Goal: Task Accomplishment & Management: Complete application form

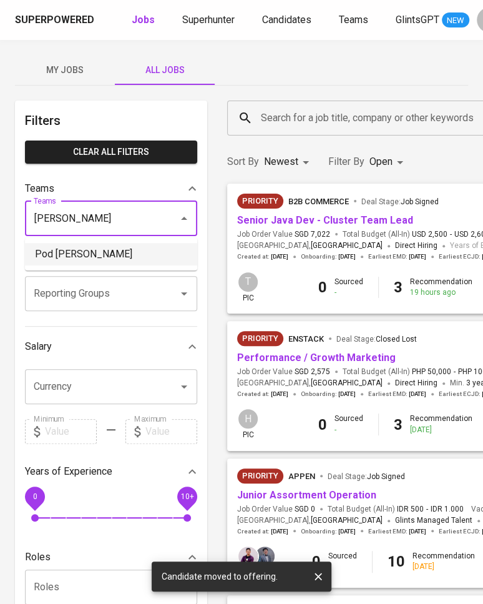
drag, startPoint x: 97, startPoint y: 261, endPoint x: 69, endPoint y: 245, distance: 31.6
click at [69, 243] on li "Pod Vern" at bounding box center [111, 254] width 172 height 22
type input "vern"
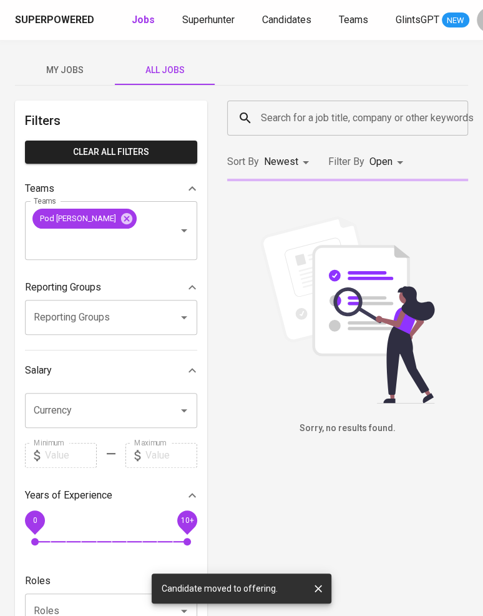
click at [69, 246] on div "Filters Clear All filters Teams Teams Pod Vern Teams Reporting Groups Reporting…" at bounding box center [111, 465] width 192 height 728
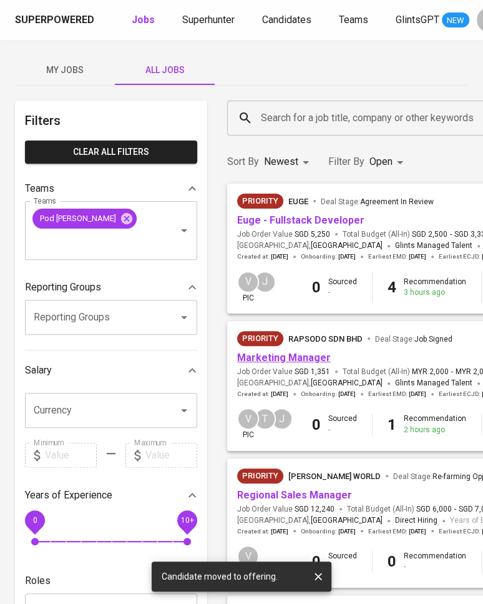
click at [287, 354] on link "Marketing Manager" at bounding box center [284, 357] width 94 height 12
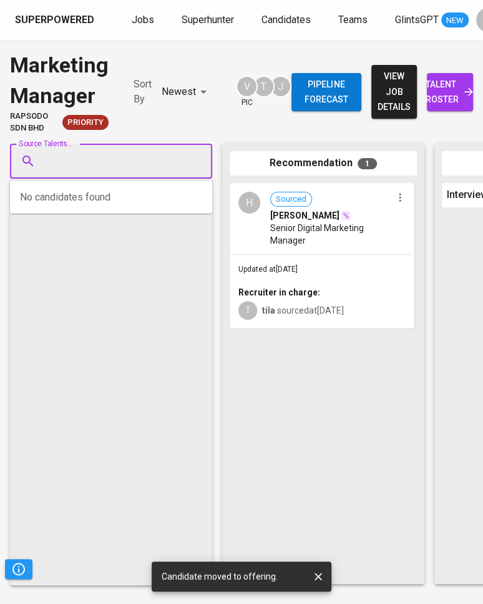
click at [61, 152] on input "Source Talents..." at bounding box center [106, 161] width 131 height 24
paste input "jijiaho@gmail.com"
type input "jijiaho@gmail.com"
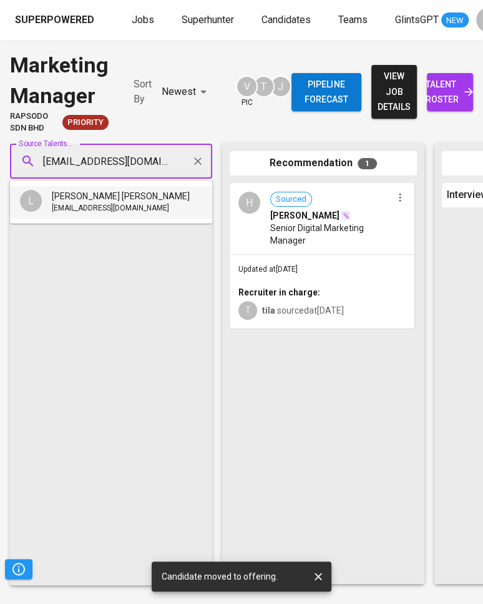
click at [107, 195] on div "[PERSON_NAME] [PERSON_NAME]" at bounding box center [121, 196] width 138 height 12
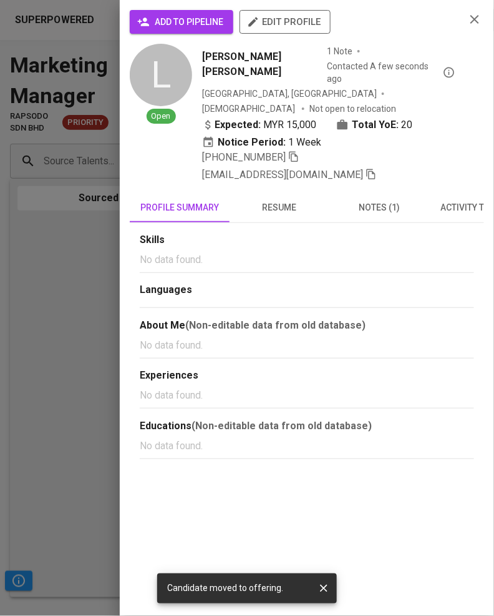
drag, startPoint x: 204, startPoint y: 19, endPoint x: 197, endPoint y: 10, distance: 11.1
click at [200, 10] on button "add to pipeline" at bounding box center [182, 22] width 104 height 24
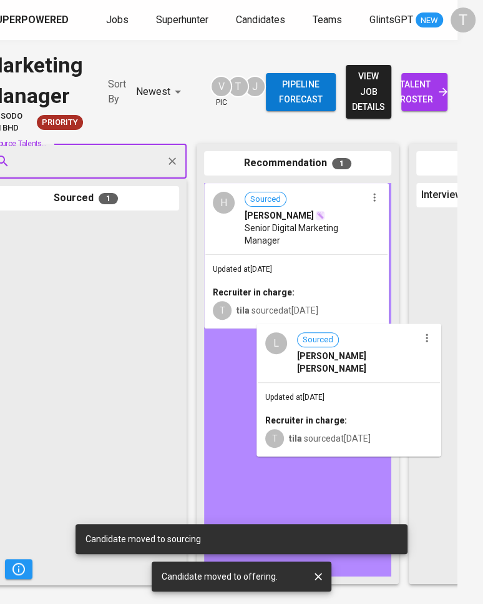
drag, startPoint x: 92, startPoint y: 282, endPoint x: 331, endPoint y: 387, distance: 260.8
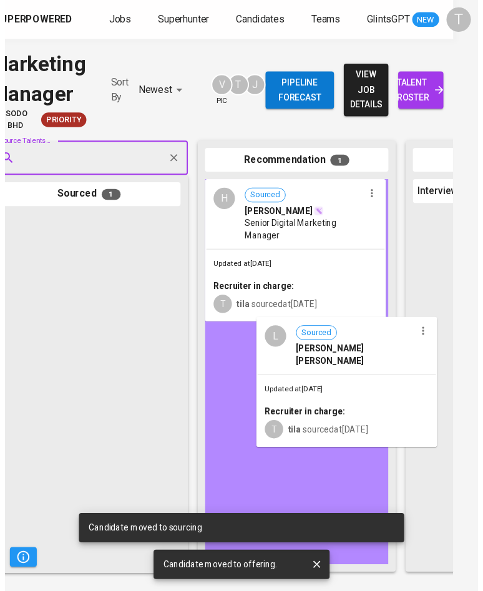
scroll to position [0, 16]
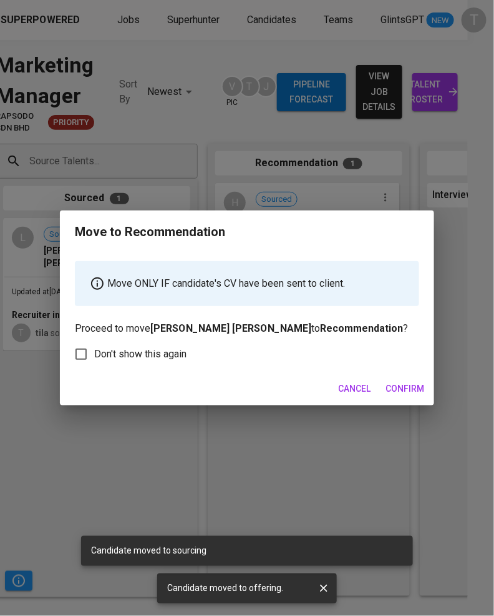
click at [402, 398] on button "Confirm" at bounding box center [405, 388] width 49 height 23
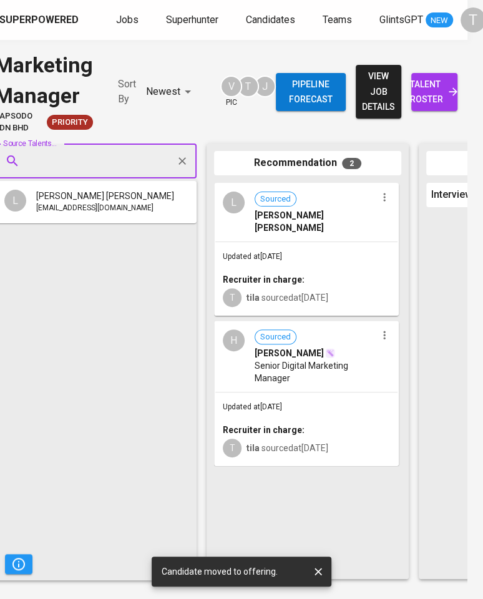
drag, startPoint x: 74, startPoint y: 169, endPoint x: 85, endPoint y: 167, distance: 10.9
click at [75, 169] on input "Source Talents..." at bounding box center [90, 161] width 131 height 24
paste input "shanegan82@gmail.com"
type input "shanegan82@gmail.com"
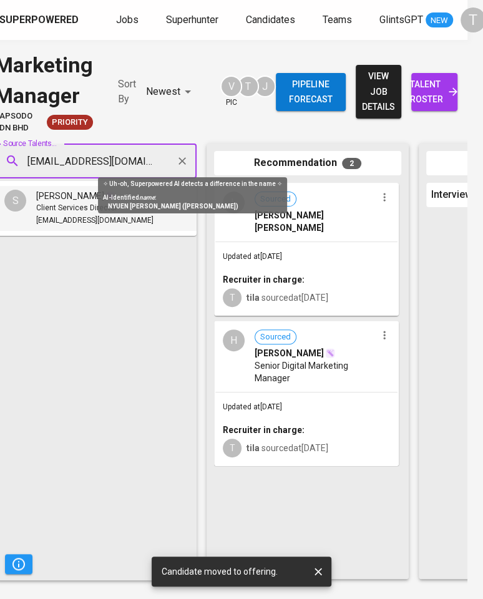
click at [106, 197] on img at bounding box center [111, 196] width 10 height 10
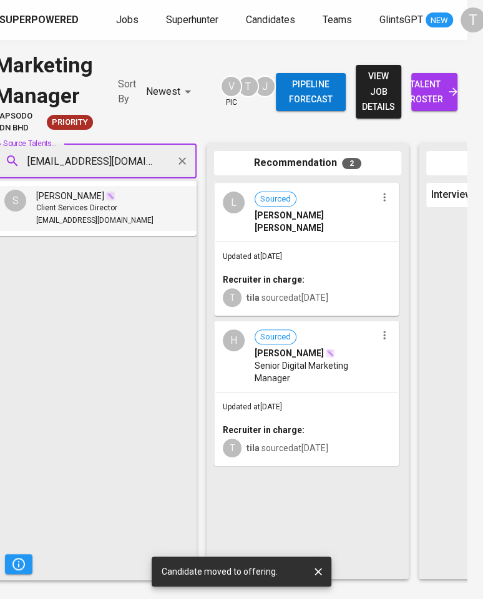
click at [71, 202] on span "Shane Gan" at bounding box center [70, 196] width 68 height 12
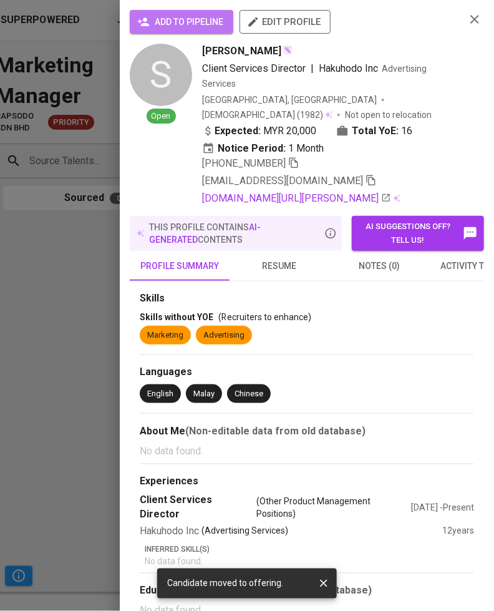
drag, startPoint x: 197, startPoint y: 26, endPoint x: 188, endPoint y: 49, distance: 24.1
click at [197, 26] on span "add to pipeline" at bounding box center [182, 22] width 84 height 16
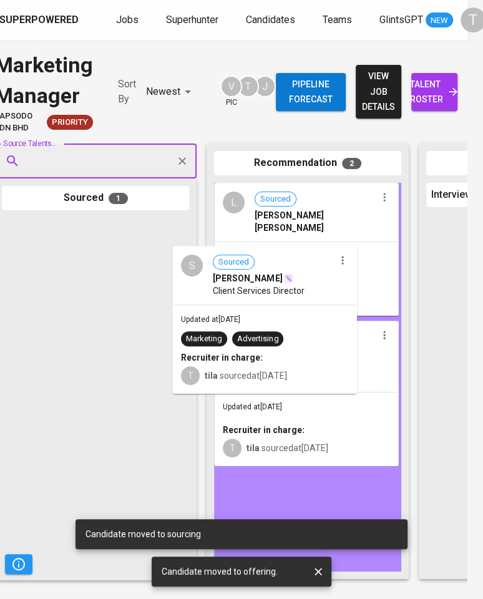
drag, startPoint x: 128, startPoint y: 268, endPoint x: 307, endPoint y: 295, distance: 181.3
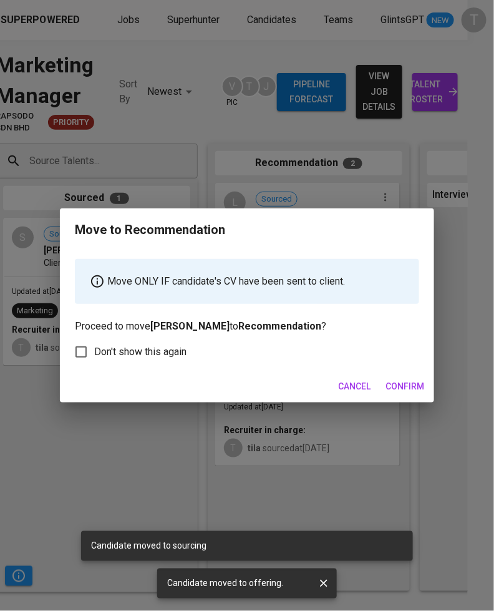
drag, startPoint x: 417, startPoint y: 381, endPoint x: 309, endPoint y: 158, distance: 247.7
click at [416, 375] on button "Confirm" at bounding box center [405, 386] width 49 height 23
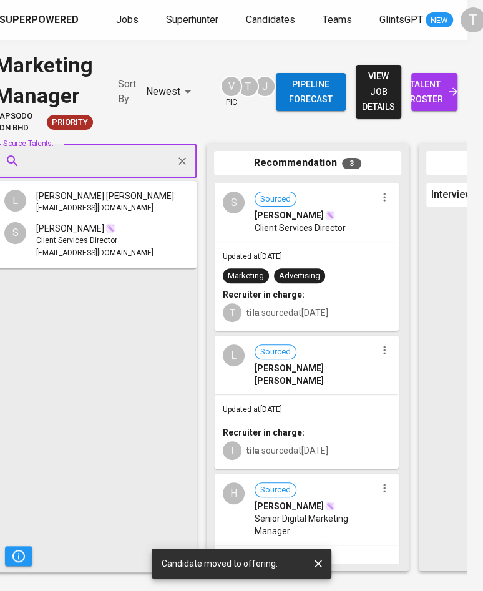
click at [109, 172] on input "Source Talents..." at bounding box center [90, 161] width 131 height 24
paste input "muhammad.ikhwan@live.co.uk"
type input "muhammad.ikhwan@live.co.uk"
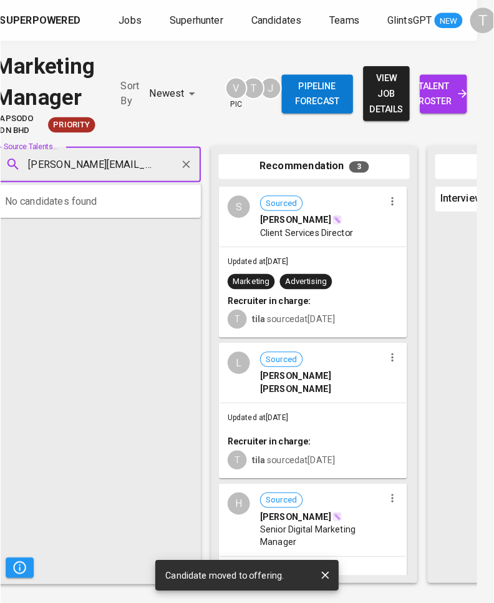
scroll to position [0, 12]
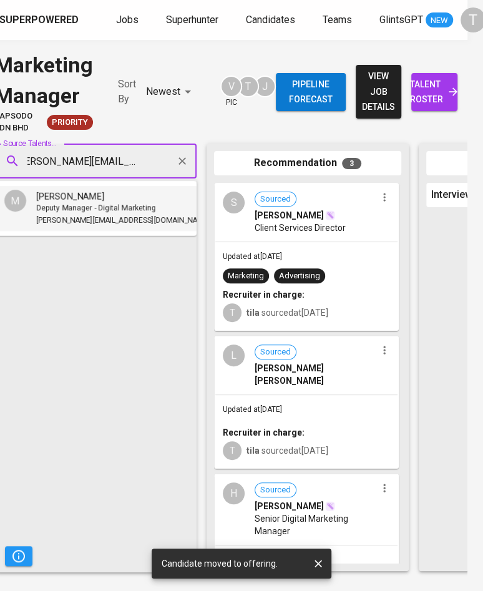
click at [104, 195] on span "Muhammad Ikhwan Ridzwan" at bounding box center [70, 196] width 68 height 12
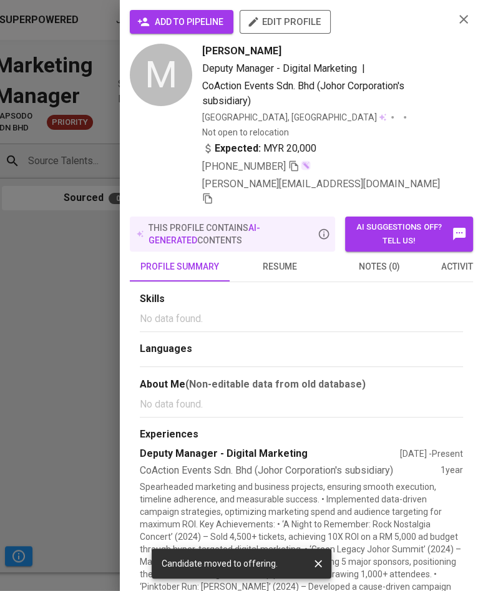
scroll to position [0, 0]
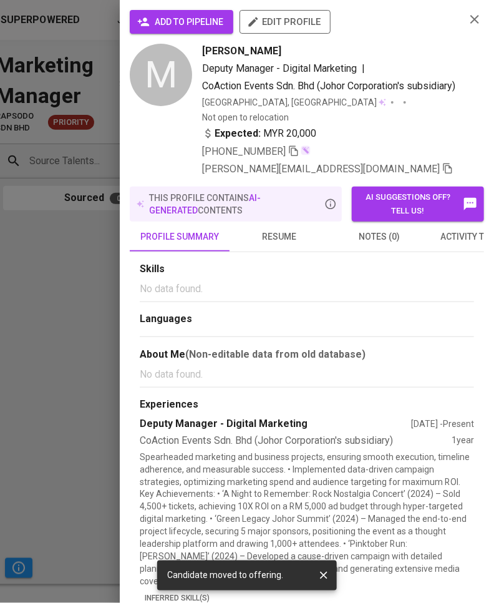
drag, startPoint x: 178, startPoint y: 21, endPoint x: 183, endPoint y: 14, distance: 8.0
click at [179, 19] on span "add to pipeline" at bounding box center [182, 22] width 84 height 16
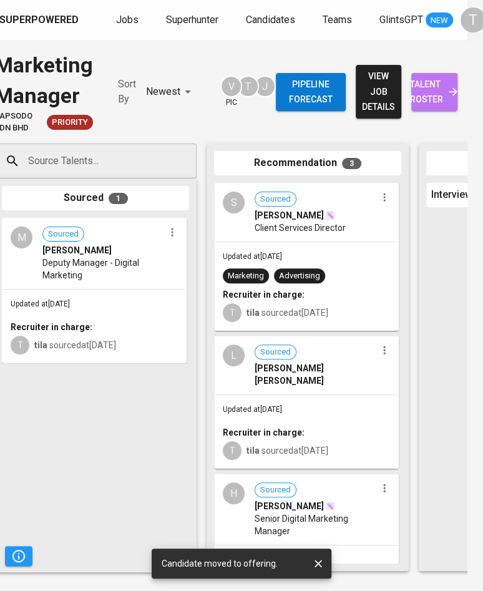
click at [441, 88] on span "talent roster" at bounding box center [434, 92] width 26 height 31
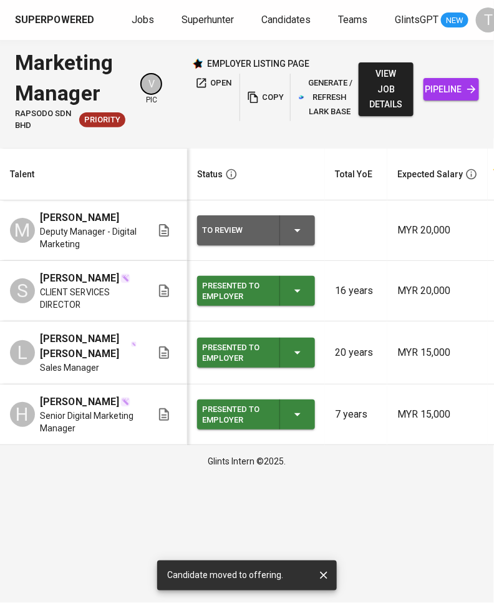
click at [264, 93] on span "copy" at bounding box center [265, 98] width 34 height 14
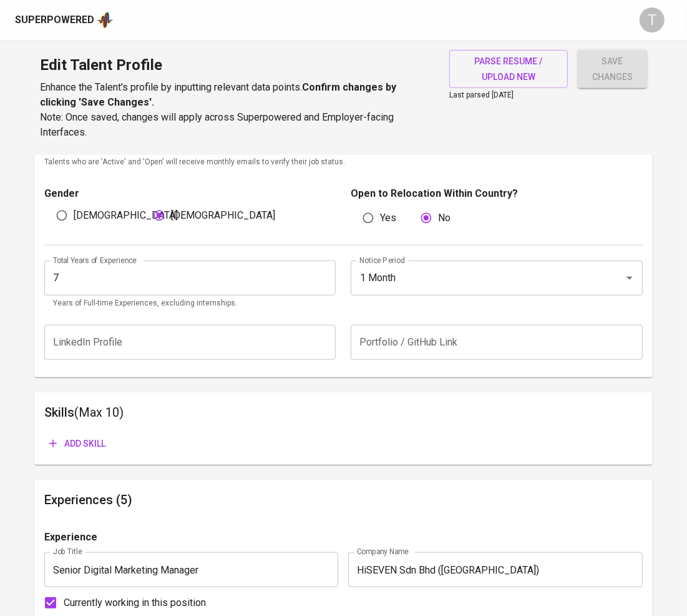
scroll to position [403, 0]
click at [298, 75] on h1 "Edit Talent Profile" at bounding box center [237, 65] width 395 height 30
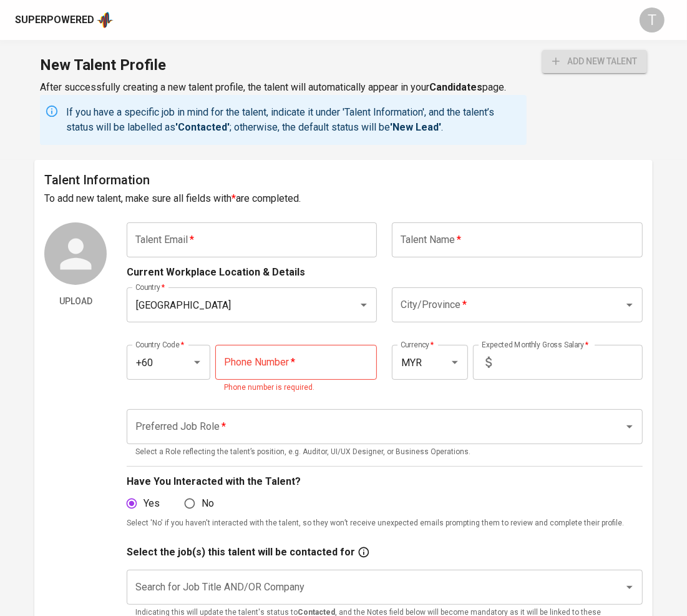
click at [266, 247] on input "text" at bounding box center [252, 239] width 250 height 35
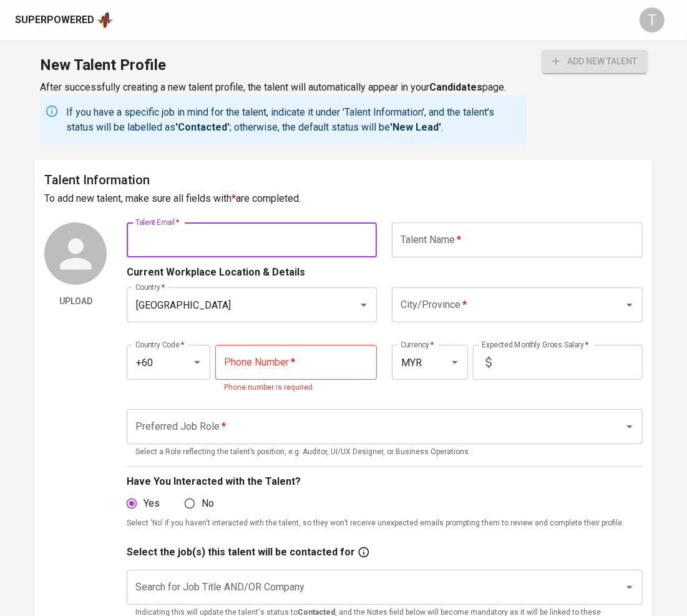
paste input "[EMAIL_ADDRESS][DOMAIN_NAME]"
type input "jijiaho@gmail.com"
click at [496, 239] on input "text" at bounding box center [517, 239] width 250 height 35
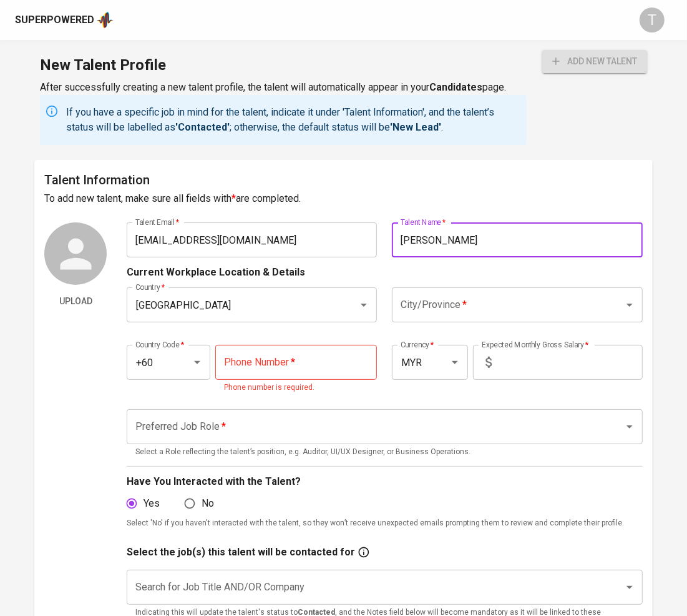
click at [400, 234] on input "Tze Tong" at bounding box center [517, 239] width 250 height 35
type input "[PERSON_NAME] [PERSON_NAME]"
click at [448, 300] on input "City/Province   *" at bounding box center [500, 305] width 204 height 24
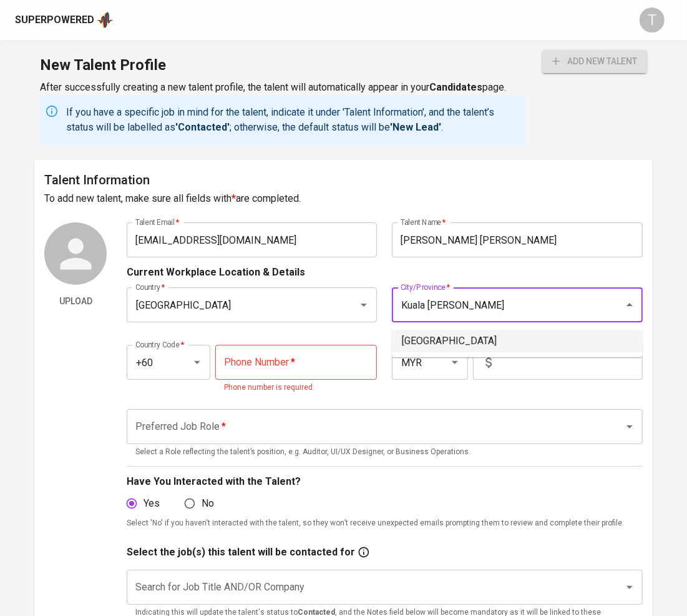
click at [448, 336] on li "Kuala Lumpur" at bounding box center [517, 341] width 251 height 22
type input "Kuala Lumpur"
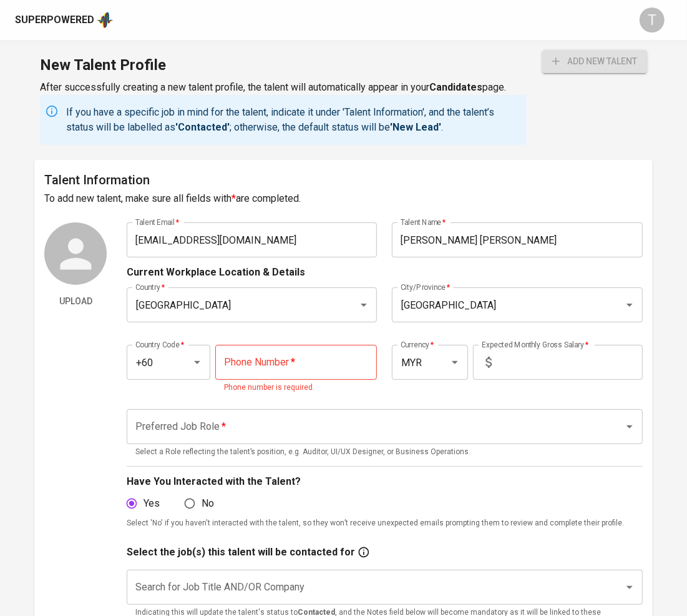
click at [259, 357] on input "tel" at bounding box center [296, 362] width 162 height 35
paste input "12-219-9315"
type input "12-219-9315"
click at [323, 420] on input "Preferred Job Role   *" at bounding box center [367, 427] width 470 height 24
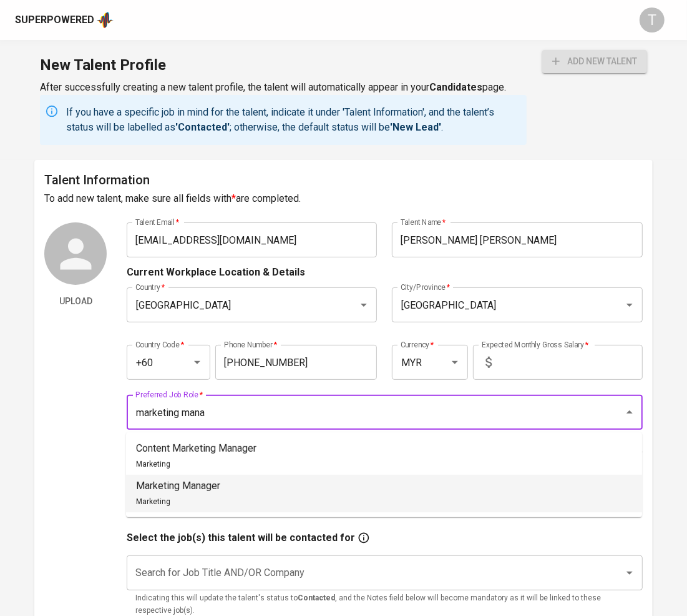
click at [298, 486] on li "Marketing Manager Marketing" at bounding box center [384, 492] width 516 height 37
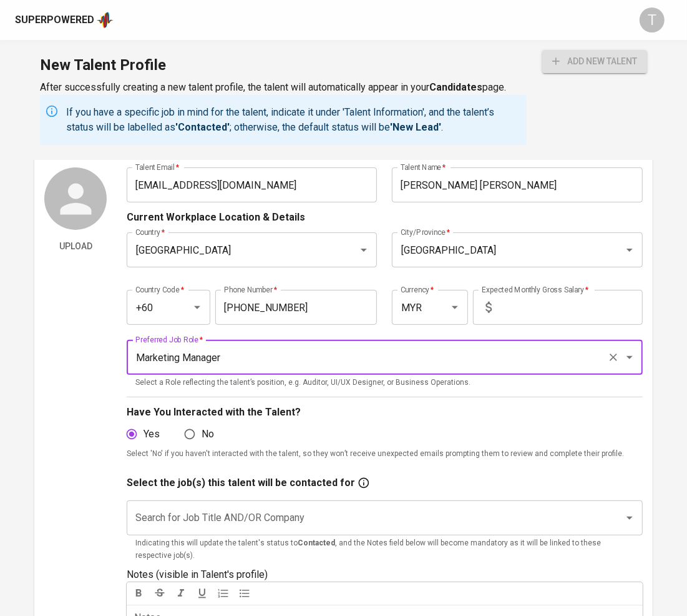
scroll to position [57, 0]
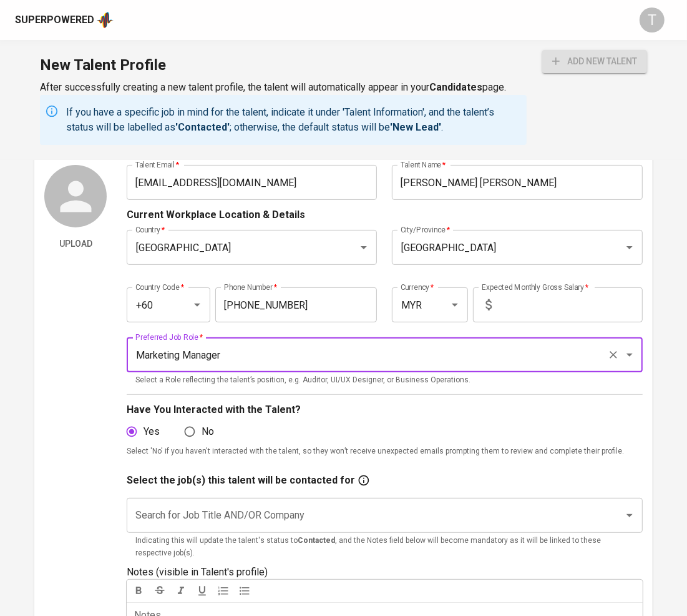
type input "Marketing Manager"
click at [229, 513] on input "Search for Job Title AND/OR Company" at bounding box center [367, 515] width 470 height 24
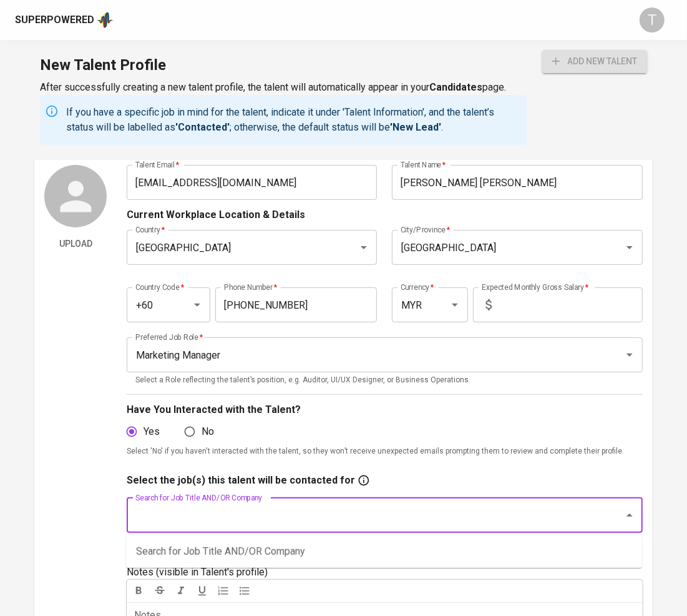
click at [229, 507] on input "Search for Job Title AND/OR Company" at bounding box center [367, 515] width 470 height 24
type input "marketing manager"
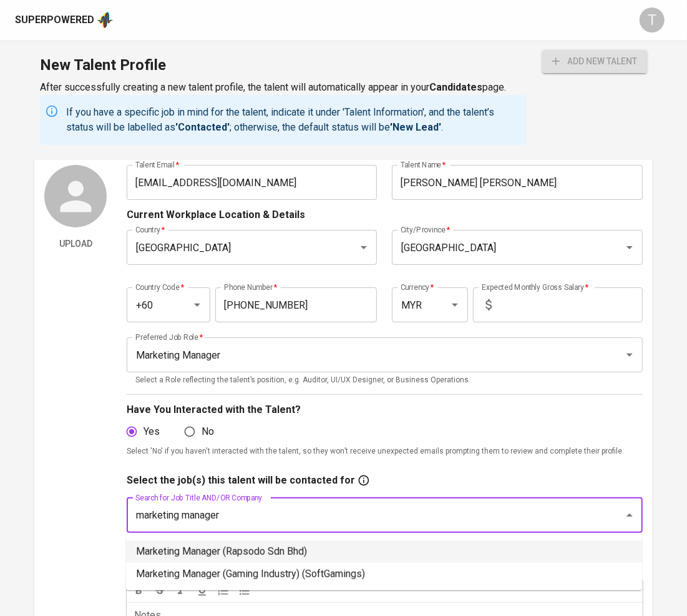
click at [221, 556] on li "Marketing Manager (Rapsodo Sdn Bhd)" at bounding box center [384, 551] width 516 height 22
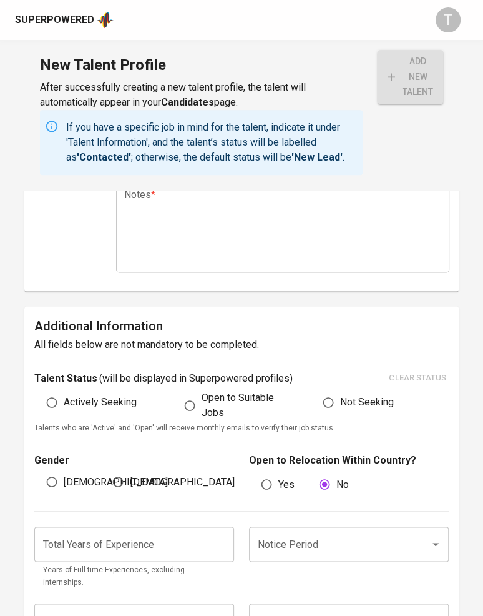
scroll to position [552, 0]
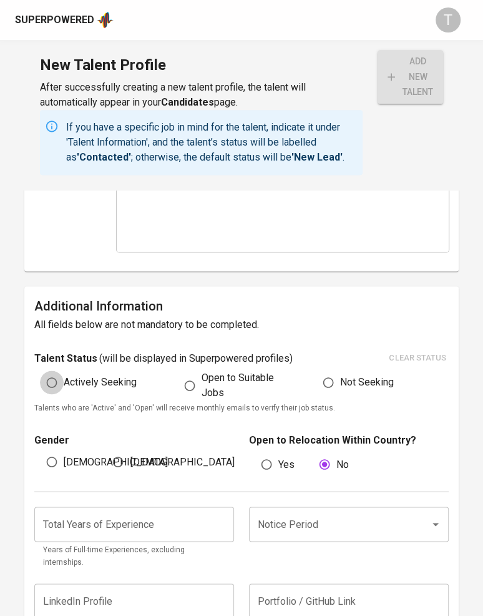
drag, startPoint x: 48, startPoint y: 372, endPoint x: 61, endPoint y: 458, distance: 86.5
click at [59, 380] on input "Actively Seeking" at bounding box center [52, 382] width 24 height 24
radio input "true"
drag, startPoint x: 59, startPoint y: 464, endPoint x: 63, endPoint y: 478, distance: 14.2
click at [61, 464] on input "Male" at bounding box center [52, 461] width 24 height 24
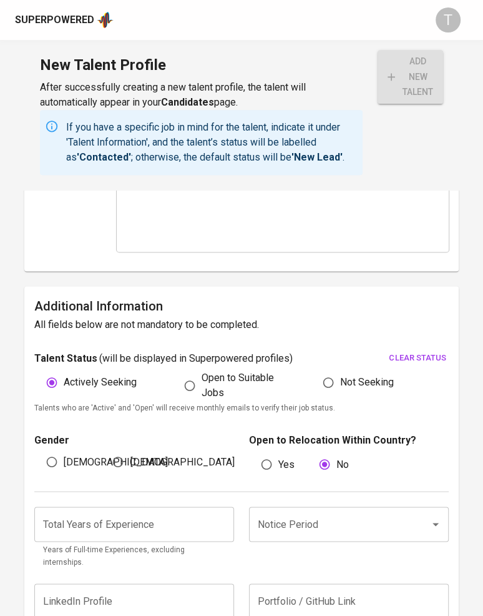
radio input "true"
click at [62, 515] on input "number" at bounding box center [134, 523] width 200 height 35
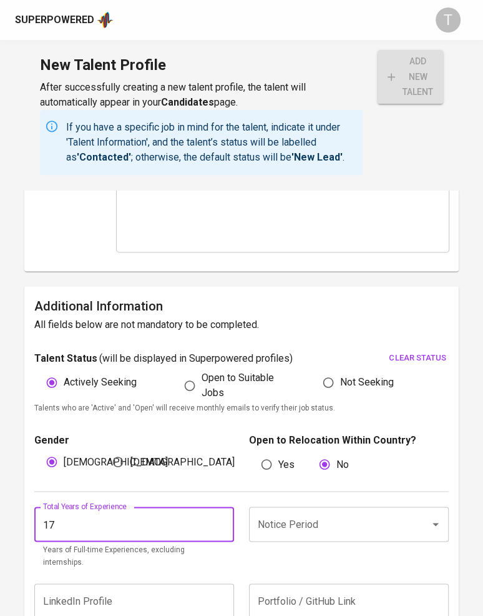
type input "1"
type input "20"
click at [226, 238] on div "Notes * ﻿" at bounding box center [283, 207] width 333 height 90
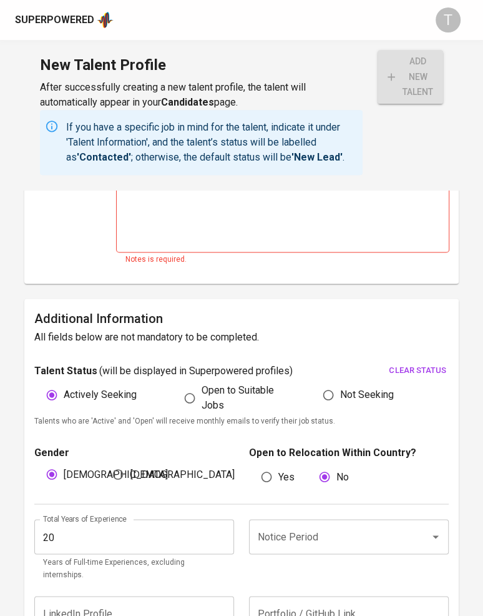
click at [150, 203] on div "Notes * ﻿" at bounding box center [283, 207] width 333 height 90
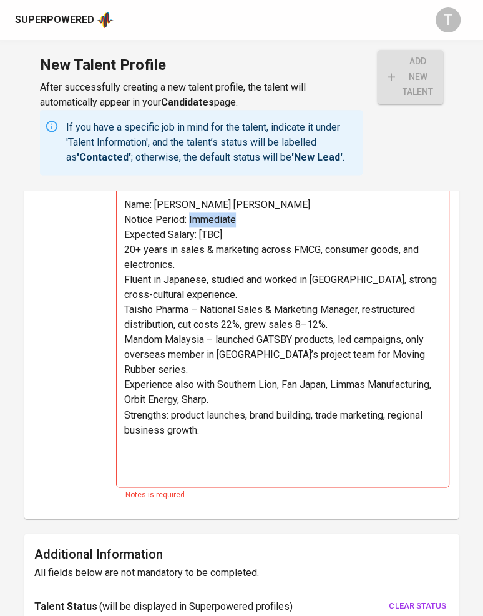
drag, startPoint x: 245, startPoint y: 215, endPoint x: 189, endPoint y: 217, distance: 56.8
click at [189, 217] on p "Notice Period: Immediate" at bounding box center [283, 219] width 318 height 15
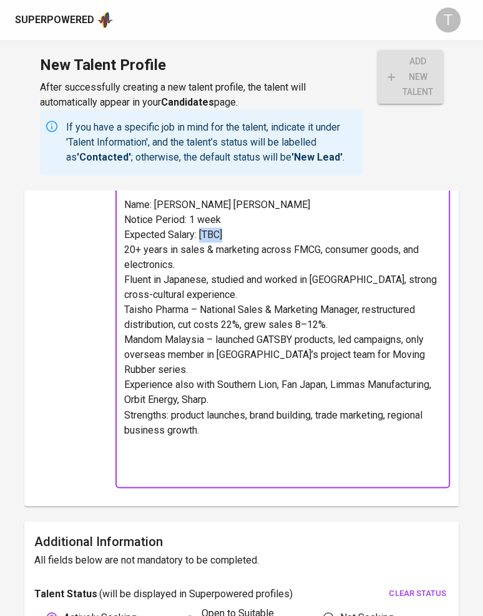
drag, startPoint x: 227, startPoint y: 234, endPoint x: 200, endPoint y: 234, distance: 26.8
click at [200, 234] on p "Expected Salary: [TBC]" at bounding box center [283, 234] width 318 height 15
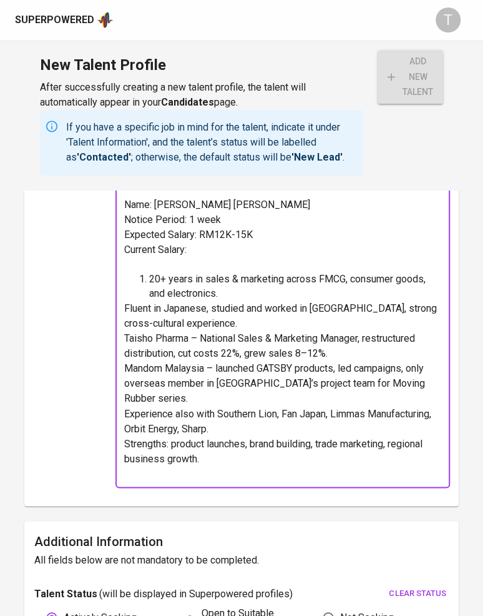
click at [125, 307] on span "Fluent in Japanese, studied and worked in Japan, strong cross-cultural experien…" at bounding box center [281, 315] width 315 height 27
click at [125, 335] on span "Taisho Pharma – National Sales & Marketing Manager, restructured distribution, …" at bounding box center [270, 345] width 293 height 27
click at [125, 364] on span "Mandom Malaysia – launched GATSBY products, led campaigns, only overseas member…" at bounding box center [275, 383] width 303 height 42
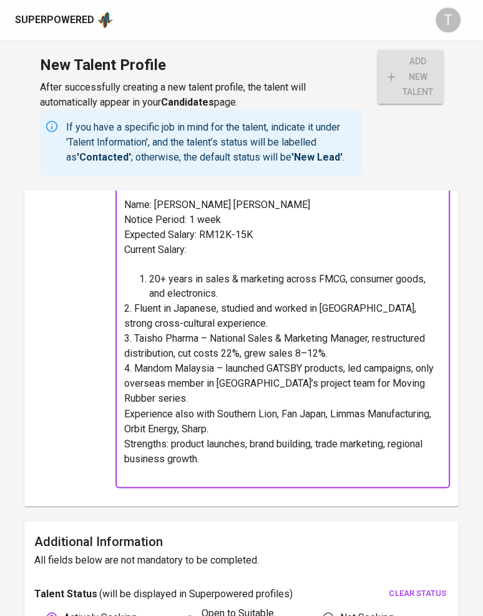
click at [124, 406] on p "Experience also with Southern Lion, Fan Japan, Limmas Manufacturing, Orbit Ener…" at bounding box center [283, 421] width 318 height 30
drag, startPoint x: 127, startPoint y: 440, endPoint x: 131, endPoint y: 455, distance: 16.2
click at [126, 440] on span "Strengths: product launches, brand building, trade marketing, regional business…" at bounding box center [274, 450] width 301 height 27
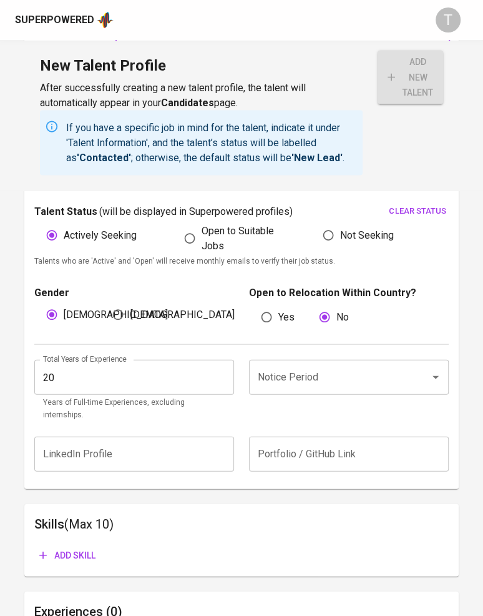
scroll to position [900, 0]
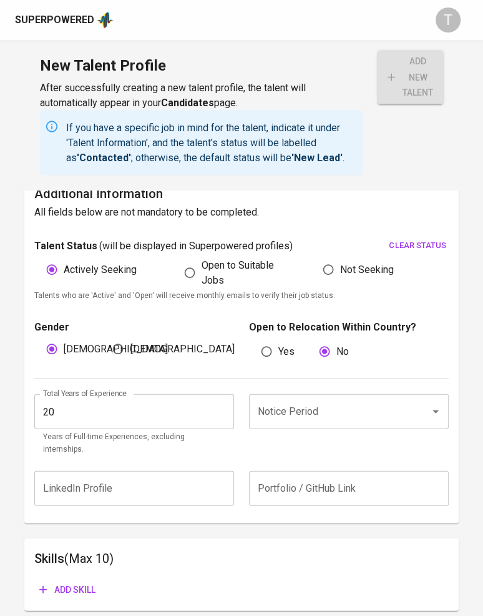
click at [322, 396] on div "Notice Period" at bounding box center [349, 410] width 200 height 35
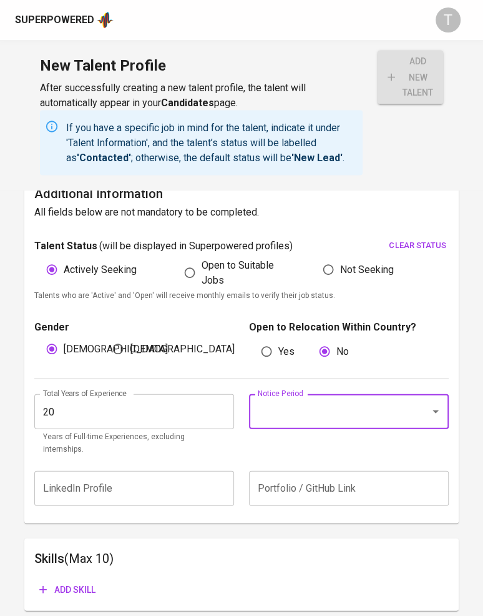
click at [291, 416] on input "Notice Period" at bounding box center [332, 411] width 154 height 24
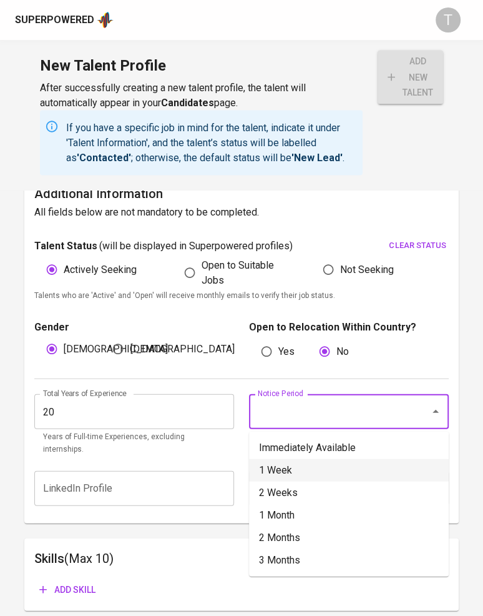
click at [297, 470] on li "1 Week" at bounding box center [349, 469] width 200 height 22
type input "1 Week"
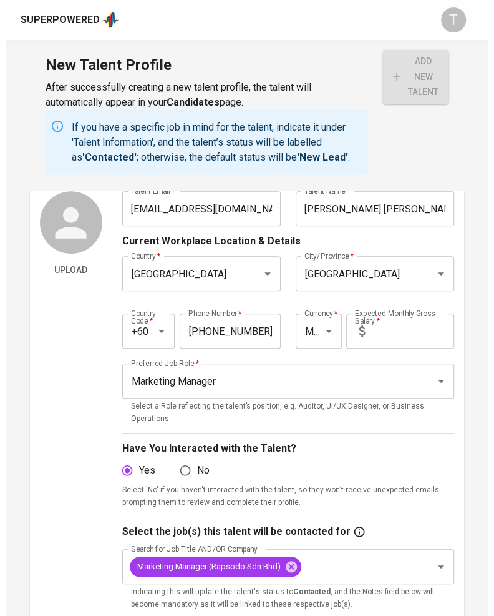
scroll to position [64, 0]
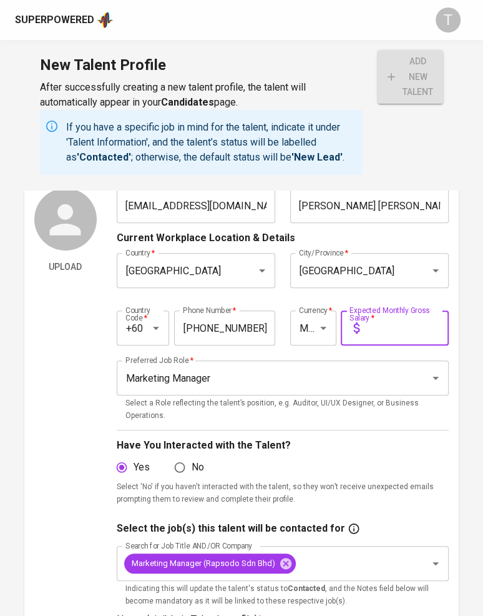
click at [384, 330] on input "text" at bounding box center [407, 327] width 85 height 35
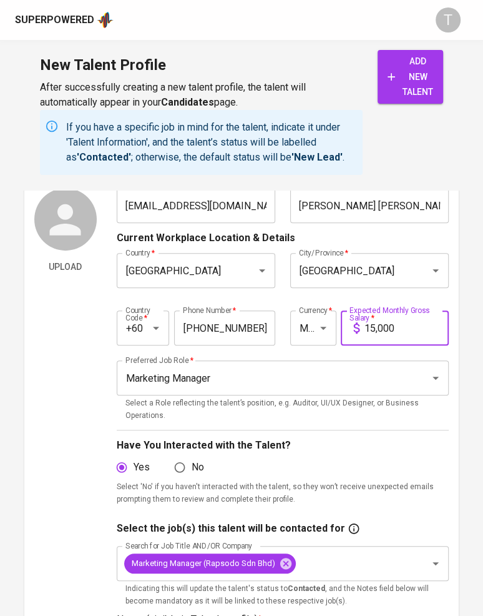
type input "15,000"
click at [433, 78] on button "add new talent" at bounding box center [411, 77] width 66 height 54
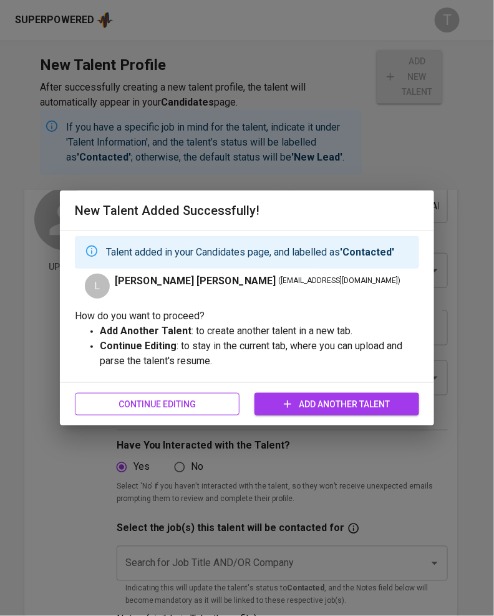
click at [167, 401] on span "Continue Editing" at bounding box center [157, 404] width 145 height 16
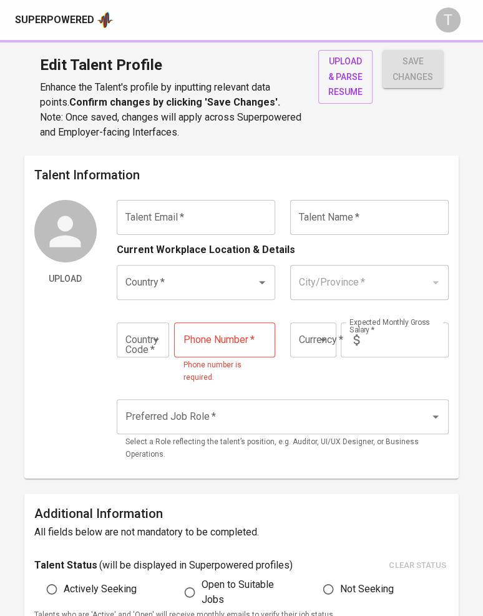
type input "[EMAIL_ADDRESS][DOMAIN_NAME]"
type input "[PERSON_NAME] [PERSON_NAME]"
type input "[GEOGRAPHIC_DATA]"
type input "+60"
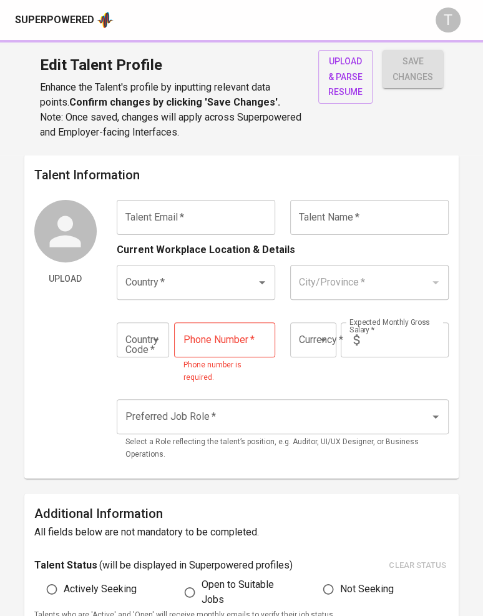
type input "12-219-9315"
type input "MYR"
type input "15,000"
type input "Marketing Manager"
radio input "true"
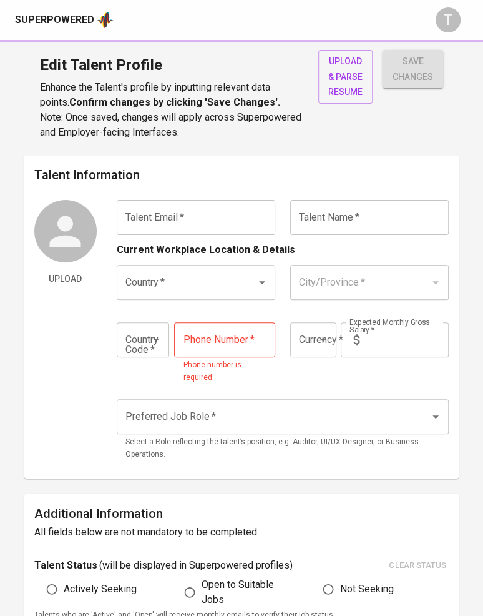
radio input "true"
type input "20"
type input "1 Week"
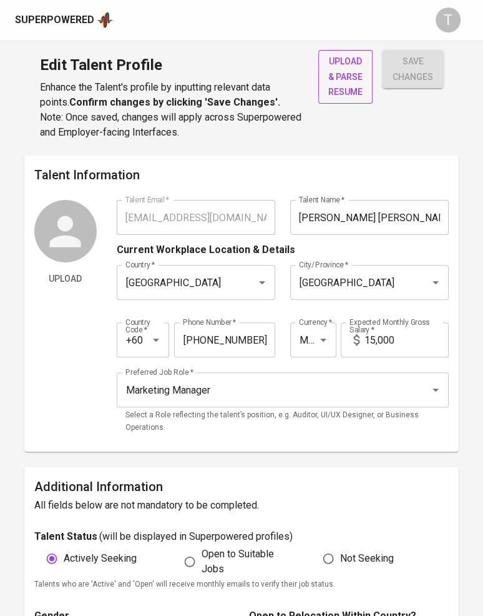
click at [346, 82] on span "upload & parse resume" at bounding box center [345, 77] width 34 height 46
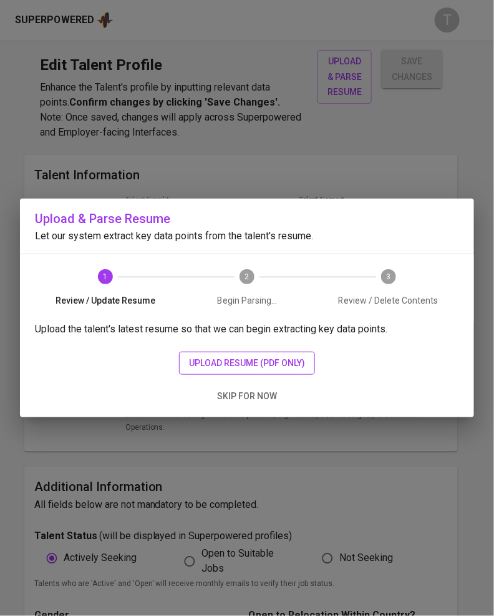
click at [257, 355] on button "upload resume (pdf only)" at bounding box center [247, 362] width 136 height 23
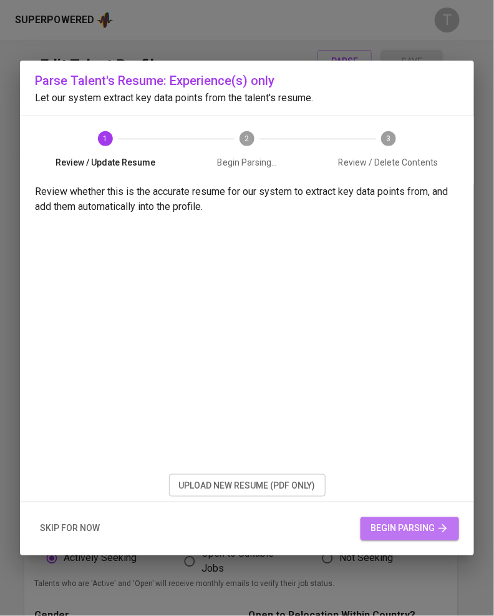
click at [431, 523] on span "begin parsing" at bounding box center [410, 529] width 79 height 16
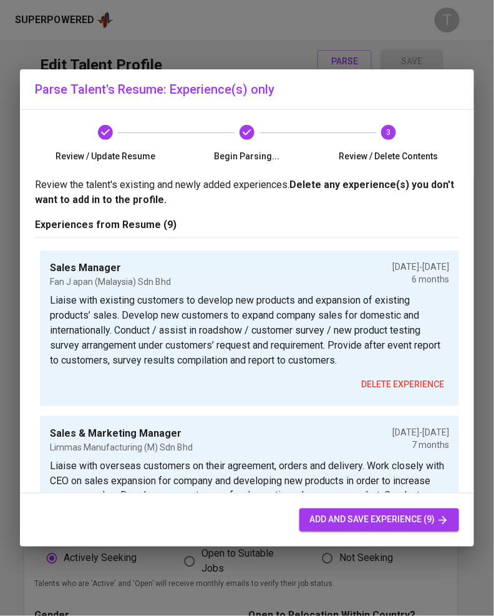
click at [380, 512] on span "add and save experience (9)" at bounding box center [380, 520] width 140 height 16
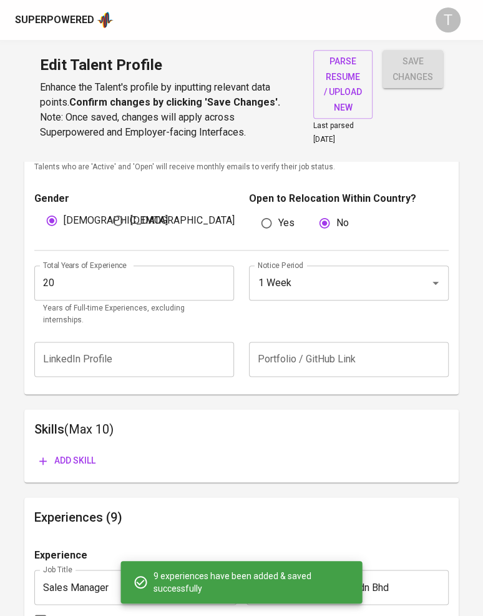
scroll to position [427, 0]
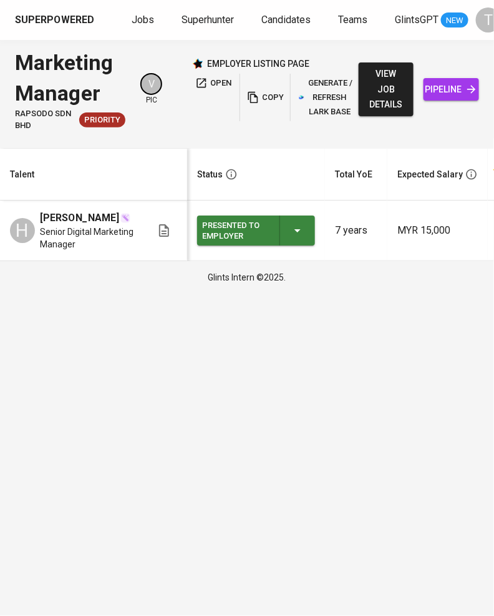
scroll to position [0, 109]
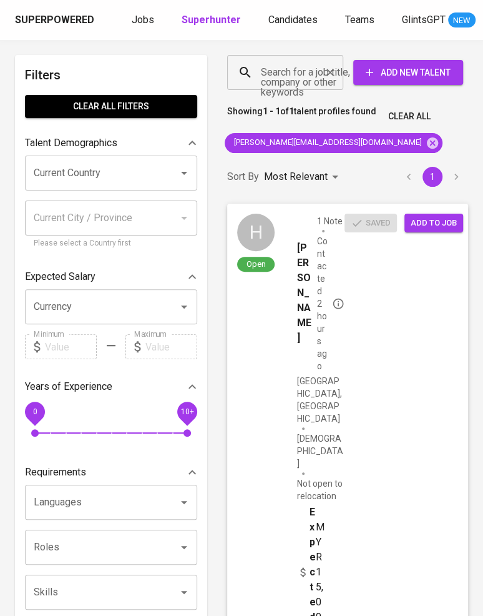
click at [256, 72] on div "Search for a job title, company or other keywords" at bounding box center [285, 72] width 116 height 35
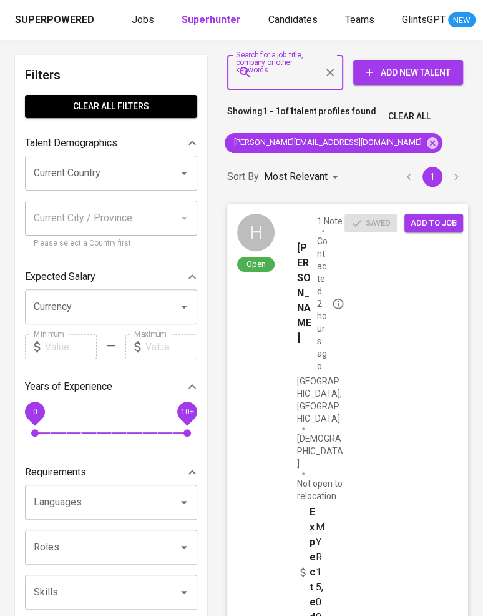
paste input "[EMAIL_ADDRESS][DOMAIN_NAME]"
type input "[EMAIL_ADDRESS][DOMAIN_NAME]"
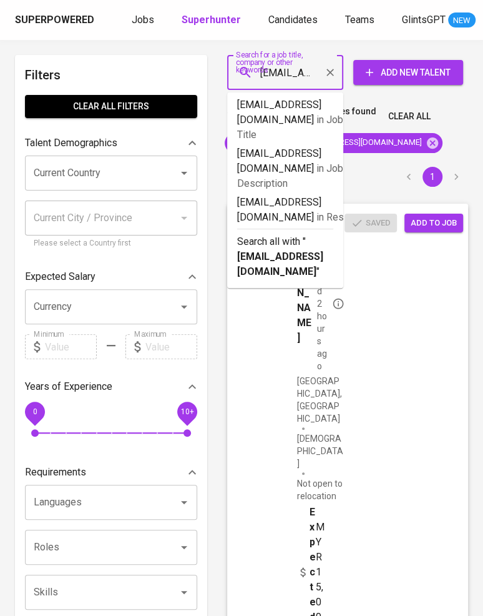
scroll to position [0, 26]
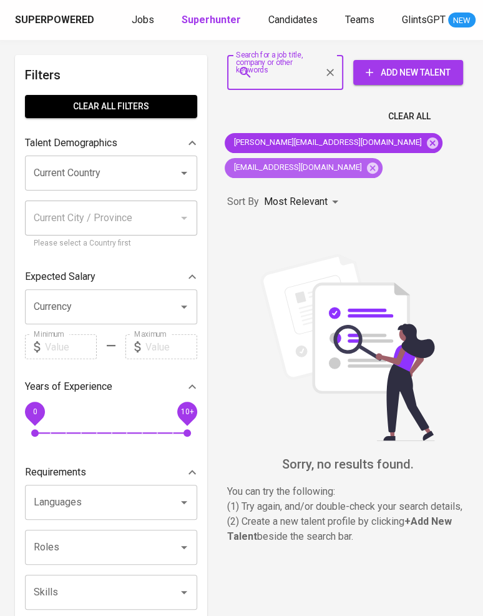
drag, startPoint x: 439, startPoint y: 139, endPoint x: 408, endPoint y: 140, distance: 31.3
click at [378, 162] on icon at bounding box center [372, 167] width 11 height 11
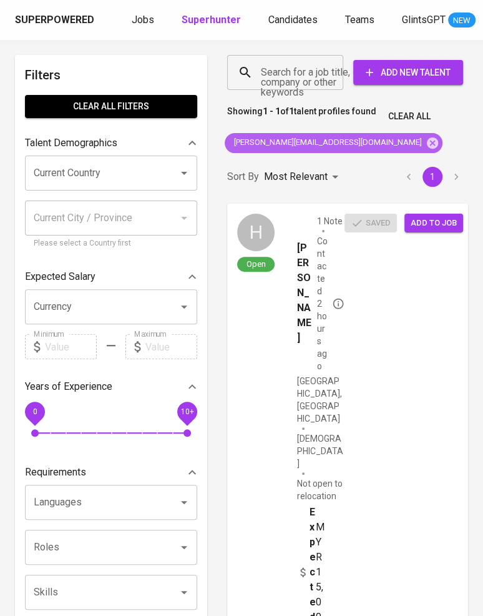
click at [426, 143] on icon at bounding box center [433, 143] width 14 height 14
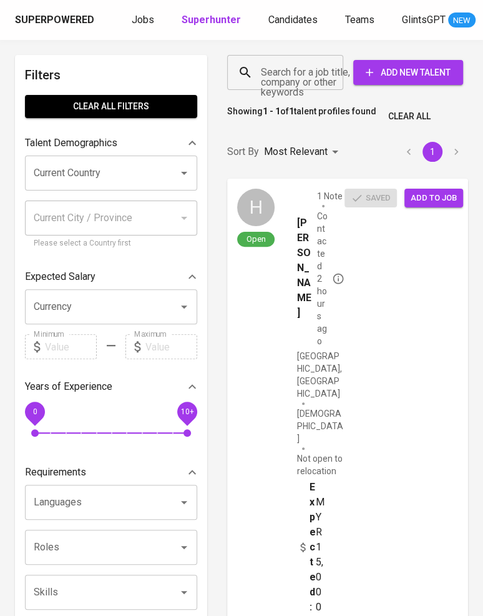
click at [280, 76] on input "Search for a job title, company or other keywords" at bounding box center [288, 73] width 61 height 24
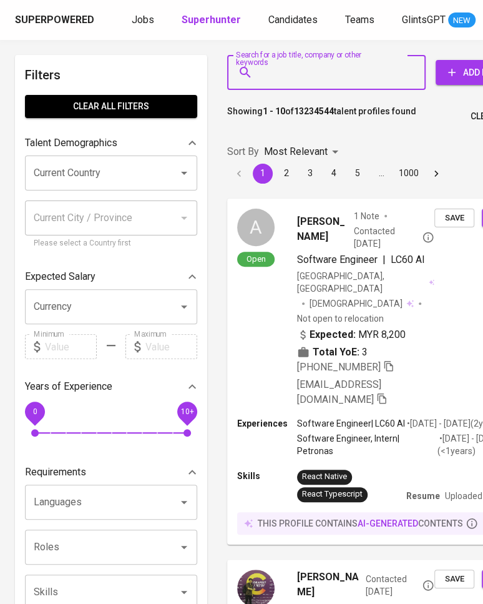
paste input "jijiaho@gmail.com"
type input "jijiaho@gmail.com"
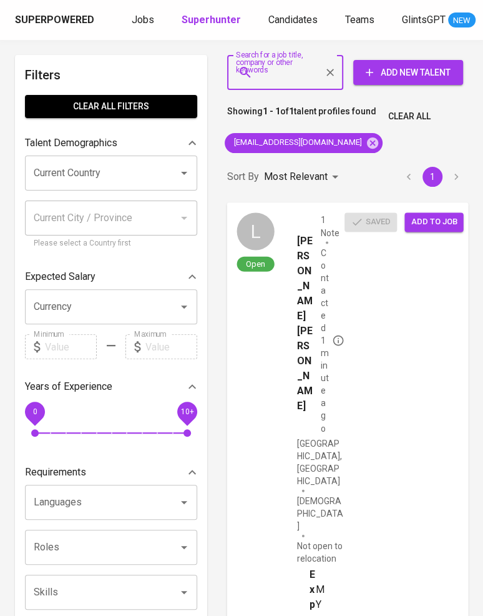
click at [453, 220] on span "Add to job" at bounding box center [434, 222] width 46 height 14
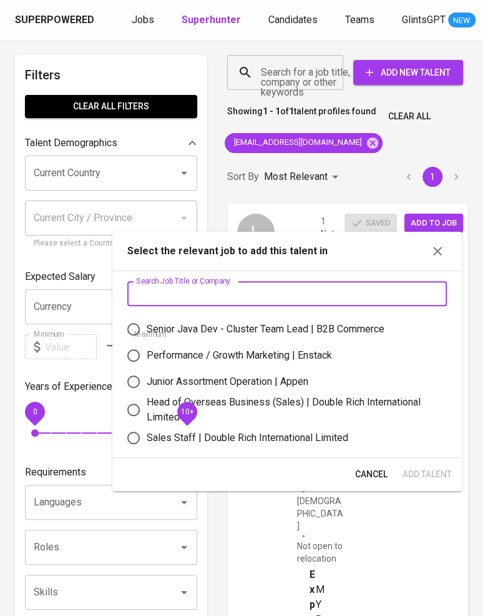
click at [233, 287] on input "text" at bounding box center [287, 293] width 320 height 25
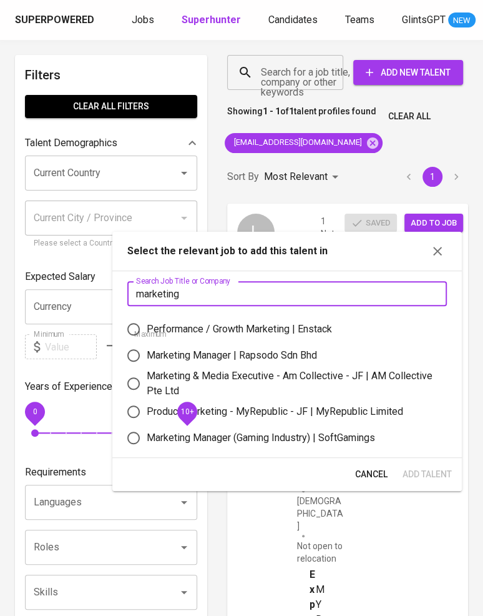
type input "marketing"
click at [219, 354] on div "Marketing Manager | Rapsodo Sdn Bhd" at bounding box center [232, 355] width 170 height 15
click at [147, 354] on input "Marketing Manager | Rapsodo Sdn Bhd" at bounding box center [133, 355] width 26 height 26
radio input "true"
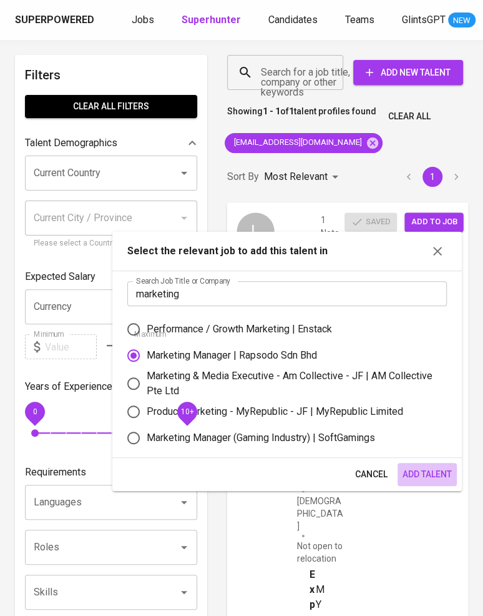
drag, startPoint x: 425, startPoint y: 466, endPoint x: 417, endPoint y: 464, distance: 8.5
click at [425, 466] on span "Add Talent" at bounding box center [427, 474] width 49 height 16
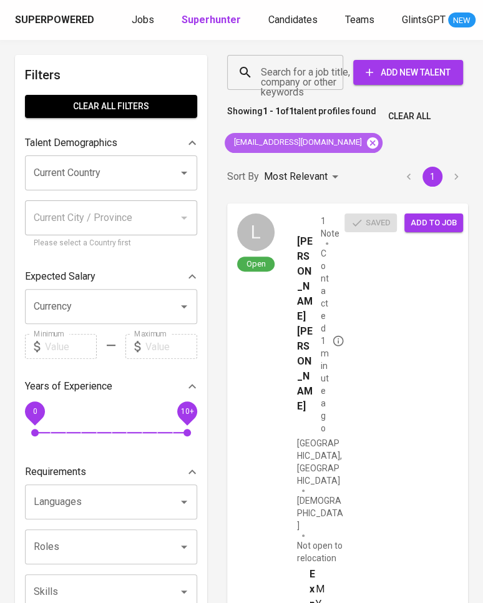
drag, startPoint x: 313, startPoint y: 140, endPoint x: 302, endPoint y: 113, distance: 29.7
click at [366, 139] on icon at bounding box center [373, 143] width 14 height 14
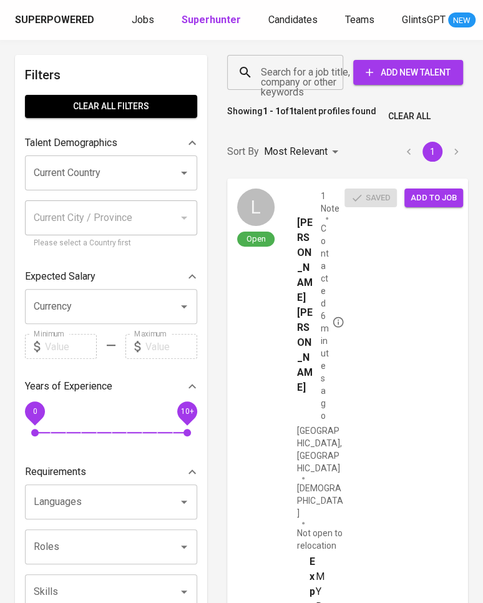
click at [282, 75] on input "Search for a job title, company or other keywords" at bounding box center [288, 73] width 61 height 24
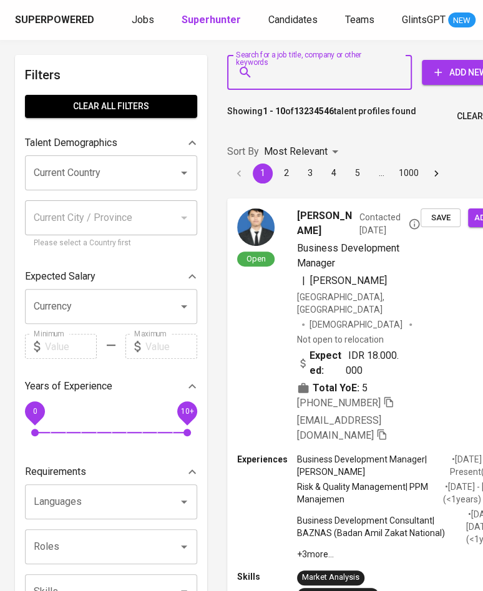
paste input "shanegan82@gmail.com"
type input "shanegan82@gmail.com"
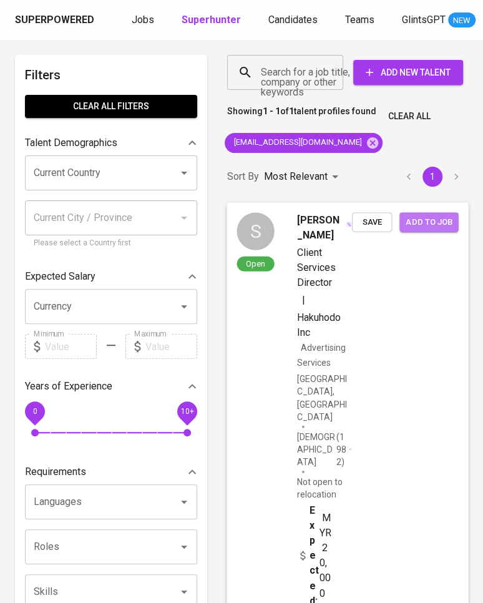
click at [428, 230] on button "Add to job" at bounding box center [429, 221] width 59 height 19
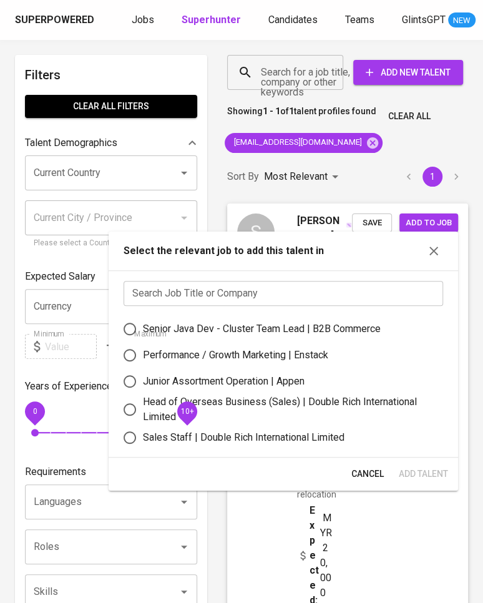
click at [212, 297] on input "text" at bounding box center [284, 293] width 320 height 25
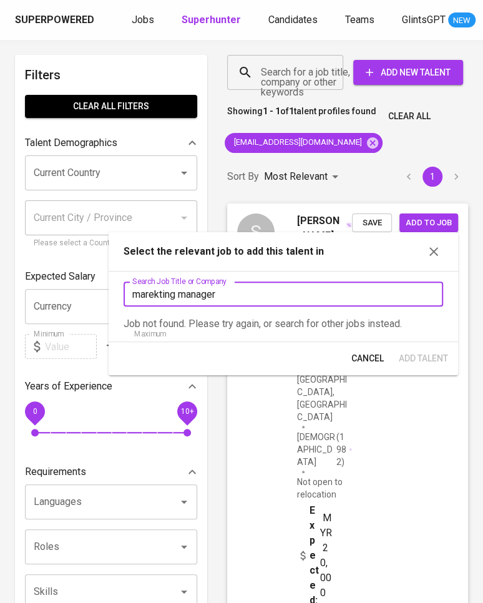
click at [167, 294] on input "marekting manager" at bounding box center [284, 294] width 320 height 25
click at [166, 294] on input "marekting manager" at bounding box center [284, 294] width 320 height 25
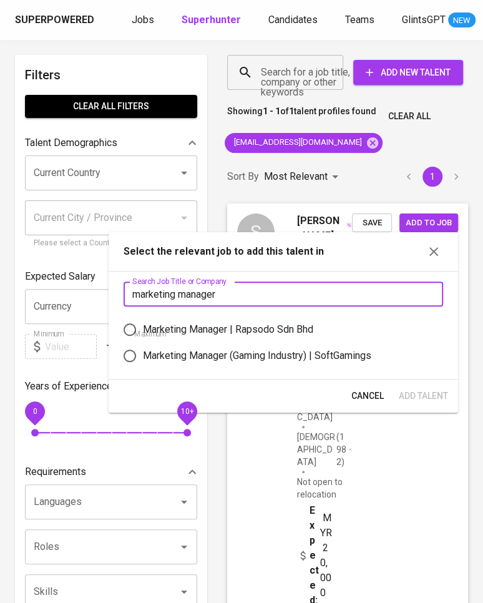
type input "marketing manager"
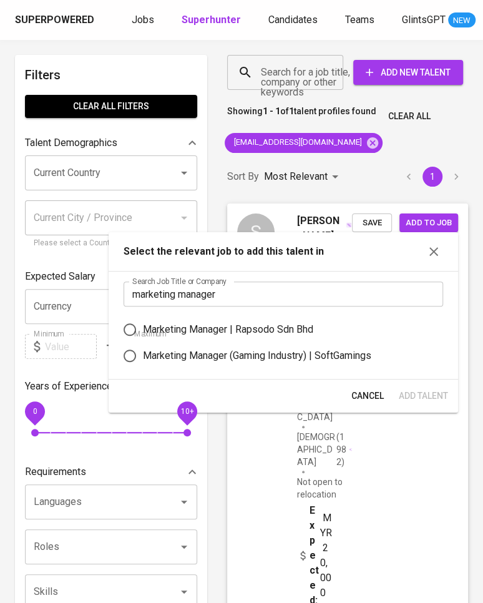
drag, startPoint x: 179, startPoint y: 320, endPoint x: 244, endPoint y: 335, distance: 66.6
click at [179, 319] on label "Marketing Manager | Rapsodo Sdn Bhd" at bounding box center [275, 330] width 317 height 26
click at [143, 319] on input "Marketing Manager | Rapsodo Sdn Bhd" at bounding box center [130, 330] width 26 height 26
radio input "true"
click at [448, 389] on button "Add Talent" at bounding box center [423, 396] width 59 height 23
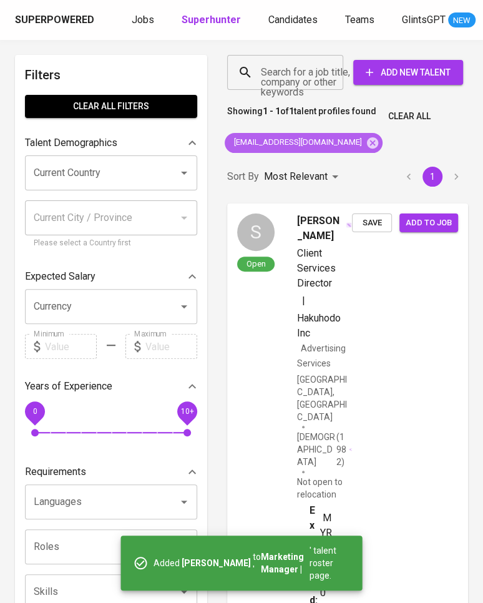
drag, startPoint x: 332, startPoint y: 138, endPoint x: 300, endPoint y: 94, distance: 54.2
click at [367, 137] on icon at bounding box center [372, 142] width 11 height 11
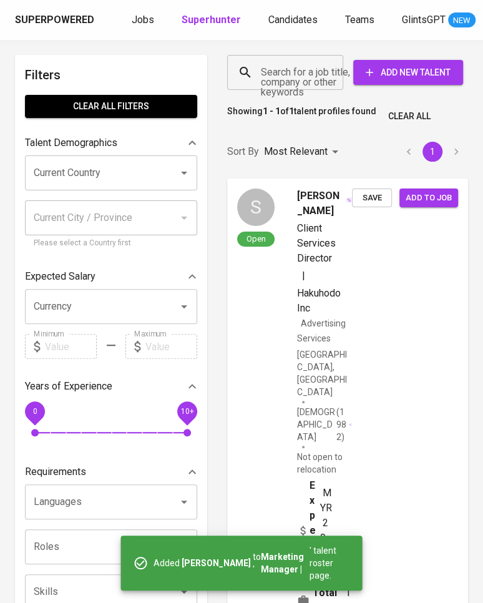
click at [290, 67] on input "Search for a job title, company or other keywords" at bounding box center [288, 73] width 61 height 24
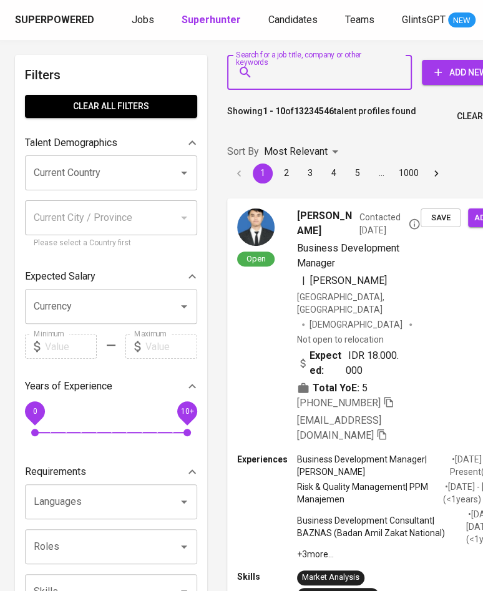
paste input "muhammad.ikhwan@live.co.uk"
type input "muhammad.ikhwan@live.co.uk"
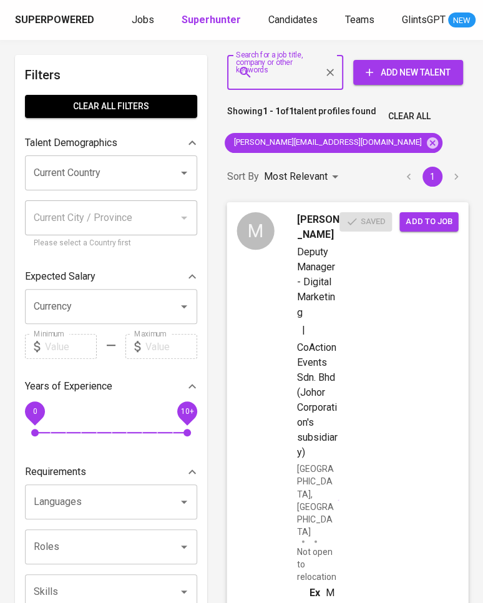
click at [411, 230] on button "Add to job" at bounding box center [429, 221] width 59 height 19
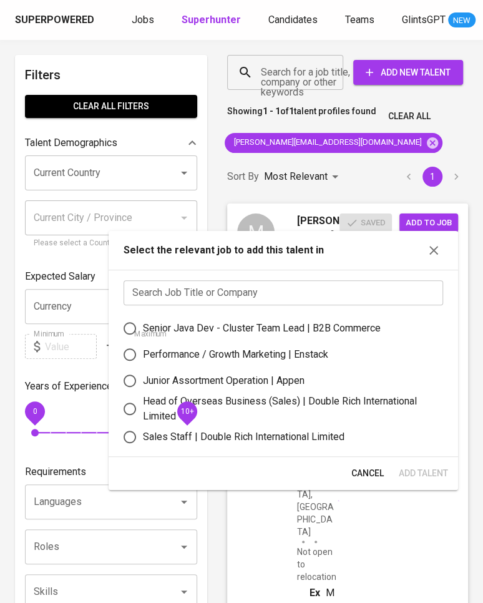
click at [242, 297] on input "text" at bounding box center [284, 292] width 320 height 25
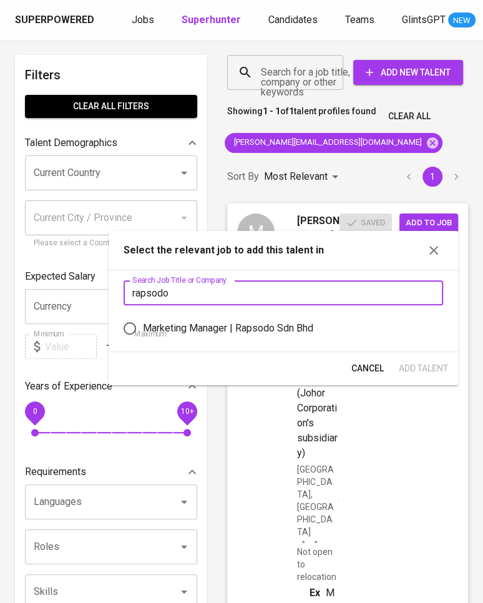
type input "rapsodo"
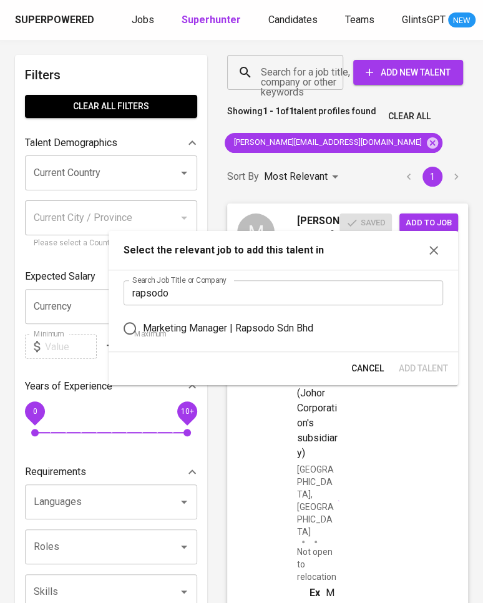
click at [257, 330] on div "Marketing Manager | Rapsodo Sdn Bhd" at bounding box center [228, 328] width 170 height 15
click at [143, 330] on input "Marketing Manager | Rapsodo Sdn Bhd" at bounding box center [130, 328] width 26 height 26
radio input "true"
drag, startPoint x: 422, startPoint y: 367, endPoint x: 403, endPoint y: 365, distance: 19.5
click at [422, 366] on span "Add Talent" at bounding box center [423, 369] width 49 height 16
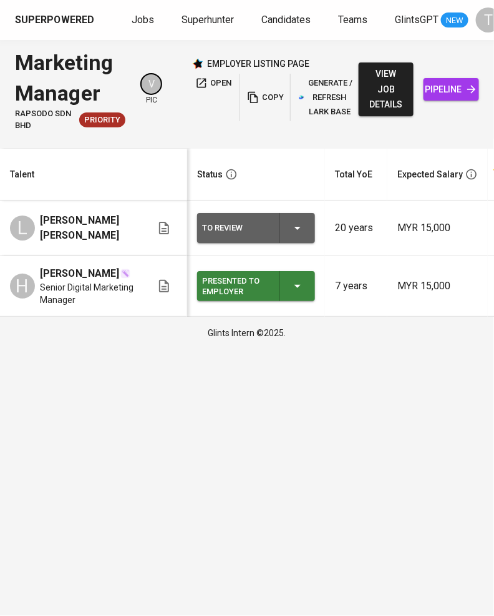
click at [292, 236] on div "To Review" at bounding box center [256, 228] width 108 height 30
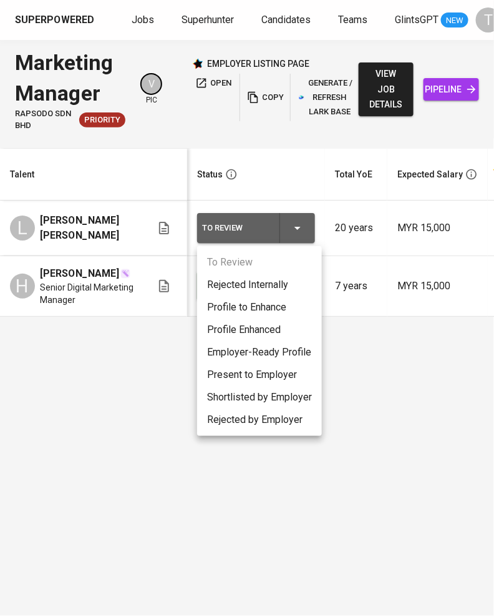
click at [253, 363] on li "Present to Employer" at bounding box center [259, 374] width 125 height 22
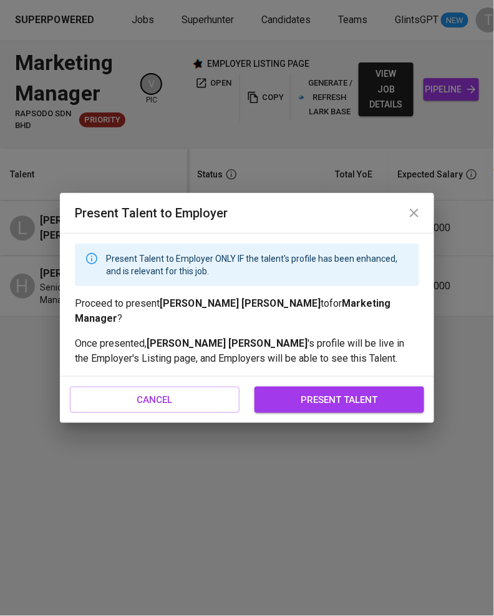
click at [305, 391] on span "present talent" at bounding box center [339, 399] width 142 height 16
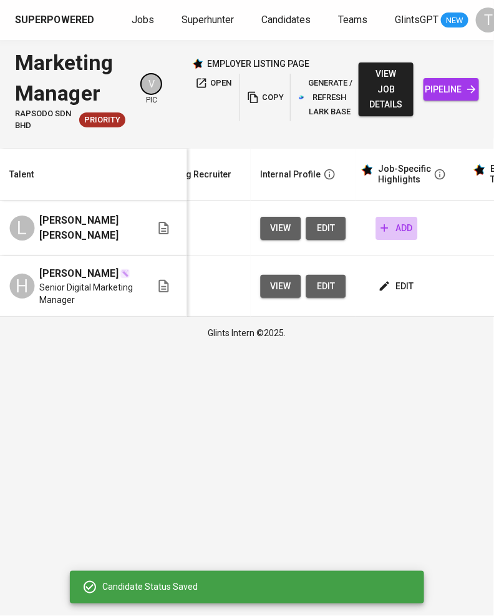
click at [396, 230] on span "add" at bounding box center [397, 228] width 32 height 16
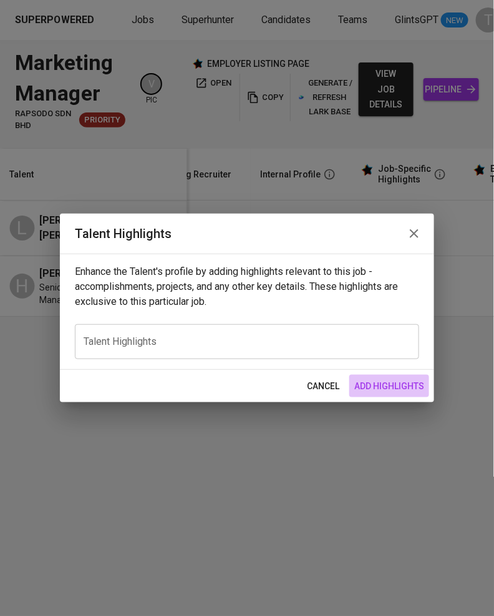
drag, startPoint x: 365, startPoint y: 376, endPoint x: 97, endPoint y: 177, distance: 334.3
click at [359, 368] on div "Talent Highlights Enhance the Talent's profile by adding highlights relevant to…" at bounding box center [247, 308] width 375 height 189
click at [182, 331] on div "x Talent Highlights" at bounding box center [247, 341] width 345 height 35
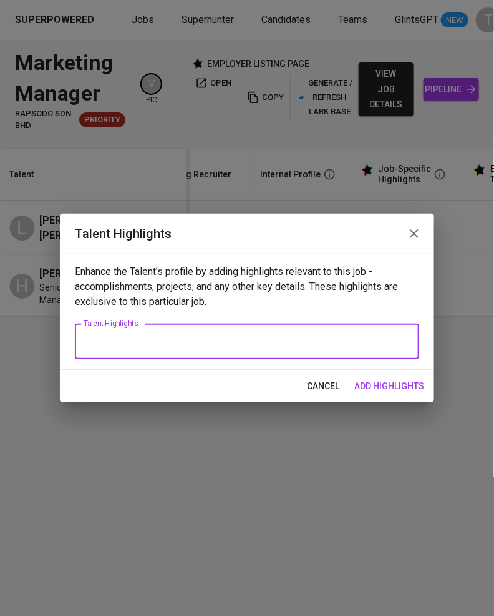
paste textarea "Lore: Ipsumd Sit Ame Conse Adipis Elitse: Doeiusmod (temp inci utlab Etd 4999) …"
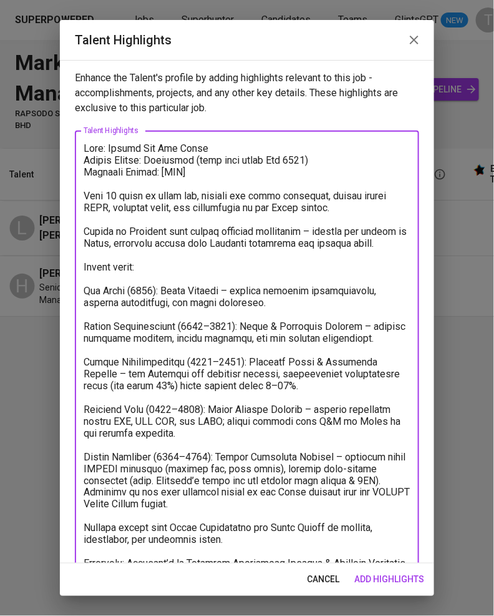
drag, startPoint x: 328, startPoint y: 158, endPoint x: 149, endPoint y: 164, distance: 179.9
click at [149, 164] on textarea at bounding box center [247, 403] width 327 height 522
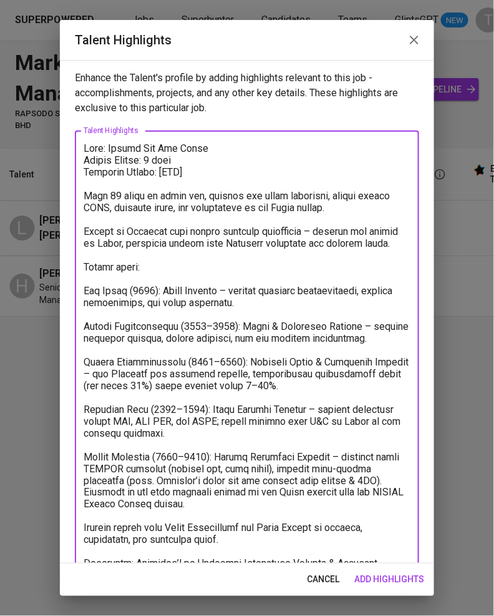
drag, startPoint x: 188, startPoint y: 173, endPoint x: 218, endPoint y: 181, distance: 31.0
click at [162, 174] on textarea at bounding box center [247, 403] width 327 height 522
drag, startPoint x: 87, startPoint y: 195, endPoint x: 120, endPoint y: 215, distance: 38.7
click at [88, 197] on textarea at bounding box center [247, 403] width 327 height 522
click at [83, 228] on div "x Talent Highlights" at bounding box center [247, 402] width 345 height 545
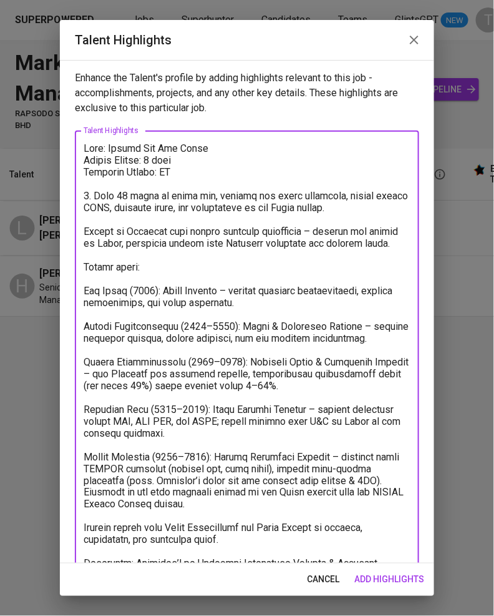
click at [85, 232] on textarea at bounding box center [247, 403] width 327 height 522
click at [85, 297] on textarea at bounding box center [247, 403] width 327 height 522
click at [358, 242] on textarea at bounding box center [247, 403] width 327 height 522
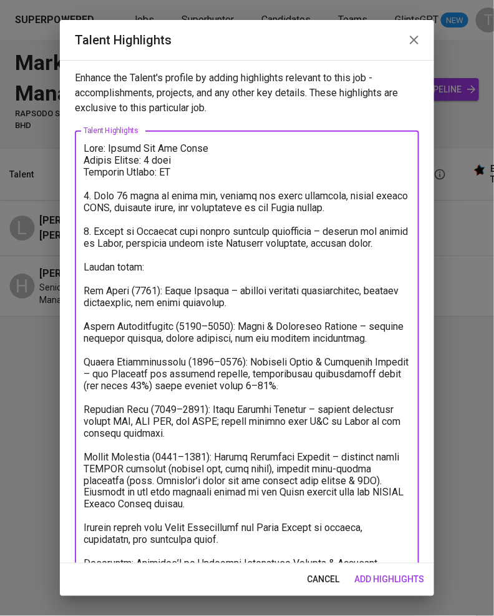
drag, startPoint x: 270, startPoint y: 259, endPoint x: 225, endPoint y: 255, distance: 44.5
click at [225, 255] on textarea at bounding box center [247, 403] width 327 height 522
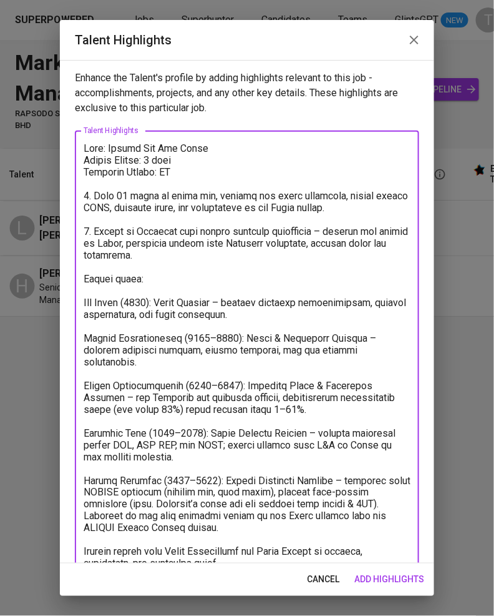
drag, startPoint x: 85, startPoint y: 302, endPoint x: 91, endPoint y: 307, distance: 8.4
click at [86, 302] on textarea at bounding box center [247, 403] width 327 height 522
click at [84, 336] on textarea at bounding box center [247, 403] width 327 height 522
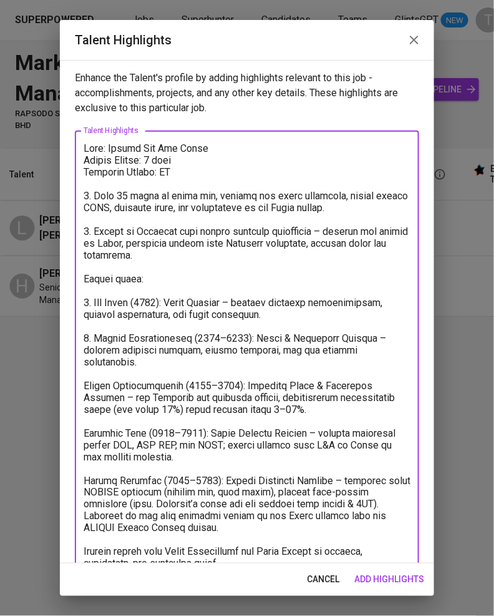
click at [82, 379] on div "x Talent Highlights" at bounding box center [247, 402] width 345 height 545
click at [86, 381] on textarea at bounding box center [247, 403] width 327 height 522
click at [85, 431] on textarea at bounding box center [247, 403] width 327 height 522
drag, startPoint x: 87, startPoint y: 480, endPoint x: 95, endPoint y: 491, distance: 13.9
click at [92, 483] on textarea at bounding box center [247, 403] width 327 height 522
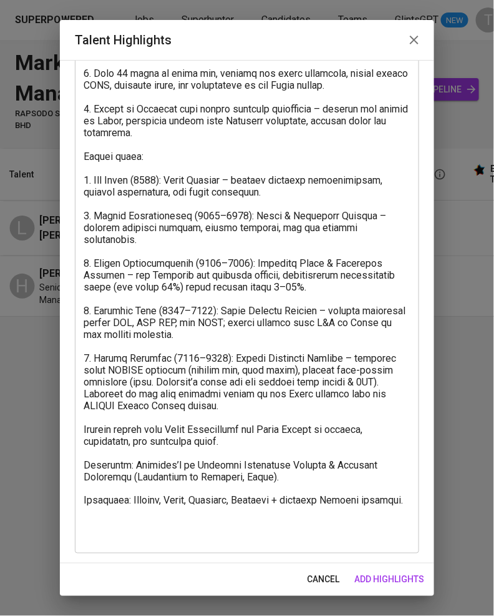
scroll to position [115, 0]
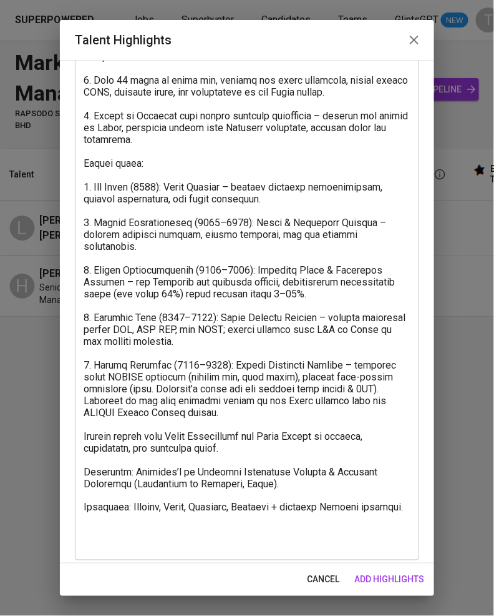
drag, startPoint x: 86, startPoint y: 434, endPoint x: 91, endPoint y: 447, distance: 14.0
click at [86, 436] on textarea at bounding box center [247, 288] width 327 height 522
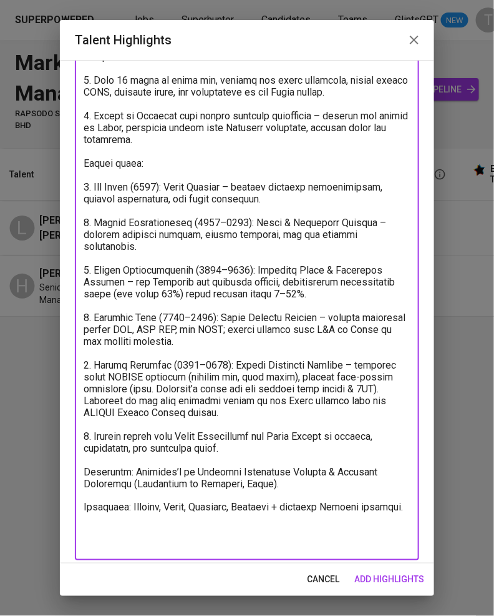
drag, startPoint x: 305, startPoint y: 487, endPoint x: 157, endPoint y: 498, distance: 148.4
click at [126, 481] on textarea at bounding box center [247, 288] width 327 height 522
click at [196, 529] on textarea at bounding box center [247, 288] width 327 height 522
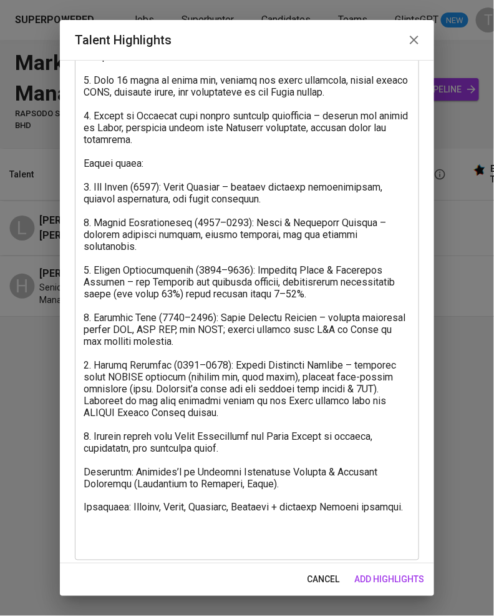
click at [83, 469] on div "x Talent Highlights" at bounding box center [247, 287] width 345 height 545
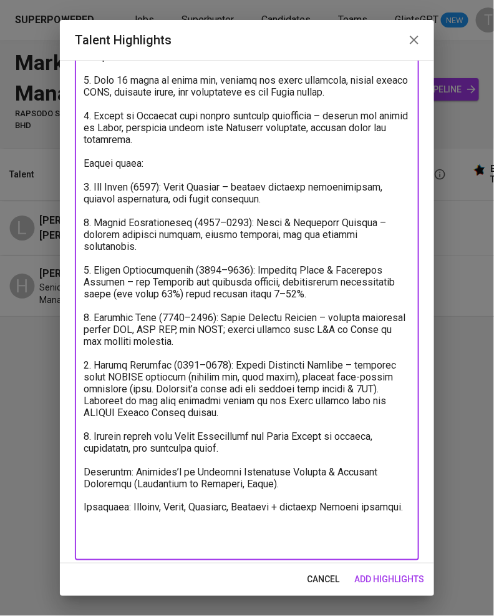
click at [84, 471] on textarea at bounding box center [247, 288] width 327 height 522
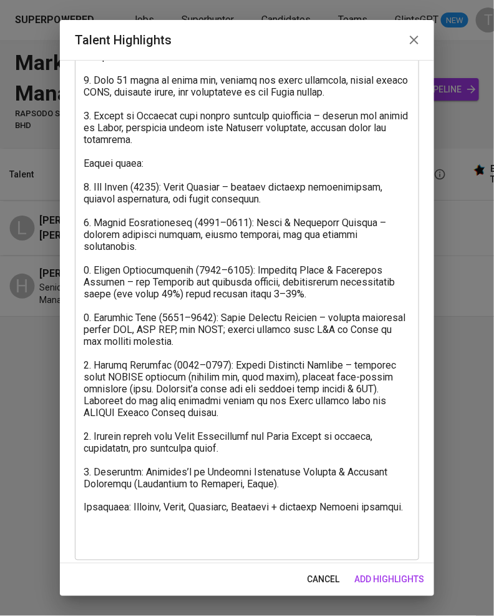
click at [83, 506] on div "x Talent Highlights" at bounding box center [247, 287] width 345 height 545
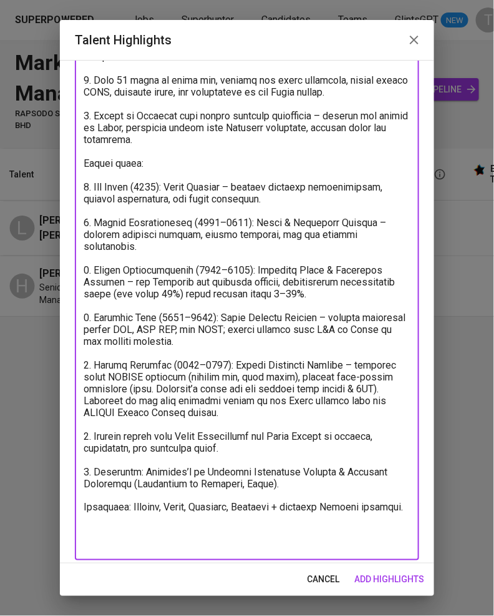
click at [84, 506] on textarea at bounding box center [247, 288] width 327 height 522
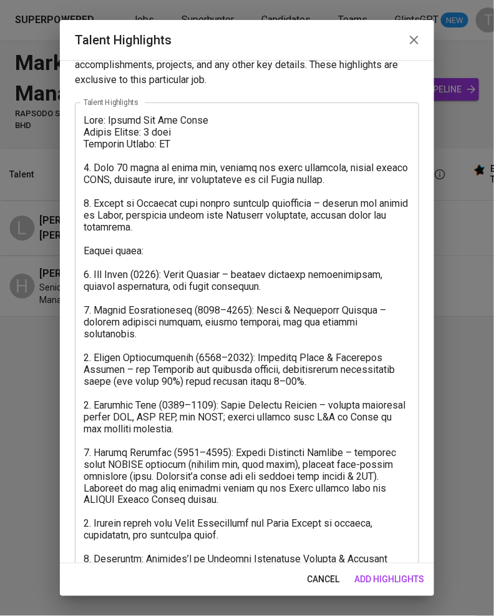
scroll to position [0, 0]
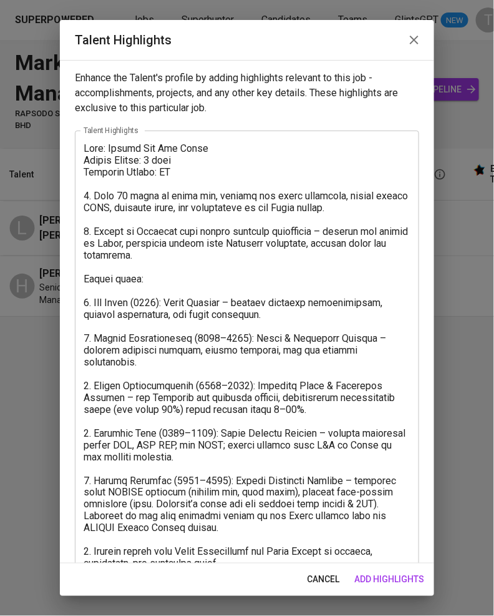
click at [207, 165] on textarea at bounding box center [247, 403] width 327 height 522
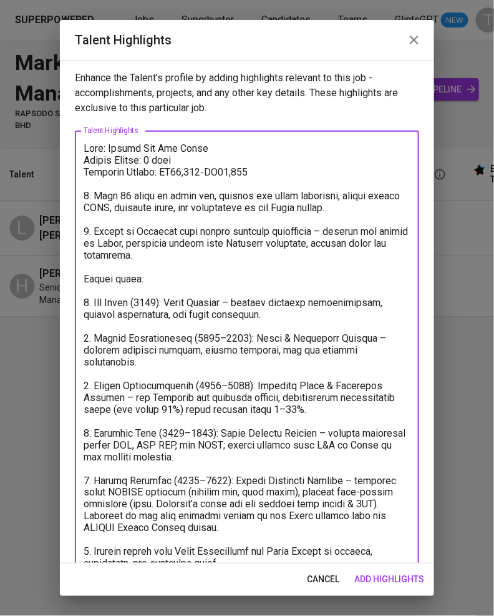
scroll to position [122, 0]
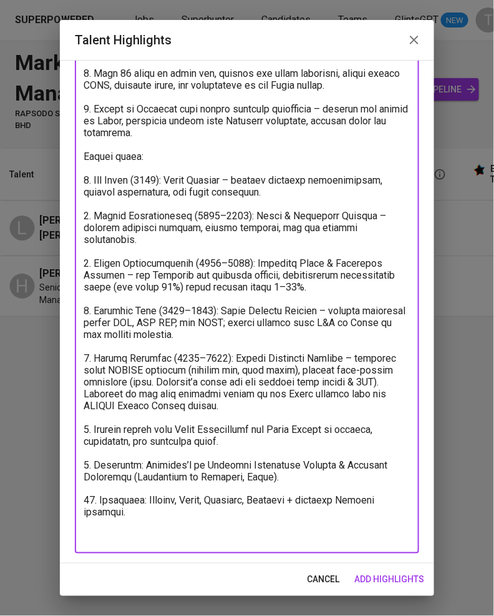
type textarea "Lore: Ipsumd Sit Ame Conse Adipis Elitse: 6 doei Temporin Utlabo: ET29,007-DO61…"
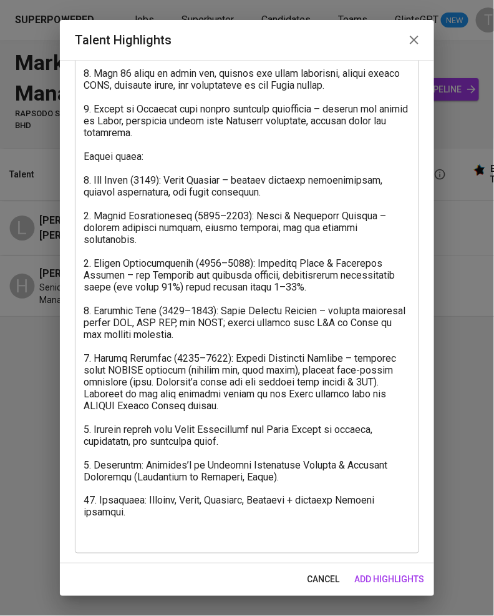
drag, startPoint x: 388, startPoint y: 576, endPoint x: 416, endPoint y: 574, distance: 27.5
click at [416, 574] on span "add highlights" at bounding box center [390, 580] width 70 height 16
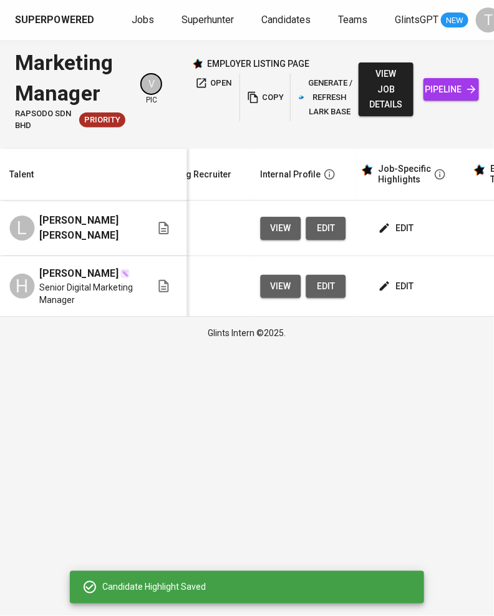
click at [386, 235] on span "edit" at bounding box center [397, 228] width 33 height 16
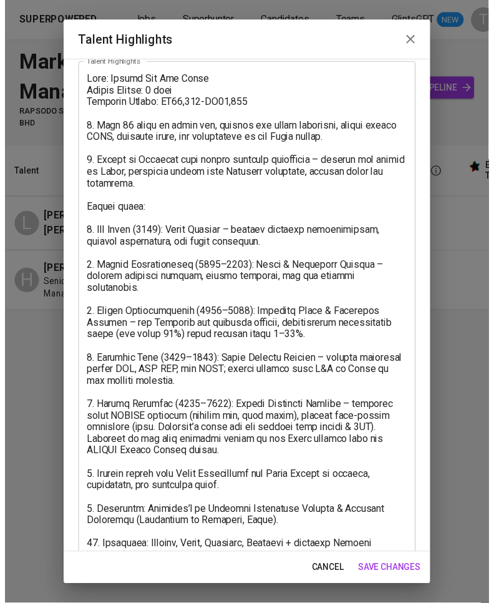
scroll to position [47, 0]
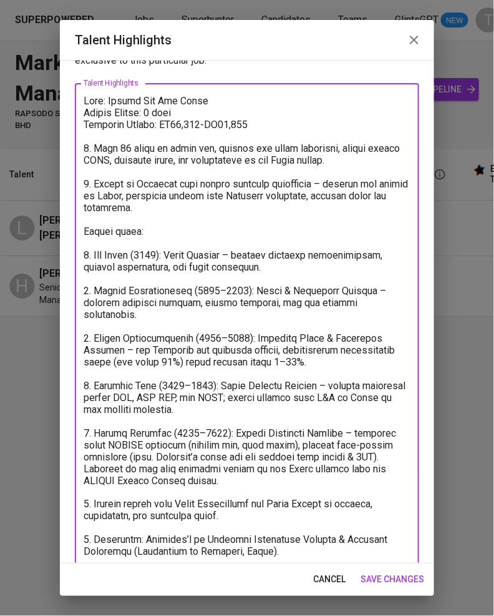
click at [202, 203] on textarea at bounding box center [247, 356] width 327 height 522
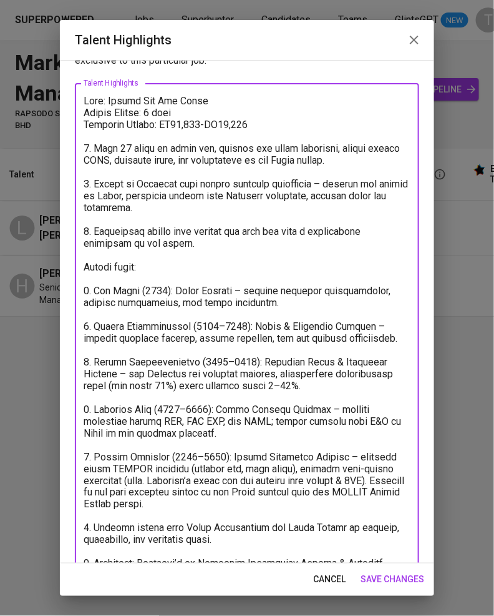
type textarea "Lore: Ipsumd Sit Ame Conse Adipis Elitse: 0 doei Temporin Utlabo: ET31,306-DO45…"
click at [408, 578] on span "save changes" at bounding box center [393, 580] width 64 height 16
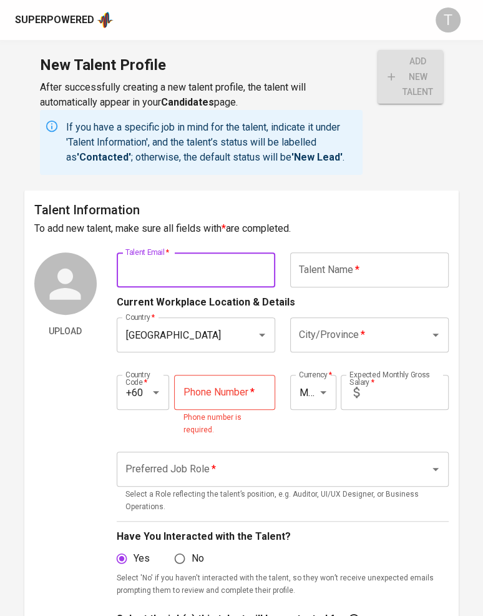
click at [175, 267] on input "text" at bounding box center [196, 269] width 159 height 35
paste input "shanegan82@gmail.com"
type input "shanegan82@gmail.com"
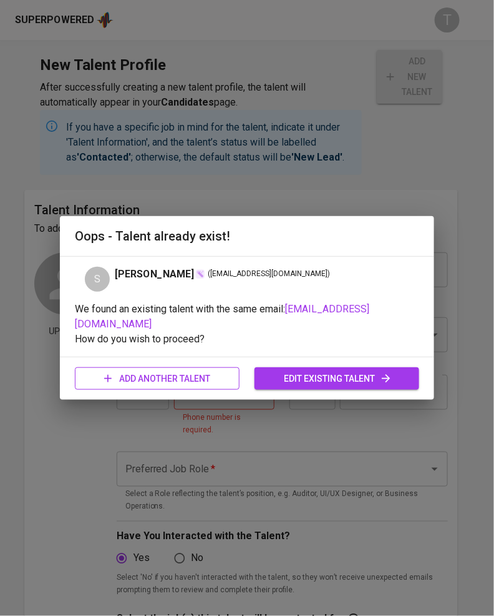
click at [172, 371] on span "add another talent" at bounding box center [157, 379] width 145 height 16
type input "[GEOGRAPHIC_DATA]"
type input "+60"
type input "MYR"
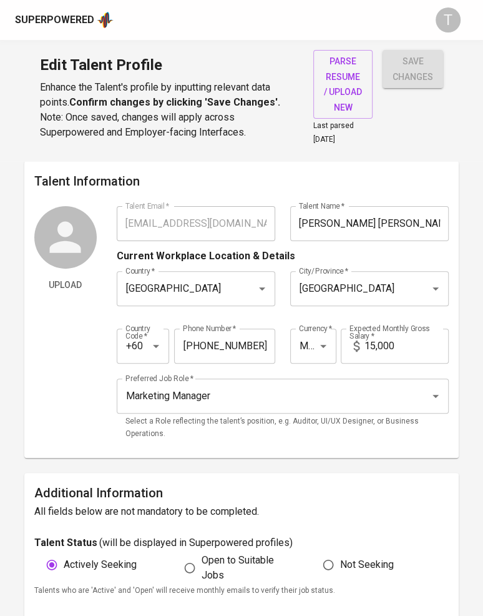
type input "[EMAIL_ADDRESS][DOMAIN_NAME]"
type input "[PERSON_NAME] [PERSON_NAME]"
type input "[GEOGRAPHIC_DATA]"
type input "+60"
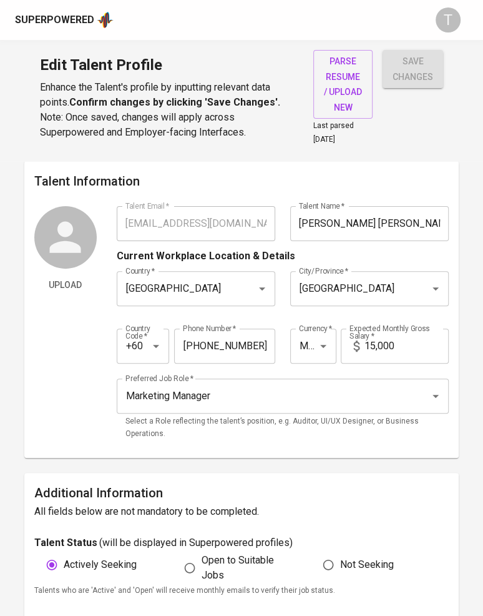
type input "12-219-9315"
type input "MYR"
type input "15,000"
type input "Marketing Manager"
radio input "true"
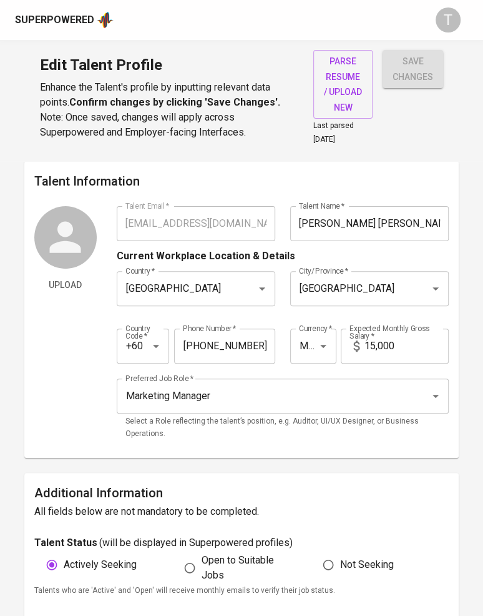
radio input "true"
type input "20"
type input "1 Week"
drag, startPoint x: 262, startPoint y: 76, endPoint x: 262, endPoint y: 69, distance: 6.9
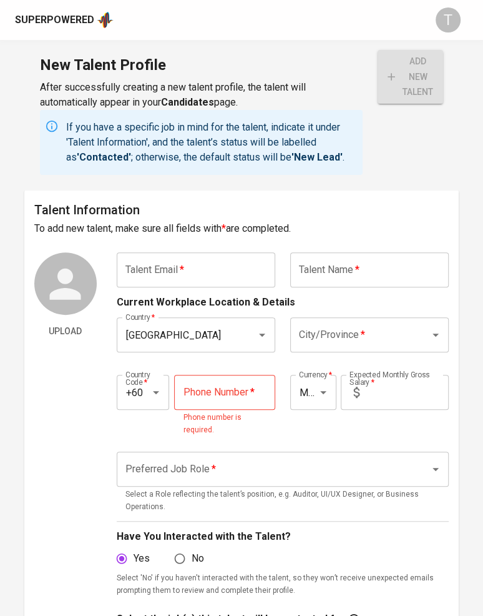
click at [197, 269] on input "text" at bounding box center [196, 269] width 159 height 35
paste input "[EMAIL_ADDRESS][DOMAIN_NAME]"
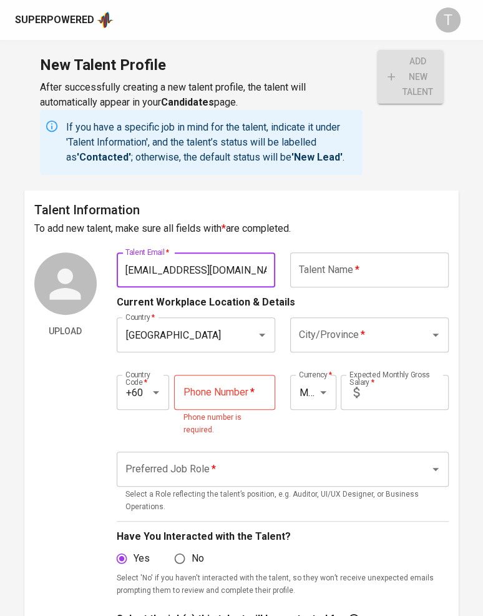
type input "[EMAIL_ADDRESS][DOMAIN_NAME]"
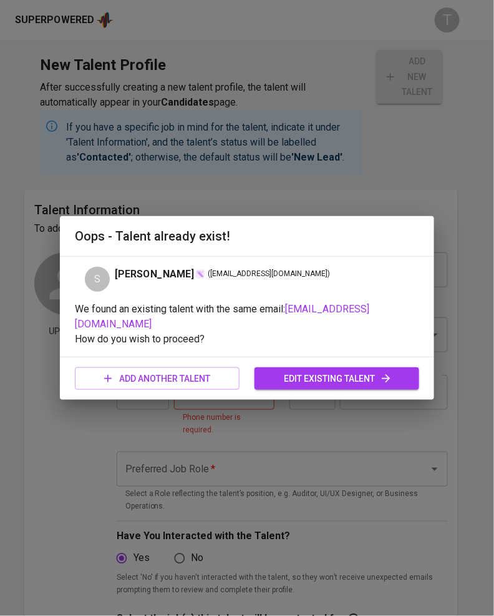
click at [346, 371] on span "edit existing talent" at bounding box center [337, 379] width 145 height 16
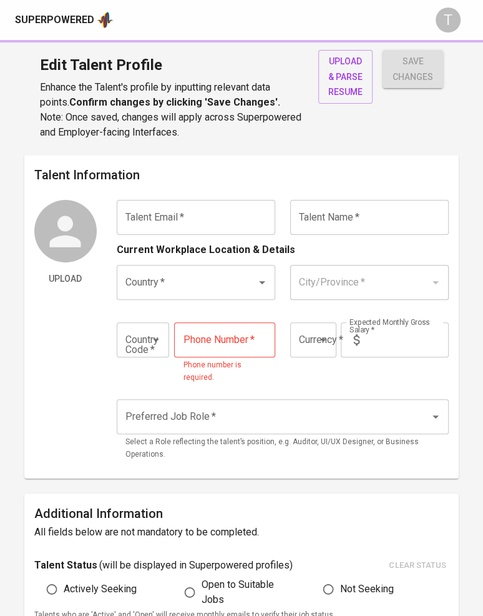
type input "[EMAIL_ADDRESS][DOMAIN_NAME]"
type input "[PERSON_NAME]"
type input "[GEOGRAPHIC_DATA]"
type input "+60"
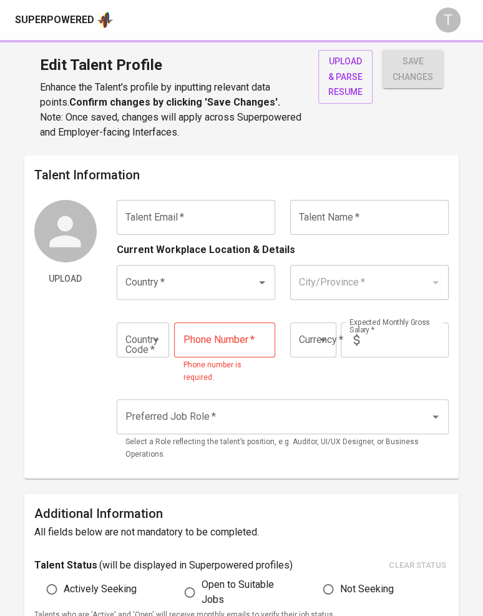
type input "[PHONE_NUMBER]"
type input "MYR"
type input "20,000"
radio input "true"
type input "16"
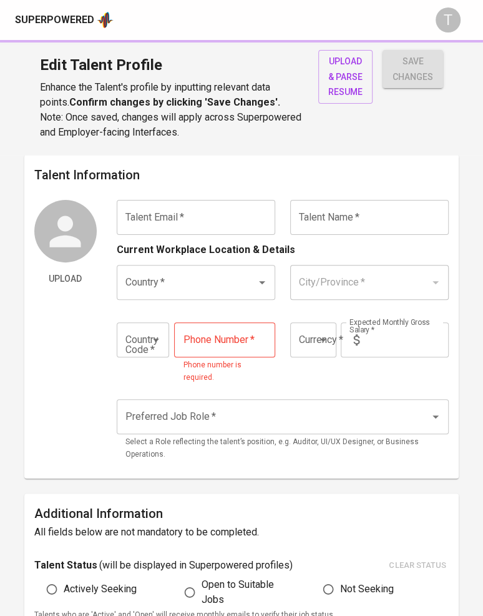
type input "1 Month"
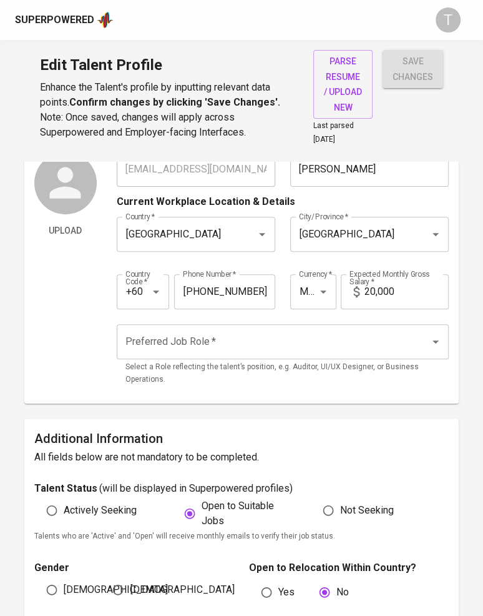
scroll to position [120, 0]
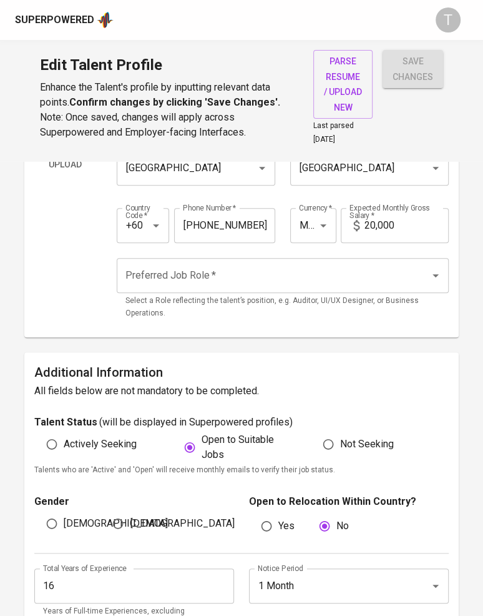
click at [239, 287] on div "Preferred Job Role *" at bounding box center [283, 275] width 333 height 35
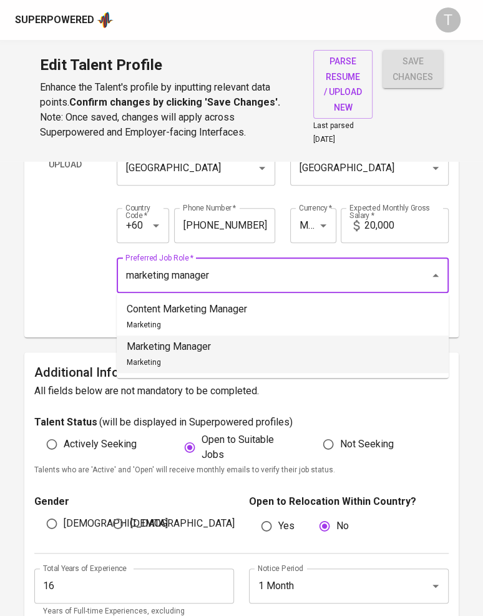
click at [228, 350] on li "Marketing Manager Marketing" at bounding box center [283, 353] width 332 height 37
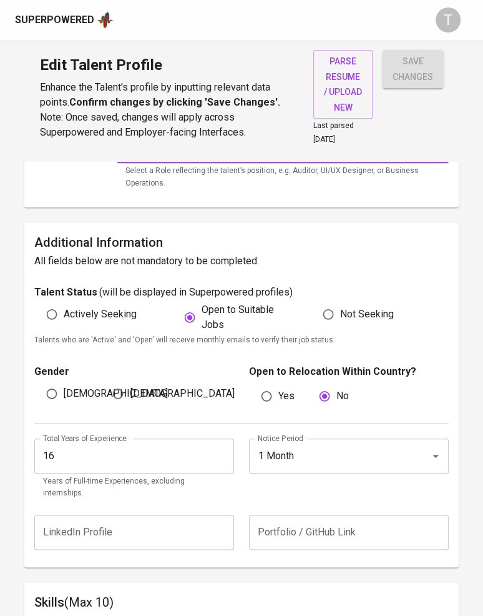
scroll to position [250, 0]
type input "Marketing Manager"
drag, startPoint x: 85, startPoint y: 315, endPoint x: 82, endPoint y: 365, distance: 49.4
click at [85, 320] on label "Actively Seeking" at bounding box center [88, 315] width 97 height 24
click at [64, 320] on input "Actively Seeking" at bounding box center [52, 315] width 24 height 24
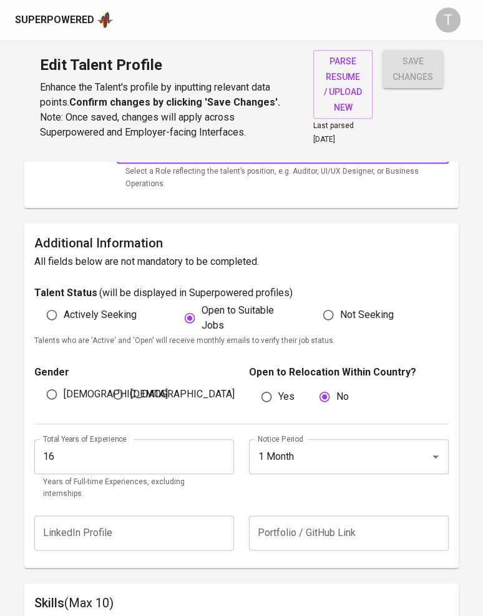
radio input "true"
drag, startPoint x: 71, startPoint y: 387, endPoint x: 82, endPoint y: 390, distance: 11.7
click at [72, 386] on span "[DEMOGRAPHIC_DATA]" at bounding box center [116, 393] width 104 height 15
click at [64, 386] on input "[DEMOGRAPHIC_DATA]" at bounding box center [52, 394] width 24 height 24
radio input "true"
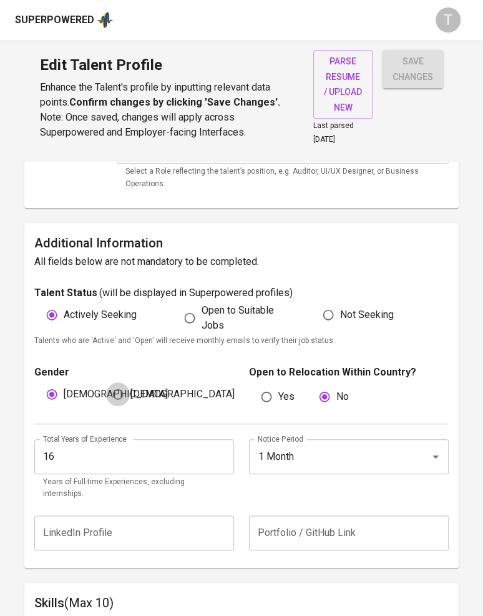
drag, startPoint x: 125, startPoint y: 388, endPoint x: 237, endPoint y: 402, distance: 113.3
click at [127, 388] on input "[DEMOGRAPHIC_DATA]" at bounding box center [118, 394] width 24 height 24
radio input "true"
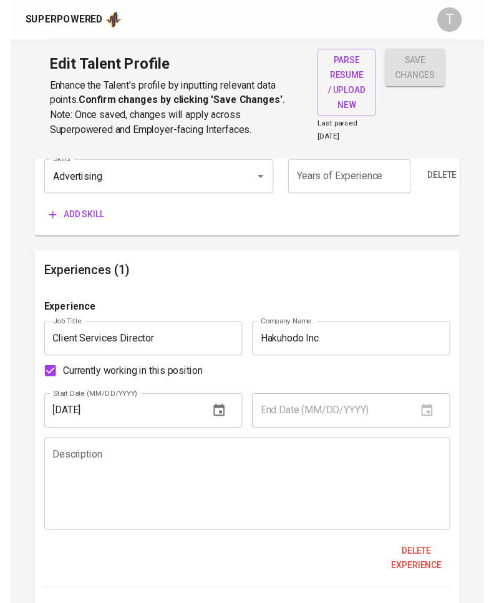
scroll to position [831, 0]
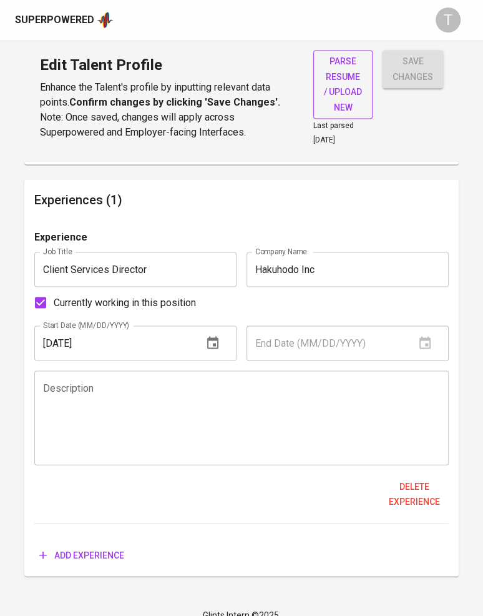
click at [325, 79] on span "parse resume / upload new" at bounding box center [342, 84] width 39 height 61
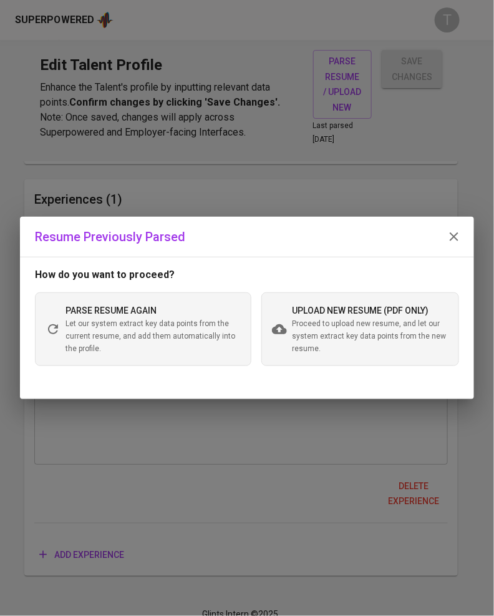
click at [358, 307] on span "upload new resume (pdf only)" at bounding box center [360, 310] width 137 height 10
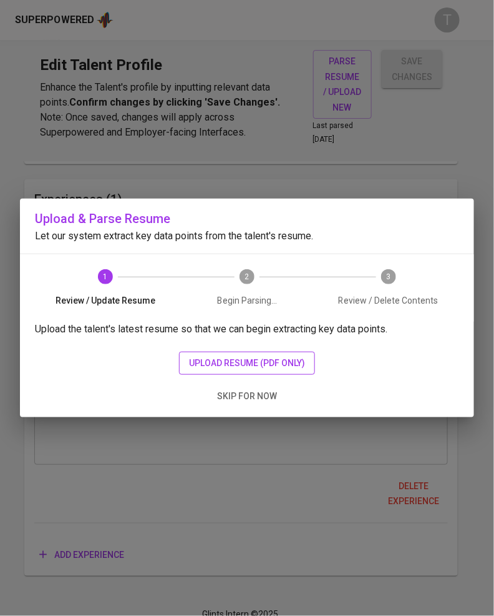
click at [233, 366] on span "upload resume (pdf only)" at bounding box center [247, 363] width 116 height 16
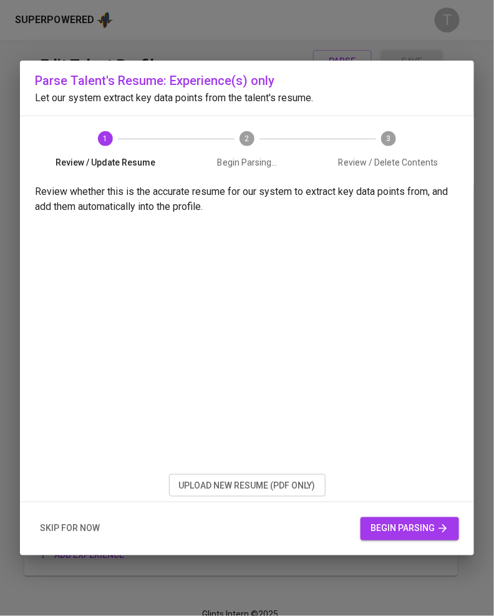
drag, startPoint x: 396, startPoint y: 528, endPoint x: 384, endPoint y: 496, distance: 34.2
click at [396, 528] on span "begin parsing" at bounding box center [410, 529] width 79 height 16
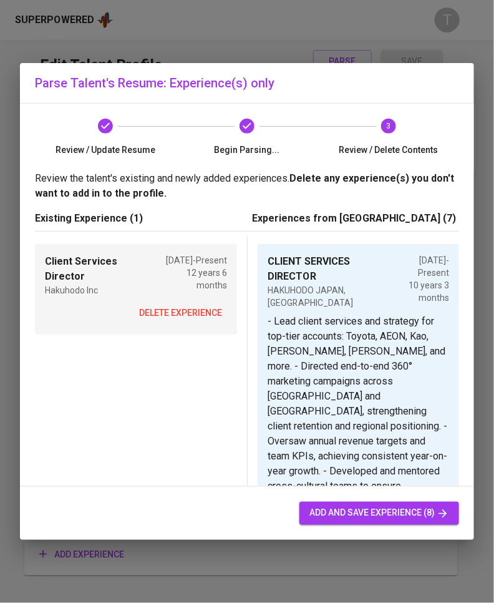
click at [367, 521] on span "add and save experience (8)" at bounding box center [380, 514] width 140 height 16
radio input "false"
type input "CLIENT SERVICES DIRECTOR"
type input "HAKUHODO JAPAN, PETALING JAYA"
type input "06/01/2015"
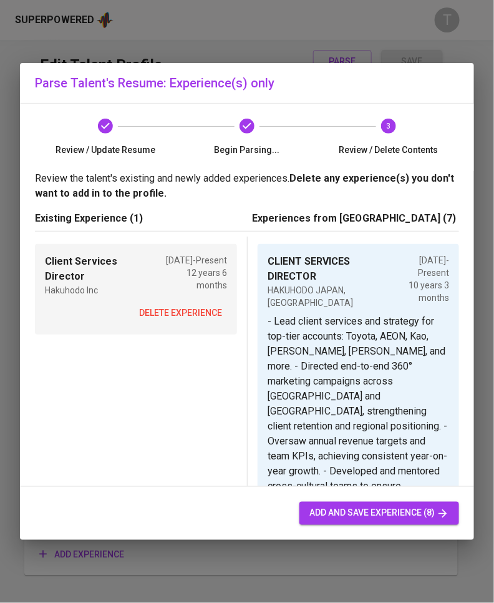
type textarea "- Lead client services and strategy for top-tier accounts: Toyota, AEON, Kao, S…"
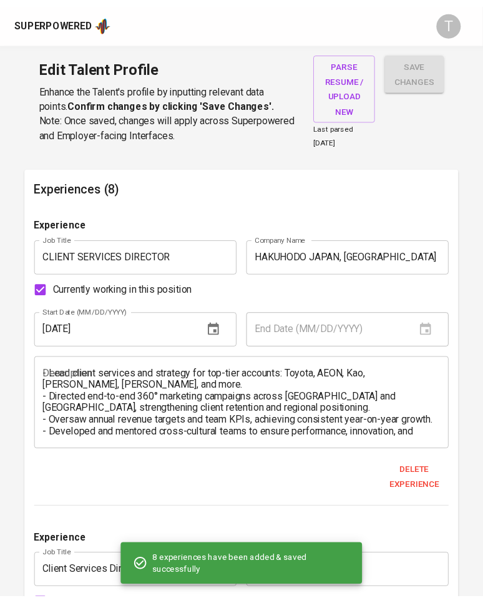
scroll to position [843, 0]
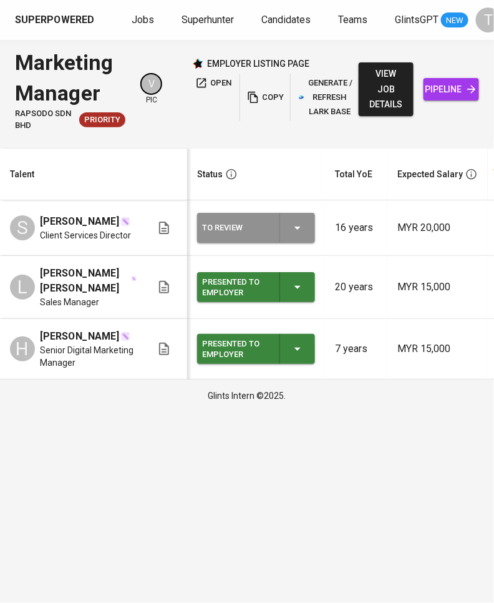
click at [308, 228] on div "To Review" at bounding box center [256, 228] width 108 height 30
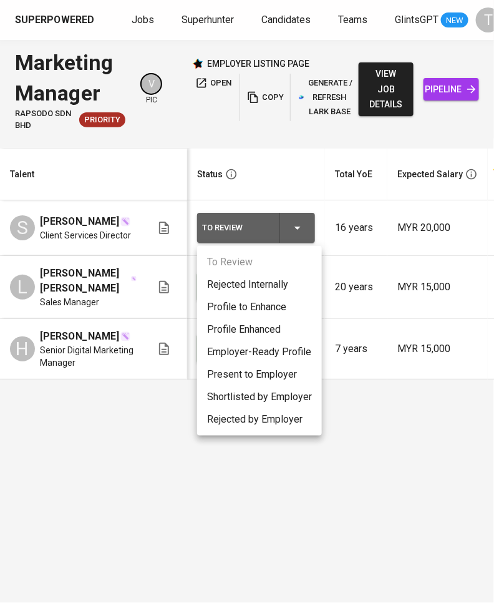
click at [272, 368] on li "Present to Employer" at bounding box center [259, 374] width 125 height 22
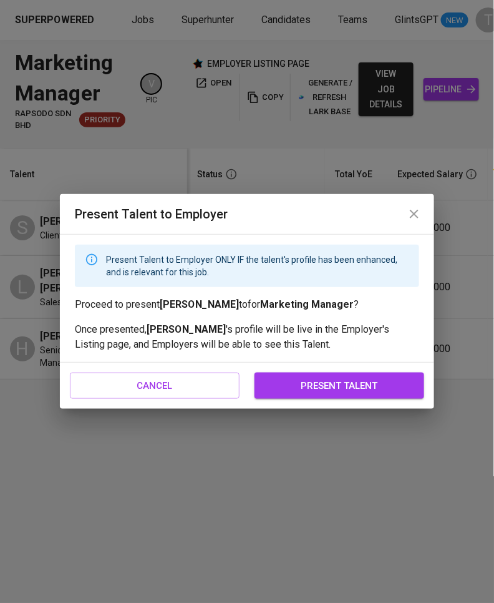
click at [308, 381] on span "present talent" at bounding box center [339, 386] width 142 height 16
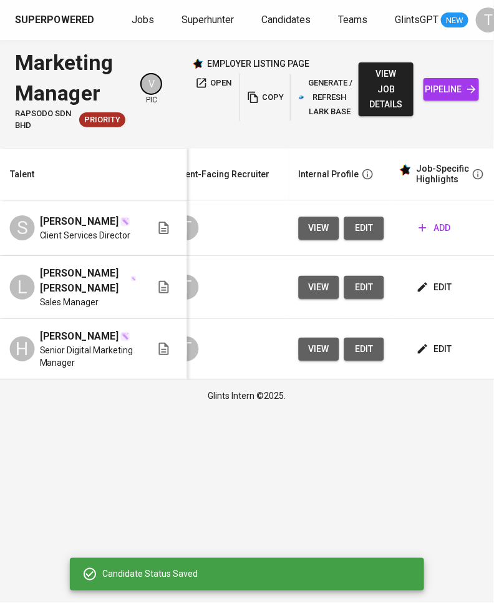
scroll to position [0, 525]
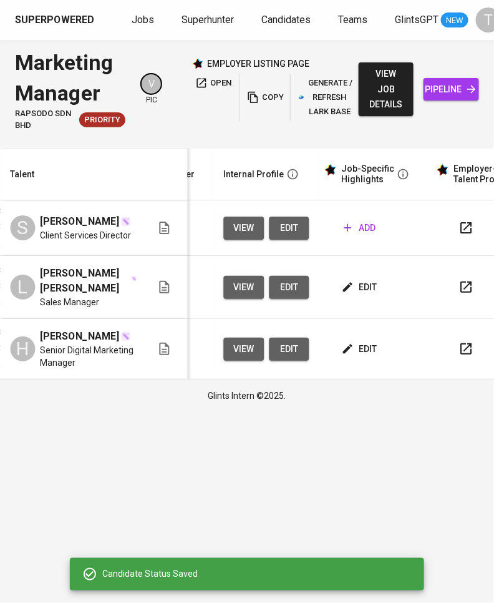
click at [350, 231] on icon "button" at bounding box center [347, 228] width 12 height 12
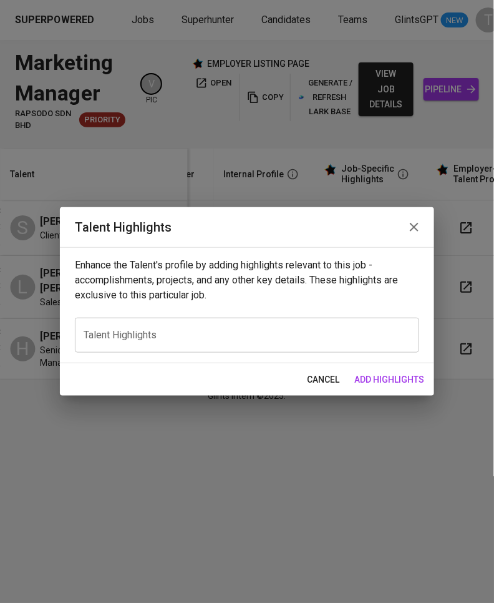
click at [157, 344] on div "x Talent Highlights" at bounding box center [247, 335] width 345 height 35
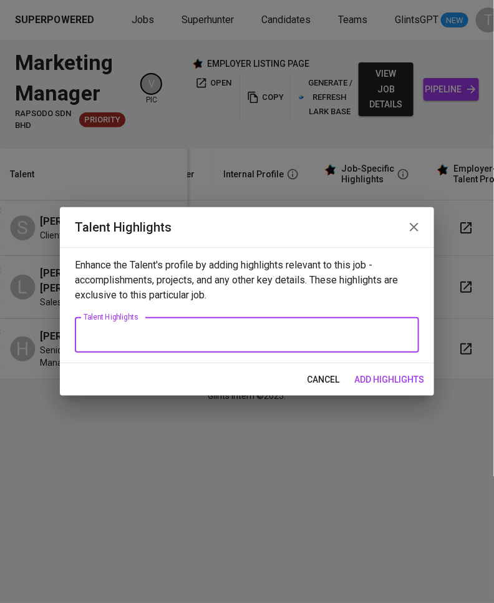
paste textarea "Name: Shane Goh Nyuen (Gan) Notice Period: [TBC] Expected Salary: [TBC] 15+ yea…"
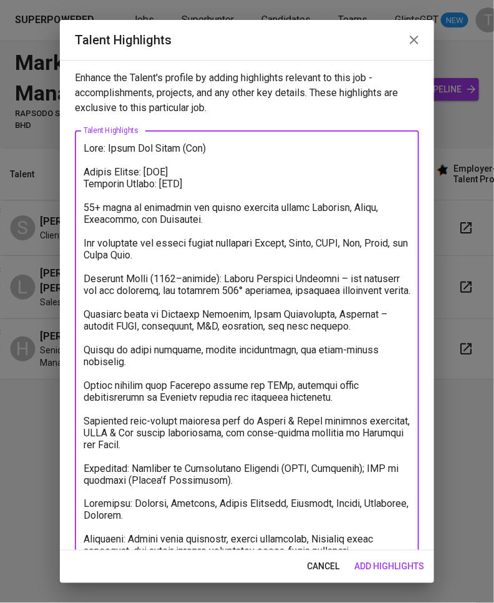
scroll to position [19, 0]
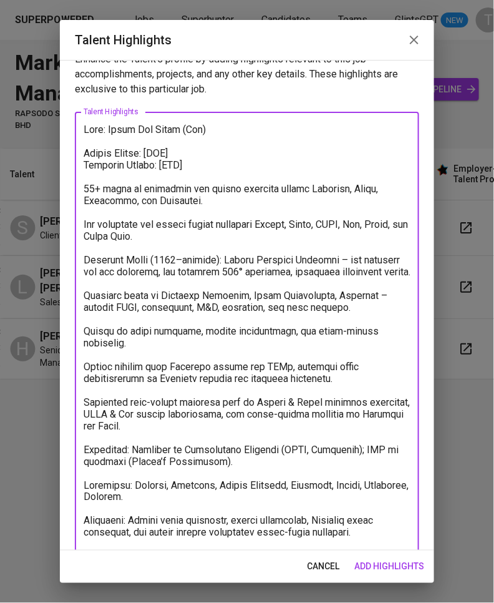
click at [130, 141] on textarea at bounding box center [247, 337] width 327 height 427
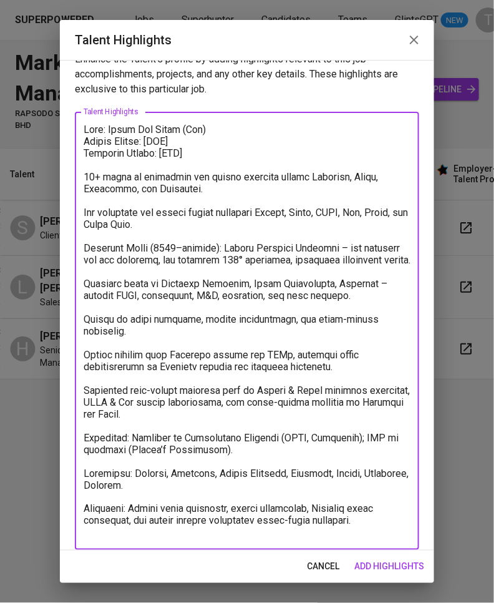
drag, startPoint x: 178, startPoint y: 138, endPoint x: 147, endPoint y: 139, distance: 30.6
click at [147, 139] on textarea at bounding box center [247, 331] width 327 height 415
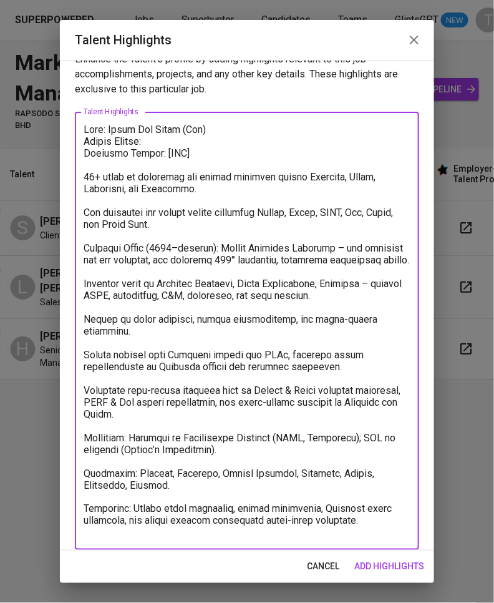
drag, startPoint x: 181, startPoint y: 152, endPoint x: 156, endPoint y: 152, distance: 25.0
click at [156, 152] on textarea at bounding box center [247, 331] width 327 height 415
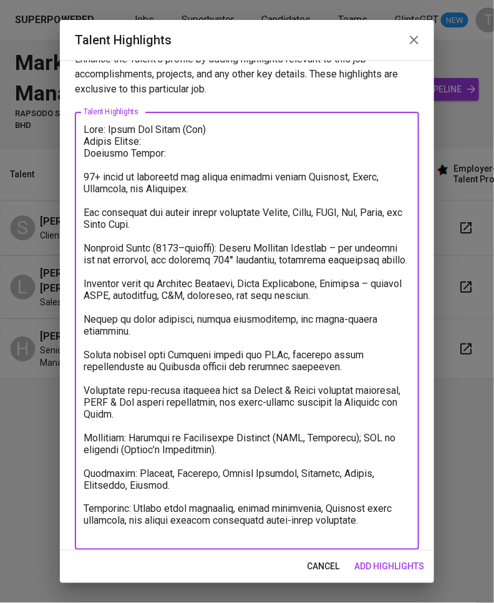
drag, startPoint x: 84, startPoint y: 175, endPoint x: 107, endPoint y: 192, distance: 29.0
click at [88, 177] on textarea at bounding box center [247, 331] width 327 height 415
click at [85, 207] on textarea at bounding box center [247, 331] width 327 height 415
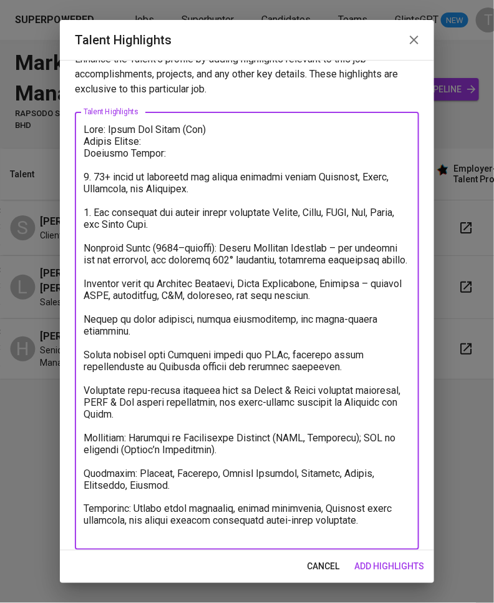
click at [84, 244] on textarea at bounding box center [247, 331] width 327 height 415
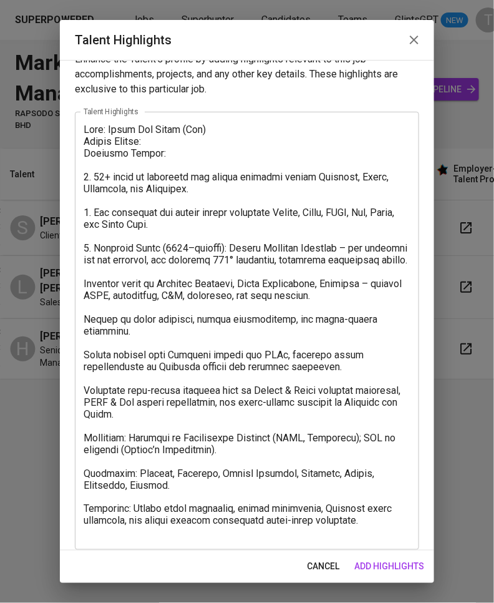
click at [82, 289] on div "x Talent Highlights" at bounding box center [247, 331] width 345 height 438
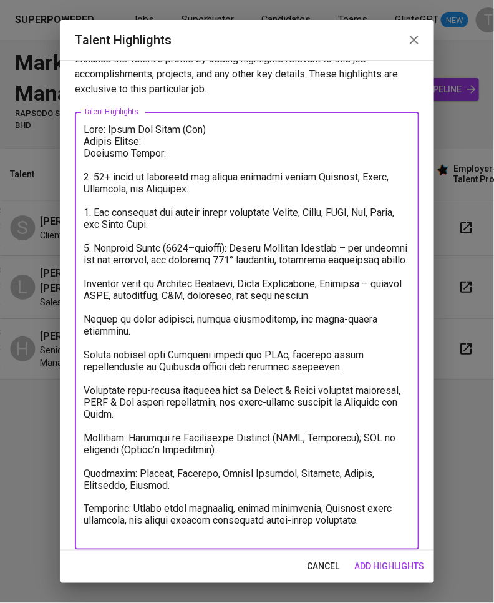
click at [84, 295] on textarea at bounding box center [247, 331] width 327 height 415
click at [86, 329] on textarea at bounding box center [247, 331] width 327 height 415
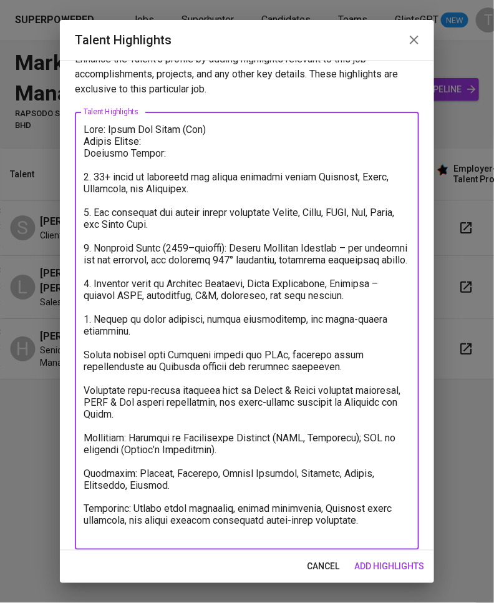
click at [84, 364] on textarea at bounding box center [247, 331] width 327 height 415
click at [86, 402] on textarea at bounding box center [247, 331] width 327 height 415
drag, startPoint x: 220, startPoint y: 461, endPoint x: 78, endPoint y: 442, distance: 143.6
click at [78, 442] on div "x Talent Highlights" at bounding box center [247, 331] width 345 height 438
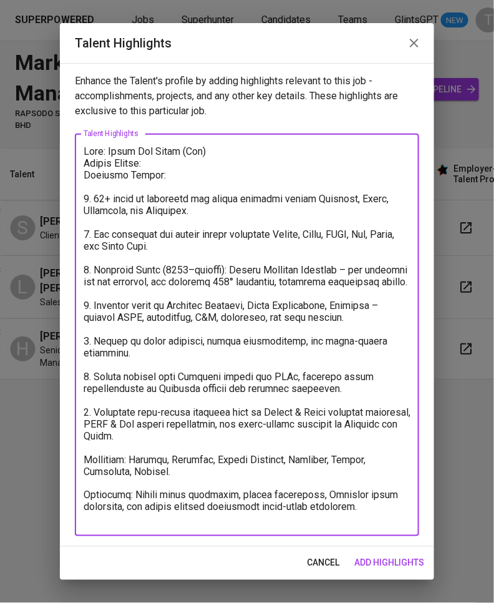
scroll to position [0, 0]
drag, startPoint x: 182, startPoint y: 482, endPoint x: 77, endPoint y: 473, distance: 104.6
click at [77, 473] on div "x Talent Highlights" at bounding box center [247, 335] width 345 height 403
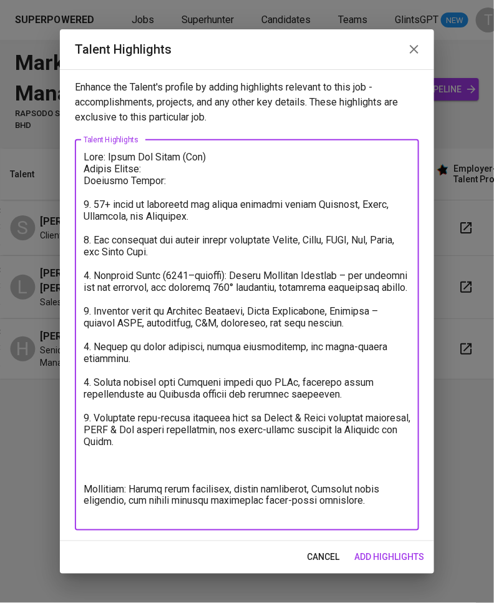
click at [129, 189] on textarea at bounding box center [247, 335] width 327 height 368
paste textarea "Languages: English, Mandarin, Bahasa Malaysia, Japanese, French, Cantonese, Hok…"
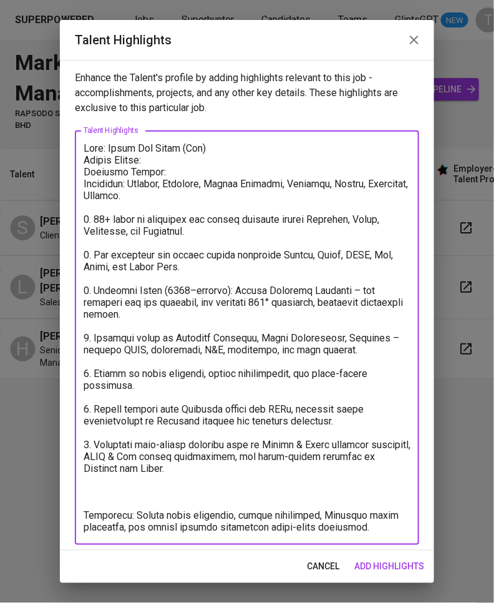
drag, startPoint x: 84, startPoint y: 513, endPoint x: 91, endPoint y: 513, distance: 6.3
click at [86, 513] on textarea at bounding box center [247, 337] width 327 height 391
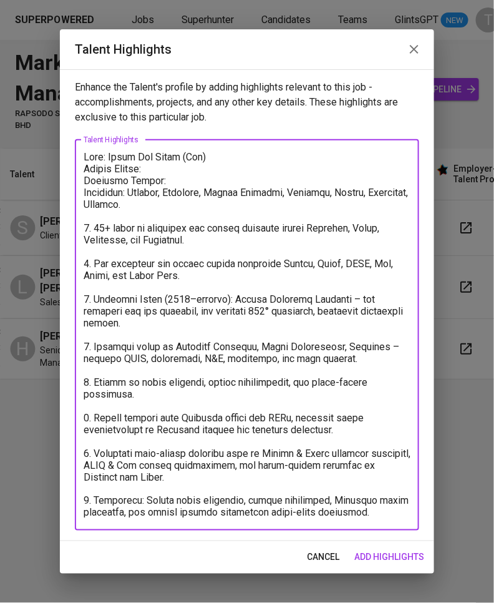
type textarea "Name: Shane Goh Nyuen (Gan) Notice Period: Expected Salary: Languages: English,…"
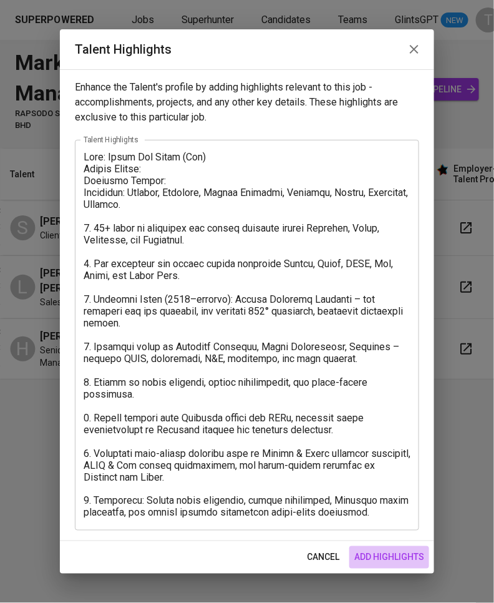
click at [392, 560] on span "add highlights" at bounding box center [390, 558] width 70 height 16
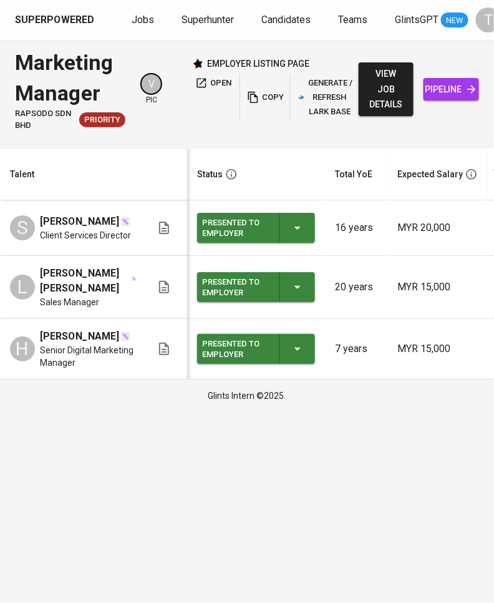
drag, startPoint x: 202, startPoint y: 138, endPoint x: 308, endPoint y: 137, distance: 105.5
click at [308, 137] on div "Marketing Manager Rapsodo Sdn Bhd Priority V pic employer listing page open cop…" at bounding box center [247, 89] width 494 height 99
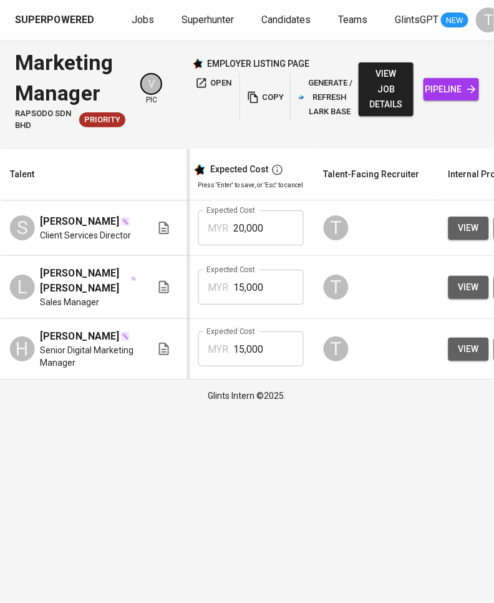
scroll to position [0, 582]
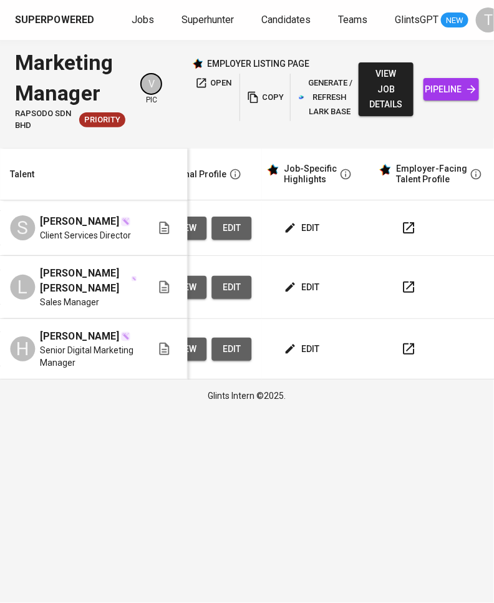
click at [308, 283] on span "edit" at bounding box center [303, 288] width 33 height 16
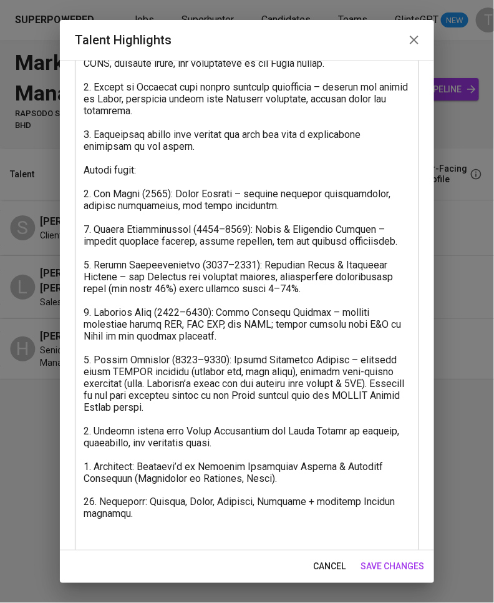
scroll to position [170, 0]
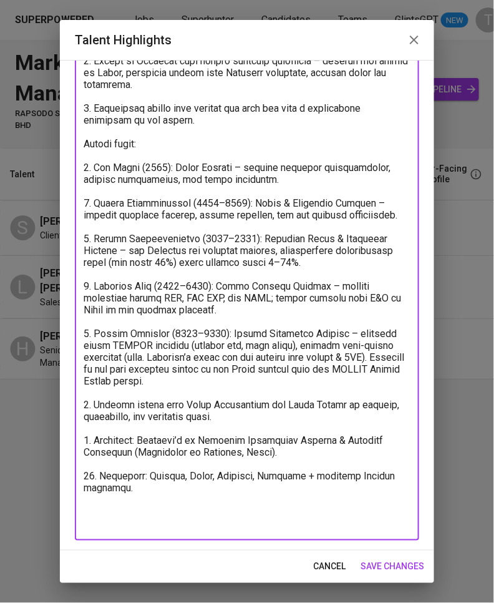
drag, startPoint x: 117, startPoint y: 505, endPoint x: 95, endPoint y: 490, distance: 27.0
click at [95, 490] on textarea at bounding box center [247, 250] width 327 height 557
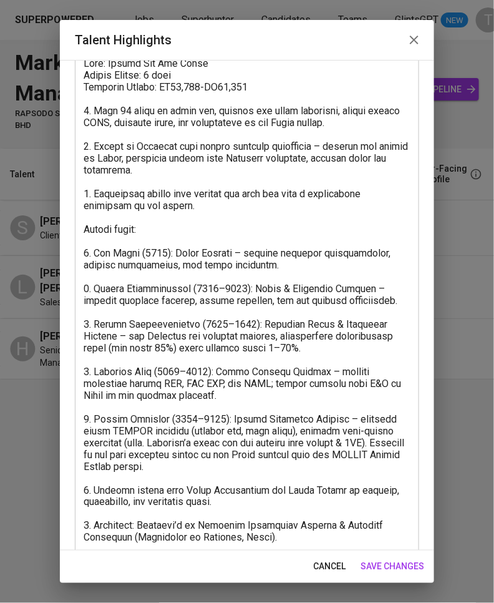
scroll to position [0, 0]
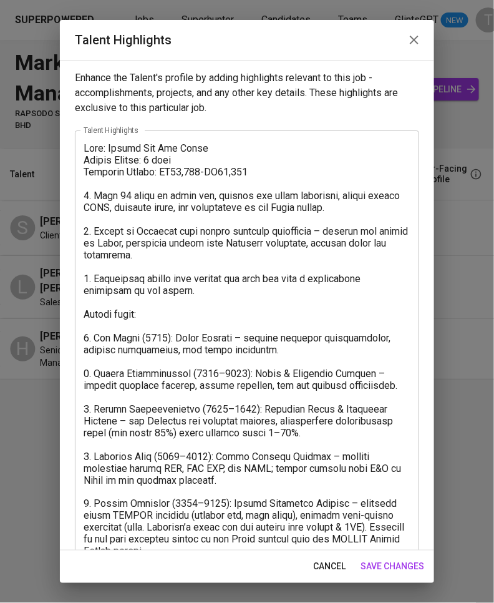
drag, startPoint x: 269, startPoint y: 167, endPoint x: 250, endPoint y: 165, distance: 18.9
click at [263, 167] on textarea at bounding box center [247, 409] width 327 height 534
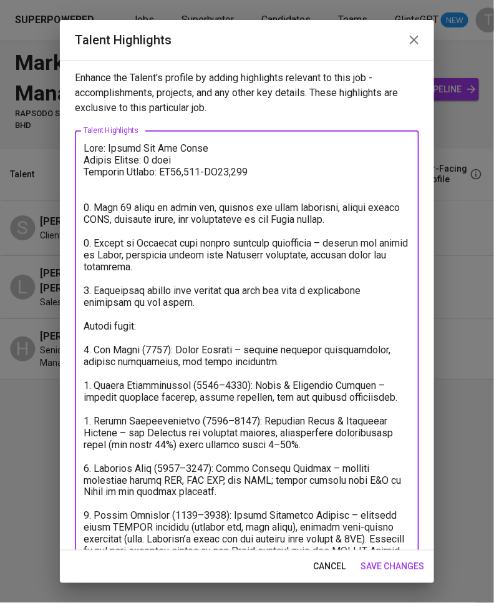
paste textarea ". Languages: English, Malay, Mandarin, Japanese + multiple Chinese dialects."
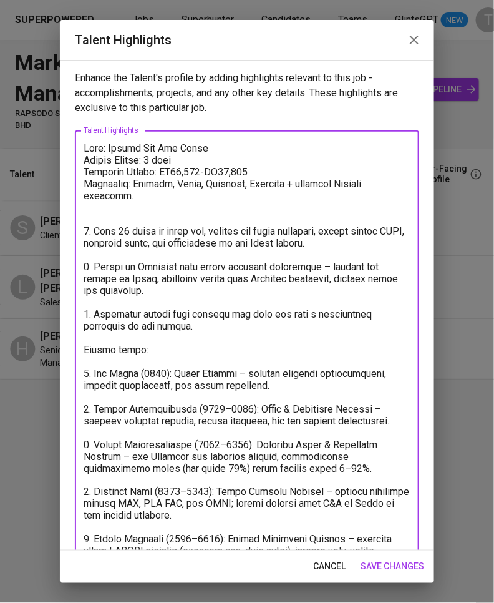
type textarea "Name: Harris Lee Tze Torng Notice Period: 1 week Expected Salary: RM13,500-RM15…"
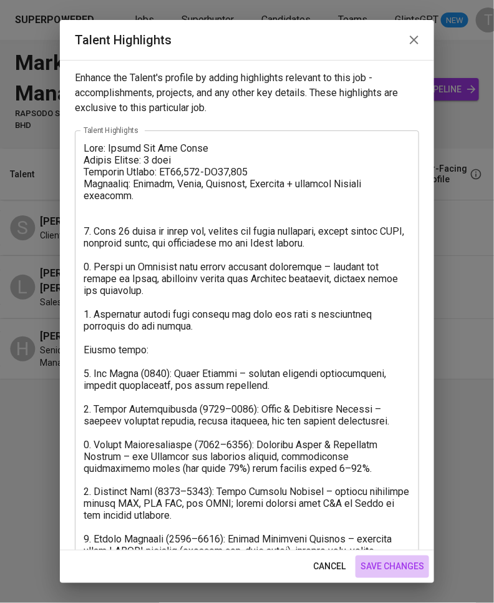
drag, startPoint x: 400, startPoint y: 562, endPoint x: 353, endPoint y: 551, distance: 48.0
click at [403, 558] on button "save changes" at bounding box center [393, 567] width 74 height 23
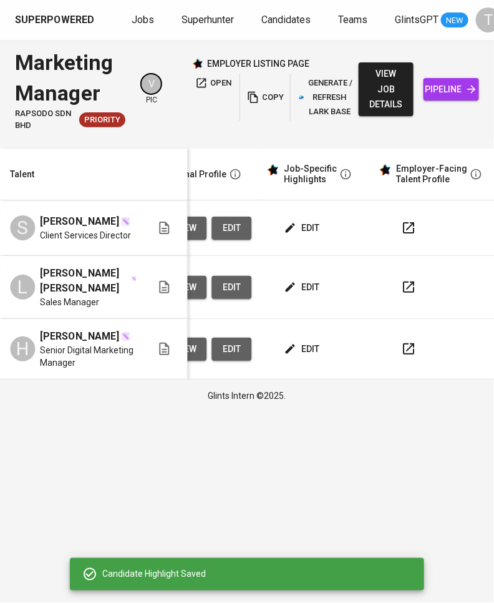
click at [297, 341] on span "edit" at bounding box center [303, 349] width 33 height 16
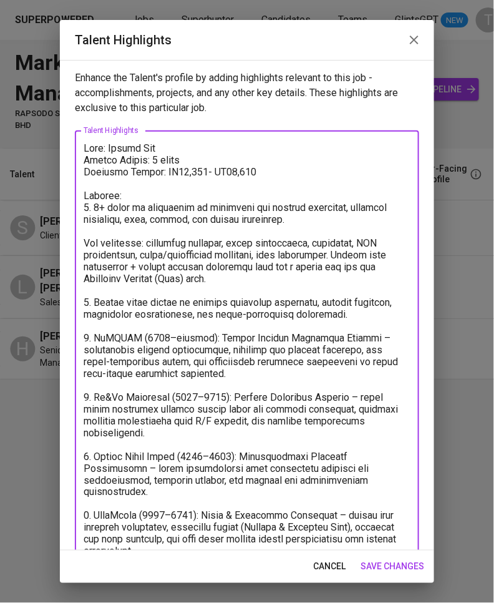
click at [288, 169] on textarea at bounding box center [247, 373] width 327 height 463
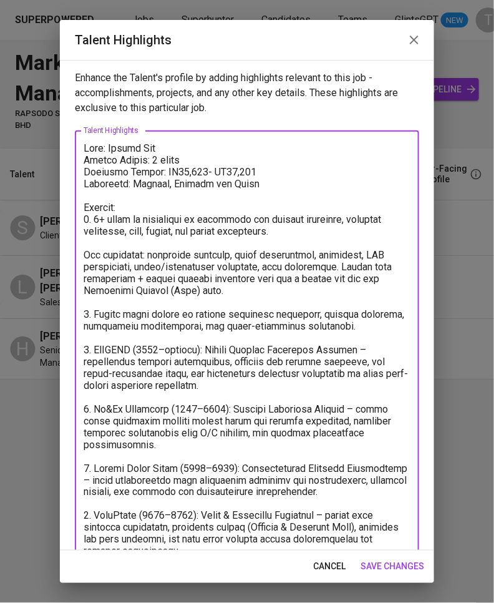
type textarea "Name: Helene Tan Notice Period: 3 weeks Expected Salary: RM15,000- RM16,000 Lan…"
click at [410, 565] on span "save changes" at bounding box center [393, 567] width 64 height 16
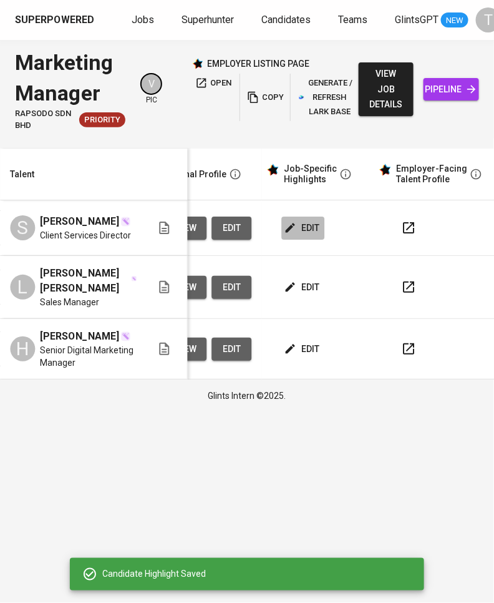
click at [302, 225] on span "edit" at bounding box center [303, 228] width 33 height 16
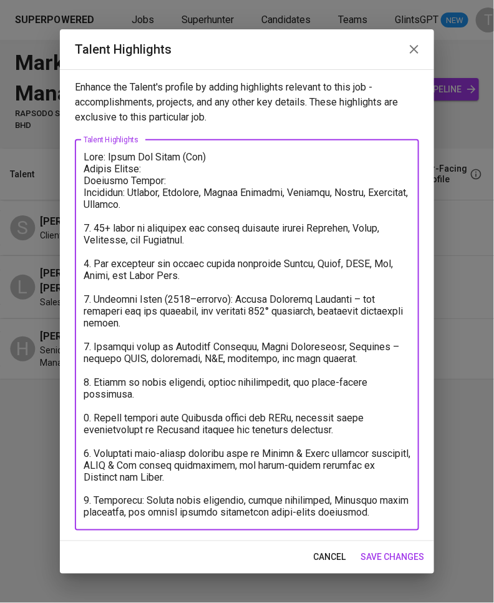
click at [176, 170] on textarea at bounding box center [247, 335] width 327 height 368
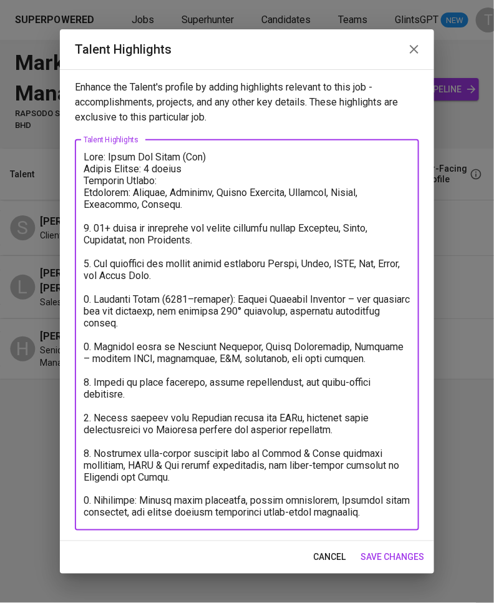
drag, startPoint x: 184, startPoint y: 180, endPoint x: 167, endPoint y: 177, distance: 17.8
click at [167, 177] on textarea at bounding box center [247, 335] width 327 height 368
click at [185, 179] on textarea at bounding box center [247, 335] width 327 height 368
type textarea "Name: Shane Goh Nyuen (Gan) Notice Period: 2 months Expected Salary: RM20,000 (…"
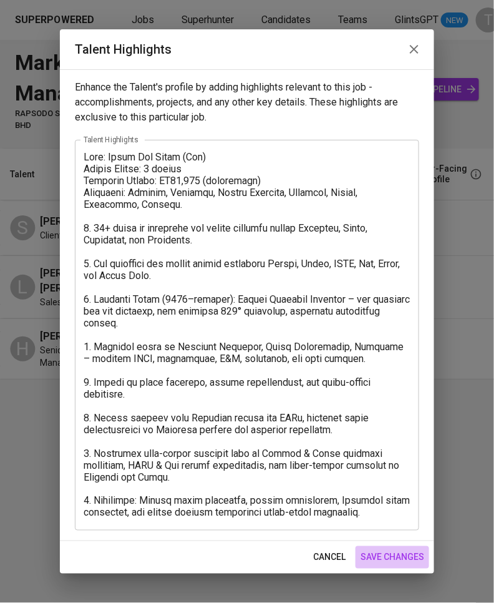
click at [388, 564] on button "save changes" at bounding box center [393, 557] width 74 height 23
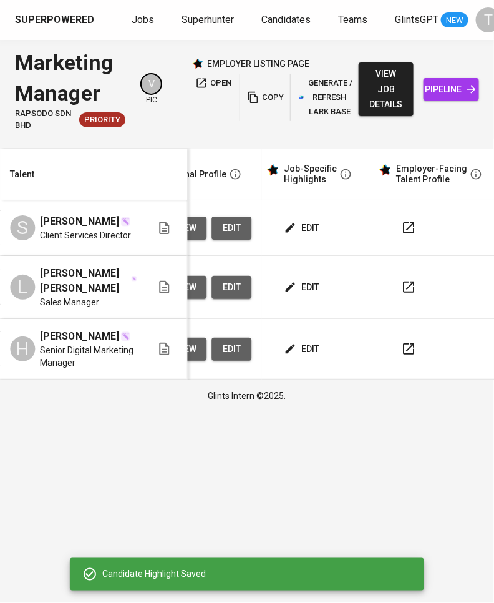
click at [300, 280] on span "edit" at bounding box center [303, 288] width 33 height 16
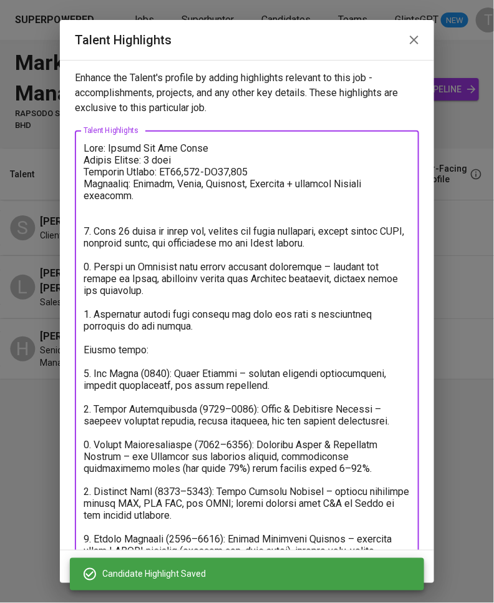
click at [287, 167] on textarea at bounding box center [247, 426] width 327 height 569
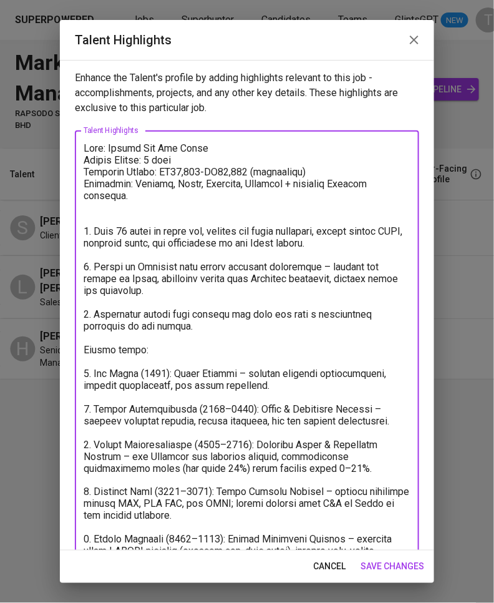
type textarea "Name: Harris Lee Tze Torng Notice Period: 1 week Expected Salary: RM13,500-RM15…"
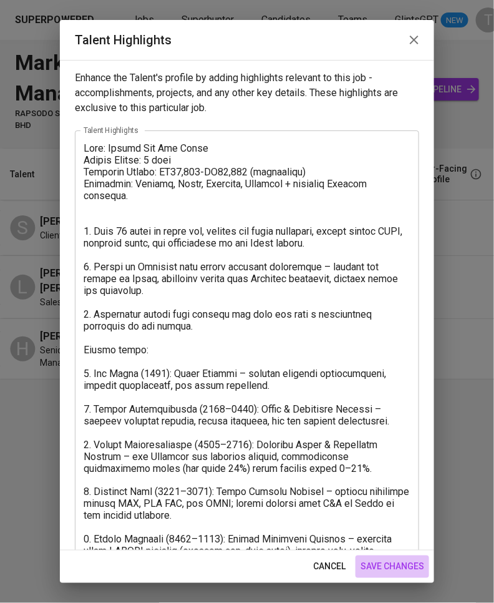
drag, startPoint x: 400, startPoint y: 559, endPoint x: 343, endPoint y: 475, distance: 101.1
click at [400, 557] on button "save changes" at bounding box center [393, 567] width 74 height 23
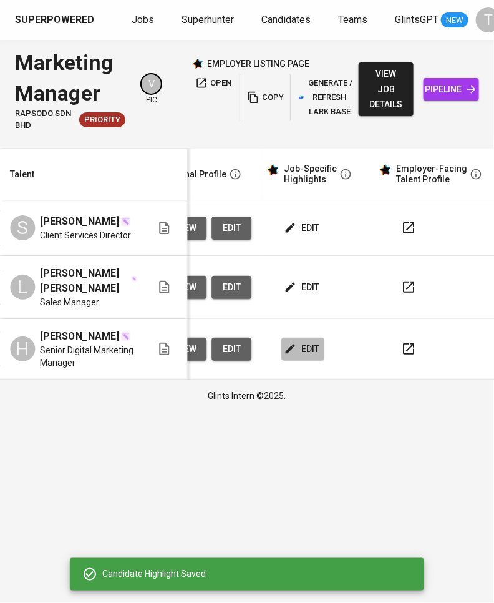
click at [295, 341] on span "edit" at bounding box center [303, 349] width 33 height 16
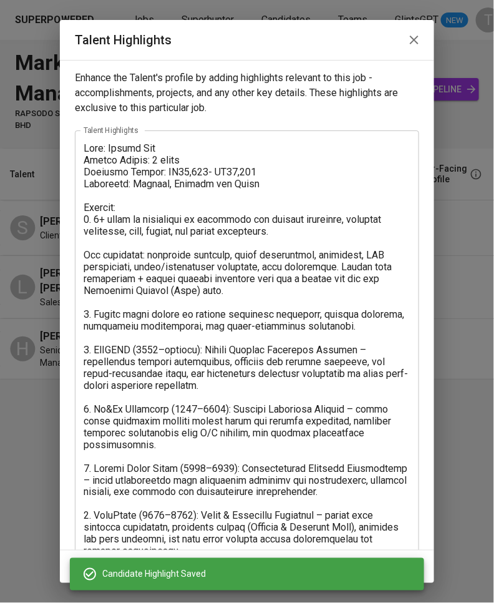
click at [287, 166] on textarea at bounding box center [247, 379] width 327 height 474
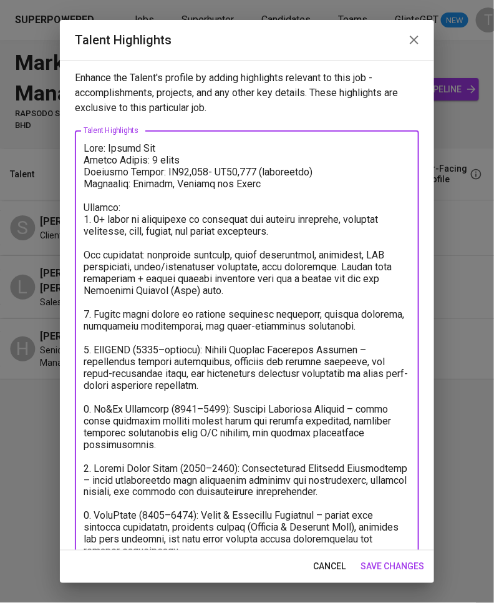
type textarea "Name: Helene Tan Notice Period: 3 weeks Expected Salary: RM15,000- RM16,000 (ne…"
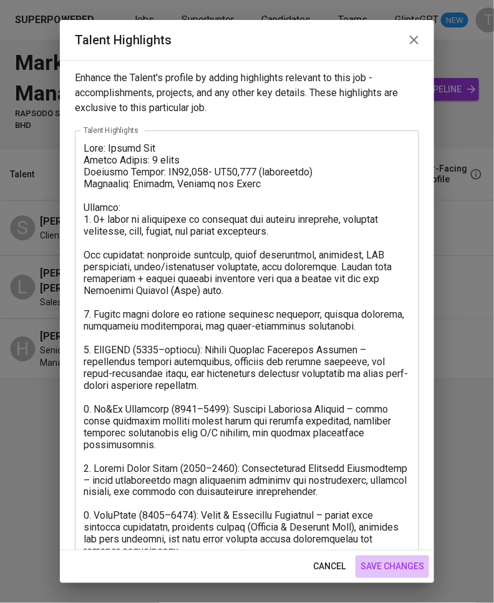
drag, startPoint x: 412, startPoint y: 563, endPoint x: 360, endPoint y: 511, distance: 73.7
click at [412, 562] on span "save changes" at bounding box center [393, 567] width 64 height 16
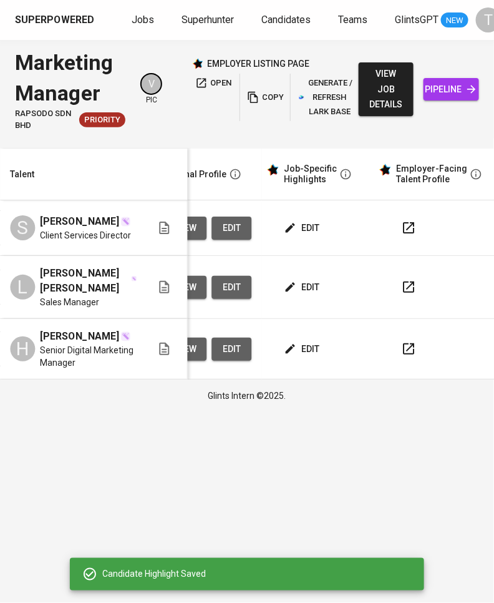
click at [298, 282] on span "edit" at bounding box center [303, 288] width 33 height 16
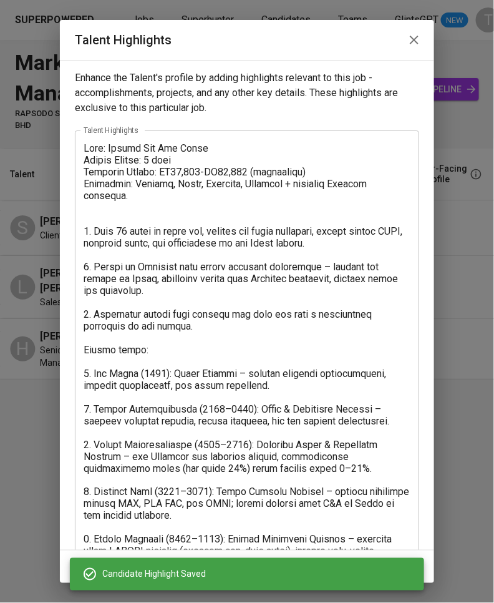
click at [194, 175] on textarea at bounding box center [247, 426] width 327 height 569
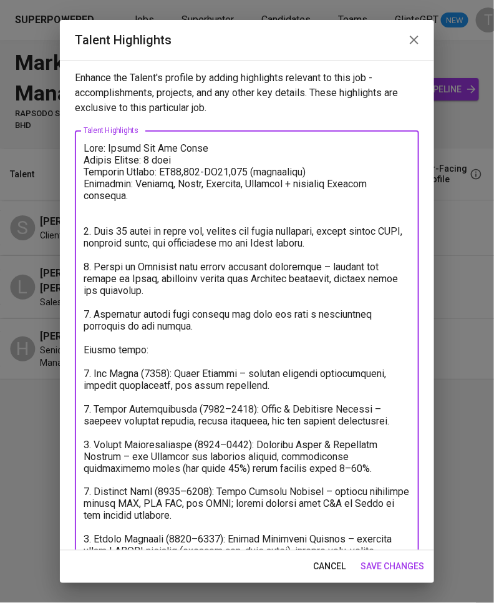
click at [230, 169] on textarea at bounding box center [247, 426] width 327 height 569
type textarea "Name: Harris Lee Tze Torng Notice Period: 1 week Expected Salary: RM14,000-RM16…"
click at [373, 557] on button "save changes" at bounding box center [393, 567] width 74 height 23
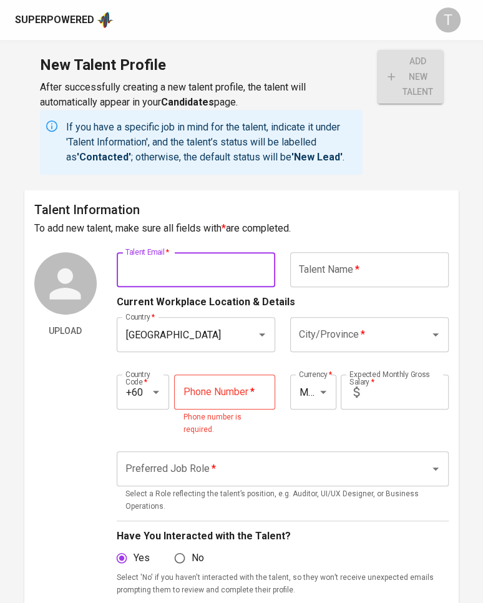
click at [211, 268] on input "text" at bounding box center [196, 269] width 159 height 35
paste input "[PERSON_NAME][EMAIL_ADDRESS][DOMAIN_NAME]"
type input "[PERSON_NAME][EMAIL_ADDRESS][DOMAIN_NAME]"
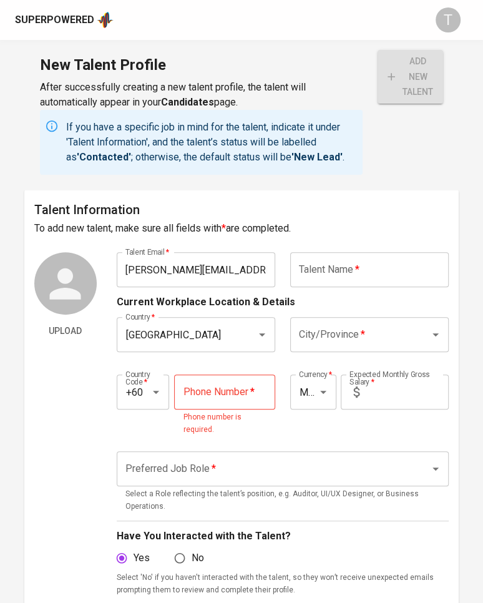
click at [226, 391] on input "tel" at bounding box center [224, 392] width 101 height 35
paste input "[PHONE_NUMBER]"
type input "[PHONE_NUMBER]"
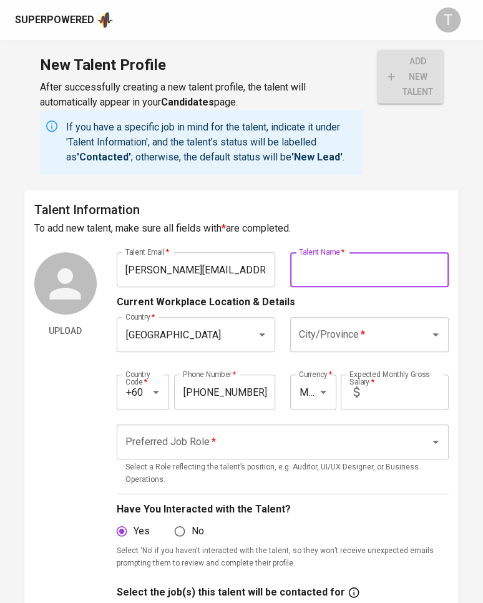
click at [331, 275] on input "text" at bounding box center [369, 269] width 159 height 35
paste input "[PERSON_NAME]"
type input "Muhammad Ikhwan Ridzwan"
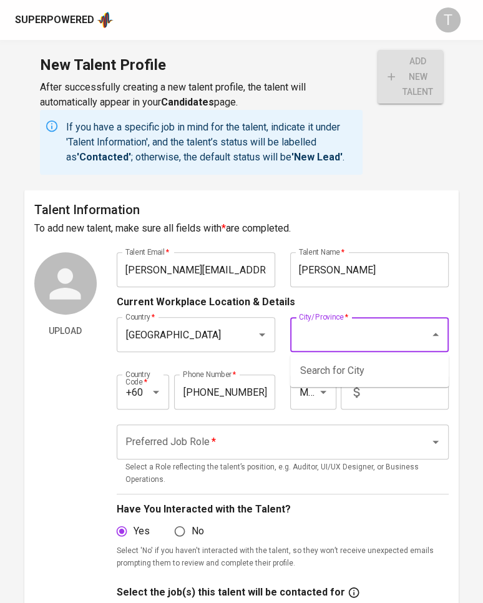
click at [358, 333] on input "City/Province   *" at bounding box center [352, 335] width 112 height 24
drag, startPoint x: 340, startPoint y: 368, endPoint x: 385, endPoint y: 373, distance: 45.2
click at [385, 373] on li "Kuala Lumpur" at bounding box center [369, 371] width 159 height 22
type input "Kuala Lumpur"
click at [389, 389] on input "text" at bounding box center [407, 392] width 85 height 35
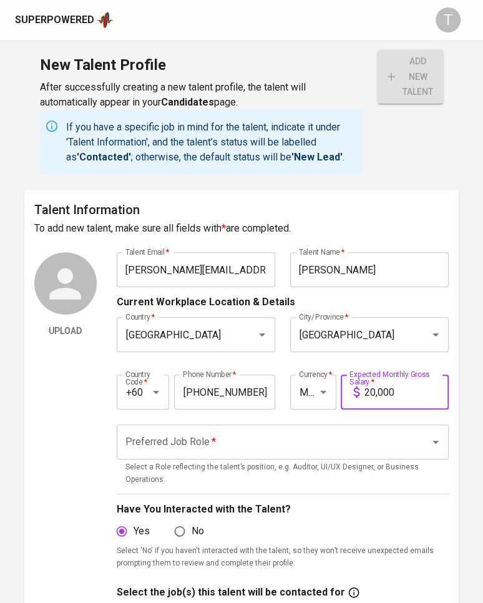
type input "20,000"
click at [278, 445] on input "Preferred Job Role   *" at bounding box center [265, 442] width 287 height 24
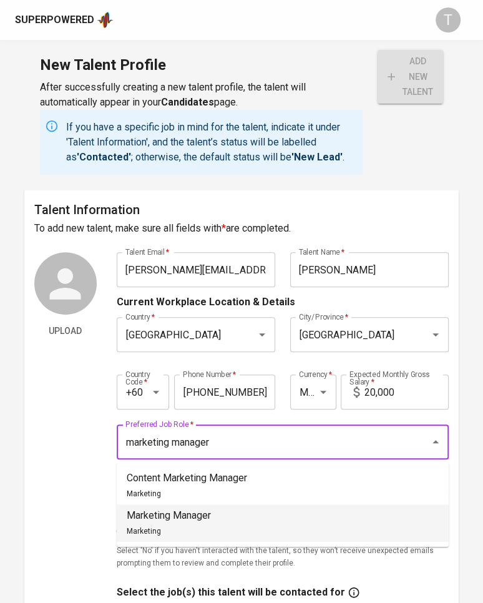
click at [228, 506] on li "Marketing Manager Marketing" at bounding box center [283, 522] width 332 height 37
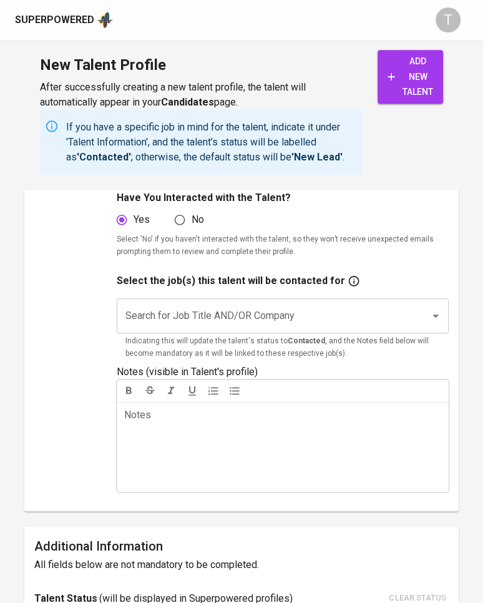
scroll to position [309, 0]
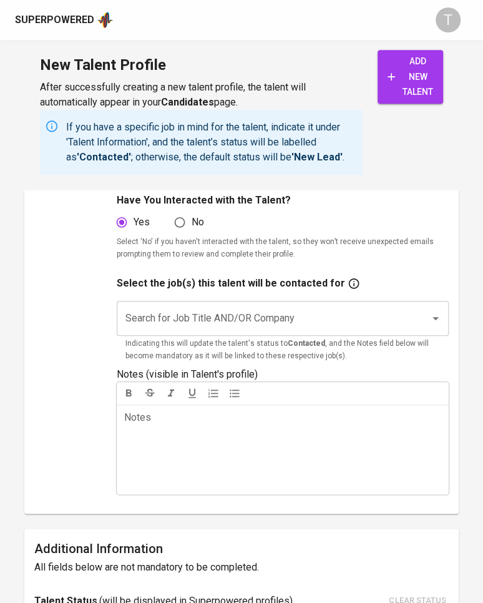
type input "Marketing Manager"
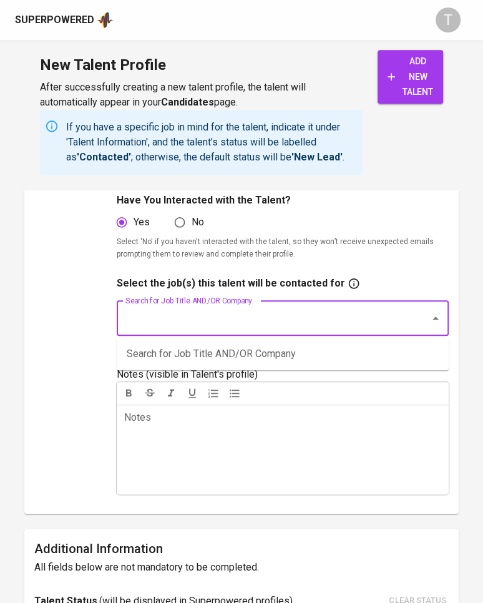
click at [263, 315] on input "Search for Job Title AND/OR Company" at bounding box center [265, 319] width 287 height 24
type input "marketing manager"
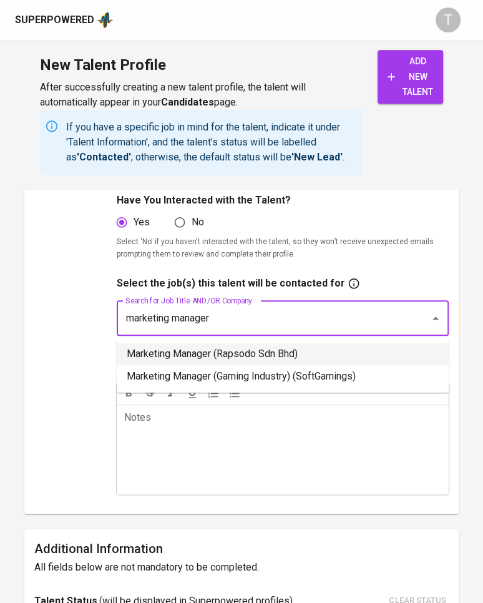
click at [231, 355] on li "Marketing Manager (Rapsodo Sdn Bhd)" at bounding box center [283, 354] width 332 height 22
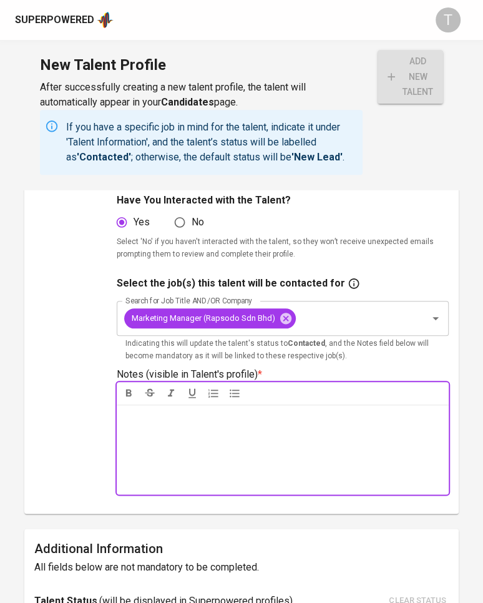
click at [212, 436] on div "Notes * ﻿" at bounding box center [283, 450] width 333 height 90
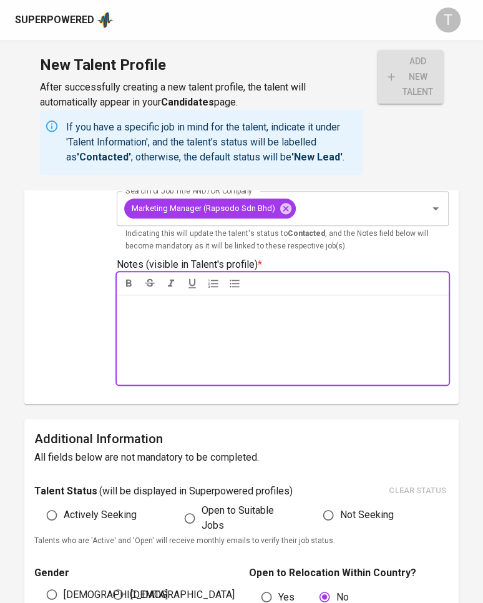
scroll to position [421, 0]
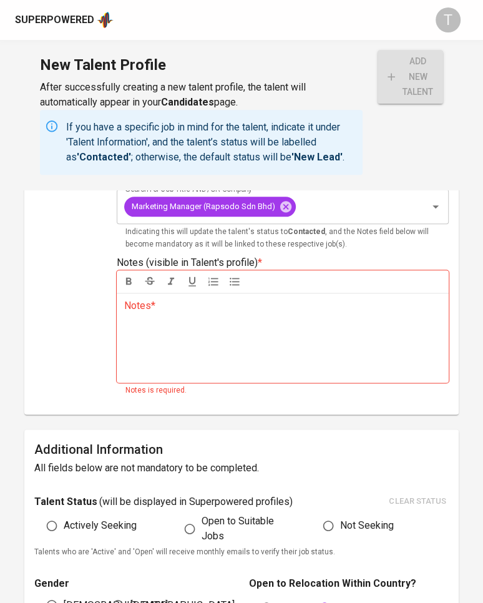
drag, startPoint x: 283, startPoint y: 509, endPoint x: 283, endPoint y: 503, distance: 6.9
click at [283, 503] on div "Talent Status ( will be displayed in Superpowered profiles ) clear status Activ…" at bounding box center [241, 525] width 415 height 66
click at [242, 363] on div "Notes * ﻿" at bounding box center [283, 338] width 333 height 90
drag, startPoint x: 127, startPoint y: 496, endPoint x: 183, endPoint y: 483, distance: 57.7
click at [136, 491] on div "Additional Information All fields below are not mandatory to be completed. Tale…" at bounding box center [241, 604] width 435 height 349
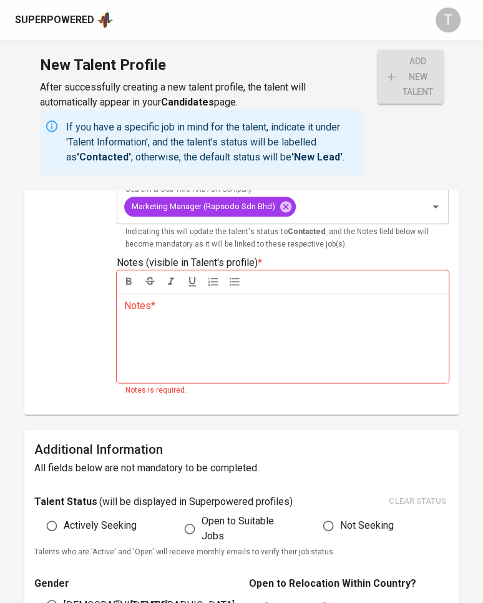
drag, startPoint x: 114, startPoint y: 267, endPoint x: 116, endPoint y: 135, distance: 132.4
click at [114, 263] on div "Upload Talent Email   * muhammad.ikhwan@live.co.uk Talent Email * Talent Name  …" at bounding box center [241, 117] width 415 height 573
drag, startPoint x: 197, startPoint y: 1, endPoint x: 194, endPoint y: -9, distance: 10.5
click at [194, 0] on html "Superpowered T New Talent Profile After successfully creating a new talent prof…" at bounding box center [241, 299] width 483 height 1440
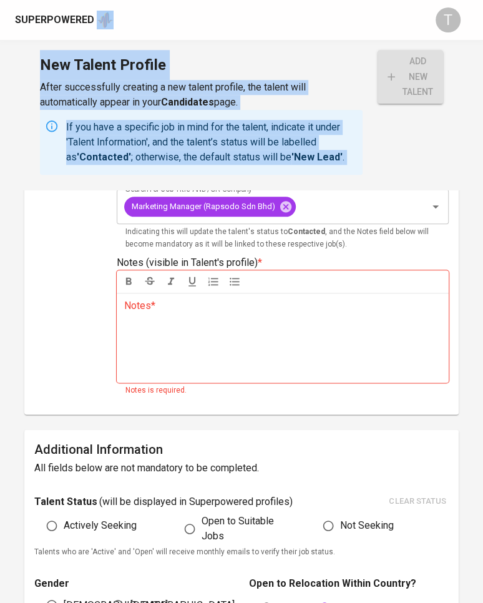
scroll to position [393, 0]
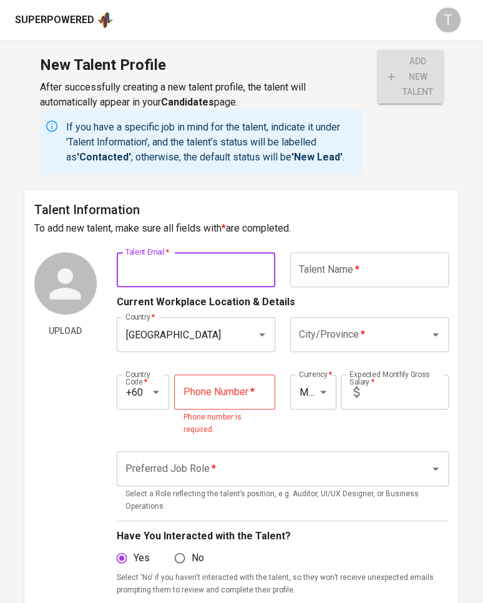
click at [139, 265] on input "text" at bounding box center [196, 269] width 159 height 35
drag, startPoint x: 163, startPoint y: 430, endPoint x: 168, endPoint y: 421, distance: 10.1
click at [164, 425] on div "Country Code   * +60 Country Code *" at bounding box center [145, 406] width 56 height 62
drag, startPoint x: 188, startPoint y: 390, endPoint x: 191, endPoint y: 396, distance: 7.0
click at [195, 386] on input "tel" at bounding box center [224, 392] width 101 height 35
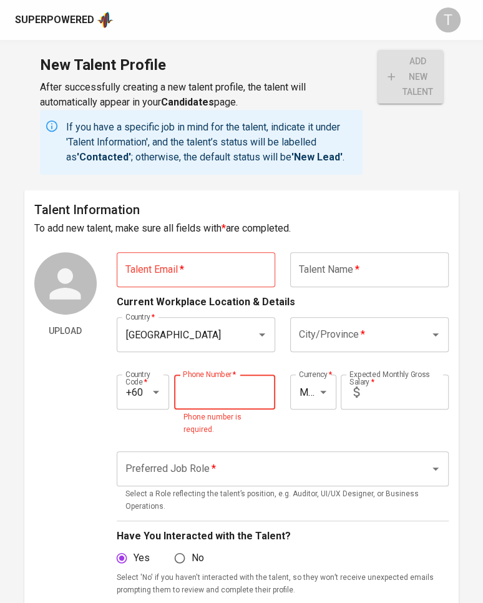
paste input "tel"
click at [250, 388] on input "tel" at bounding box center [224, 392] width 101 height 35
paste input "[PHONE_NUMBER]"
type input "[PHONE_NUMBER]"
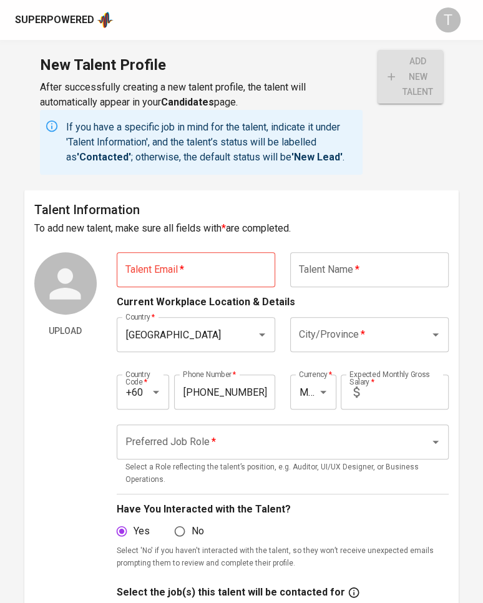
click at [219, 274] on input "text" at bounding box center [196, 269] width 159 height 35
paste input "[PERSON_NAME][EMAIL_ADDRESS][DOMAIN_NAME]"
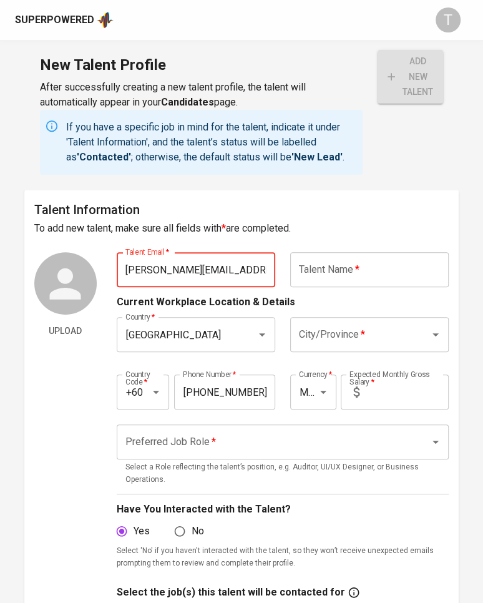
type input "[PERSON_NAME][EMAIL_ADDRESS][DOMAIN_NAME]"
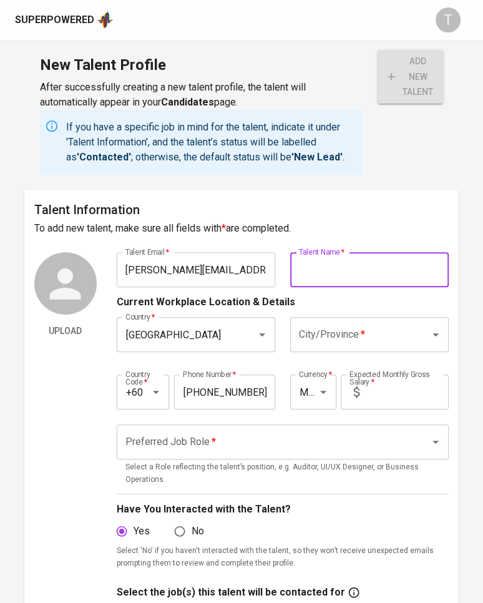
click at [325, 259] on input "text" at bounding box center [369, 269] width 159 height 35
paste input "[PERSON_NAME]"
type input "[PERSON_NAME]"
click at [335, 323] on input "City/Province   *" at bounding box center [352, 335] width 112 height 24
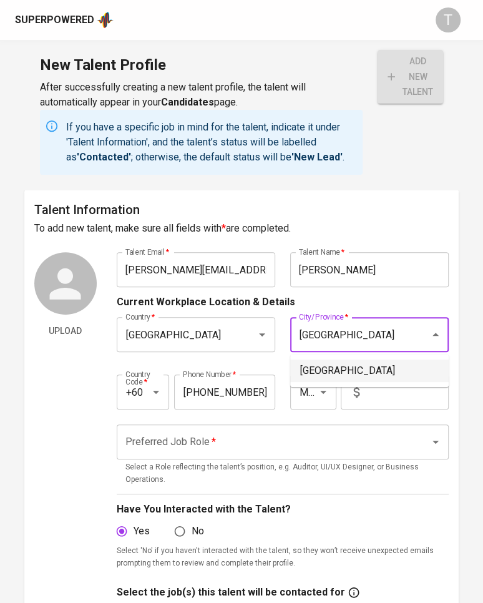
drag, startPoint x: 333, startPoint y: 377, endPoint x: 362, endPoint y: 388, distance: 30.6
click at [336, 377] on li "[GEOGRAPHIC_DATA]" at bounding box center [369, 371] width 159 height 22
type input "[GEOGRAPHIC_DATA]"
click at [392, 390] on input "text" at bounding box center [407, 392] width 85 height 35
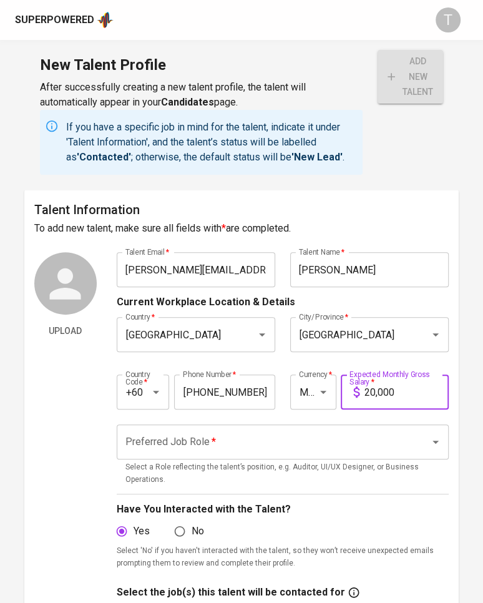
type input "20,000"
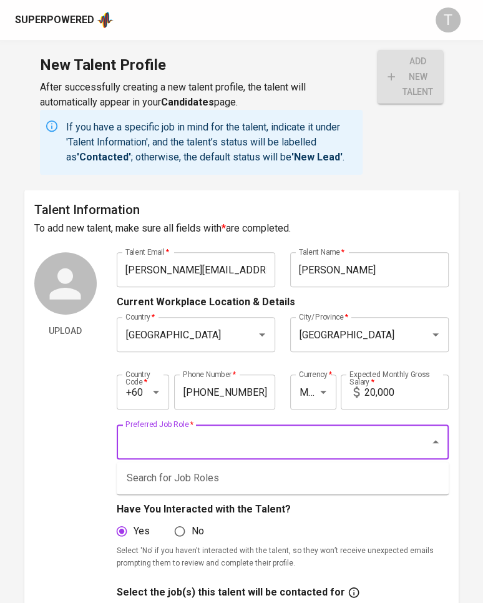
drag, startPoint x: 145, startPoint y: 440, endPoint x: 135, endPoint y: 451, distance: 14.2
click at [135, 451] on div "Preferred Job Role *" at bounding box center [283, 442] width 333 height 35
click at [137, 441] on input "Preferred Job Role   *" at bounding box center [265, 442] width 287 height 24
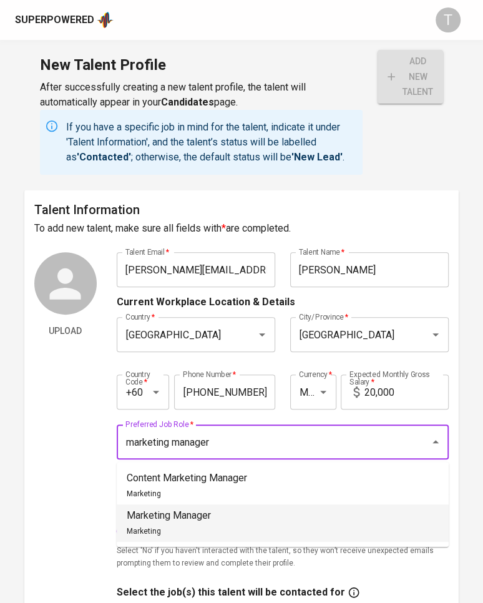
click at [299, 526] on li "Marketing Manager Marketing" at bounding box center [283, 522] width 332 height 37
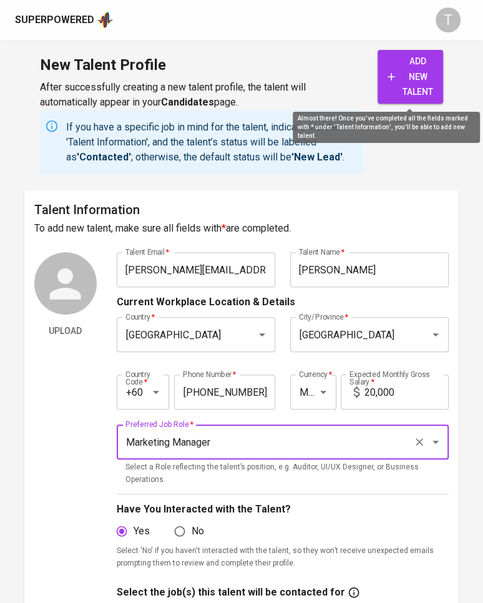
type input "Marketing Manager"
click at [400, 80] on span "add new talent" at bounding box center [411, 77] width 46 height 46
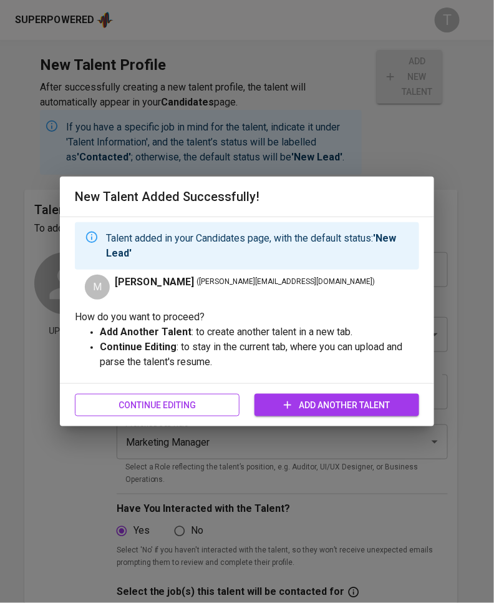
click at [197, 408] on span "Continue Editing" at bounding box center [157, 406] width 145 height 16
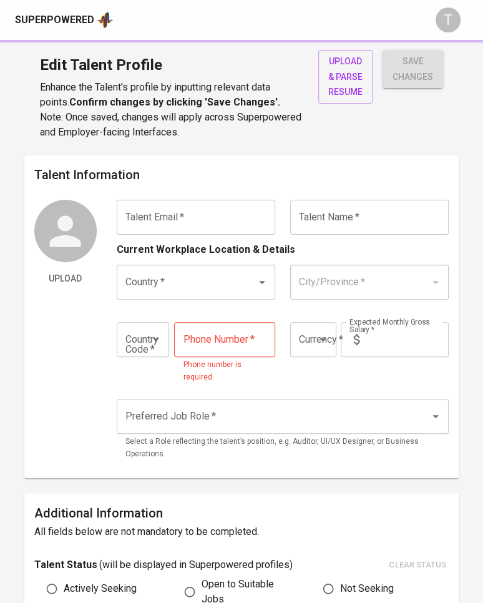
type input "[PERSON_NAME][EMAIL_ADDRESS][DOMAIN_NAME]"
type input "[PERSON_NAME]"
type input "[GEOGRAPHIC_DATA]"
type input "+60"
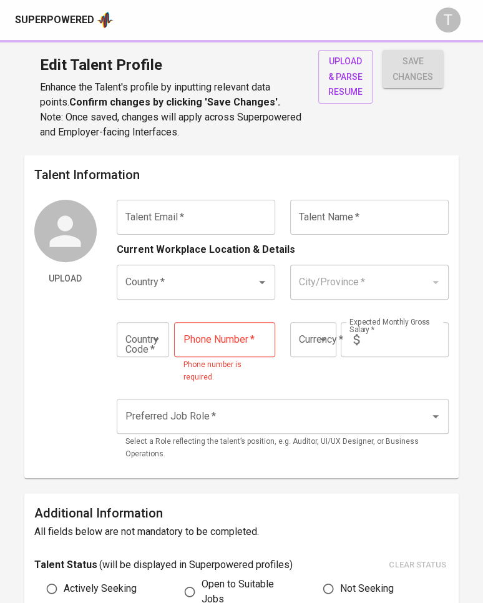
type input "[PHONE_NUMBER]"
type input "MYR"
type input "20,000"
type input "Marketing Manager"
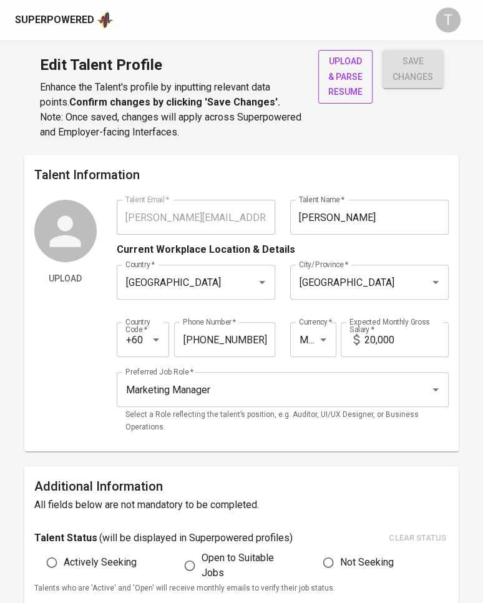
click at [353, 82] on span "upload & parse resume" at bounding box center [345, 77] width 34 height 46
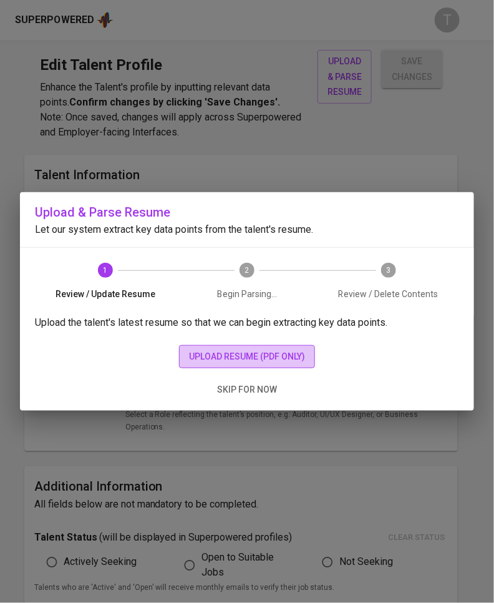
click at [251, 350] on span "upload resume (pdf only)" at bounding box center [247, 357] width 116 height 16
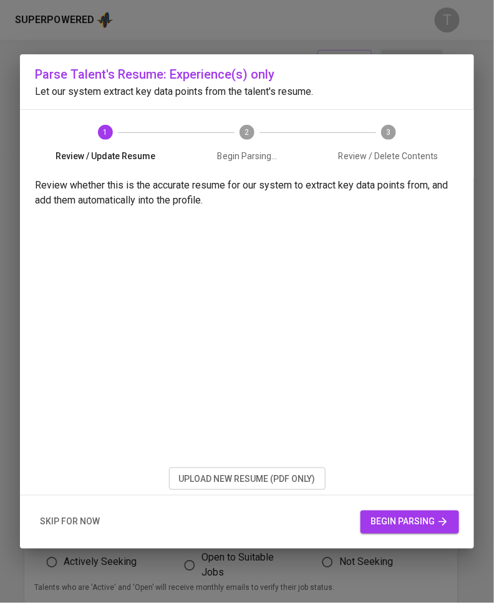
click at [385, 516] on span "begin parsing" at bounding box center [410, 522] width 79 height 16
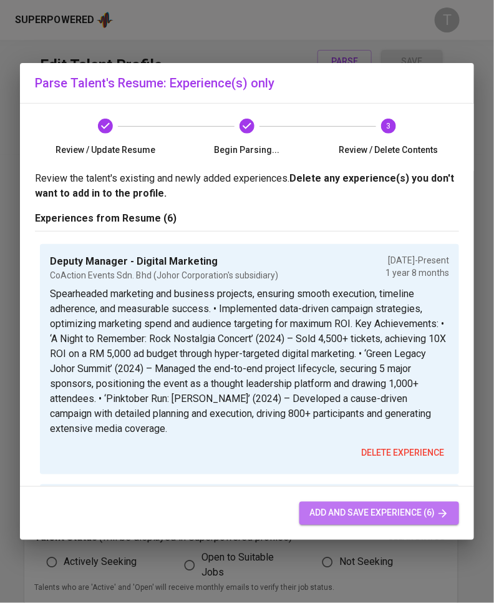
click at [341, 501] on div "add and save experience (6)" at bounding box center [247, 513] width 454 height 53
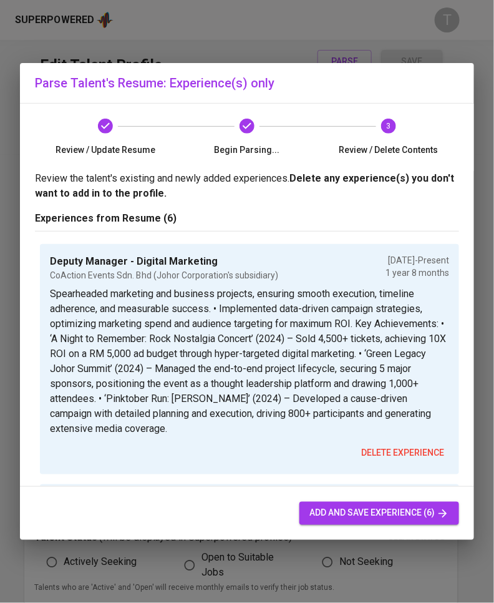
click at [366, 512] on span "add and save experience (6)" at bounding box center [380, 514] width 140 height 16
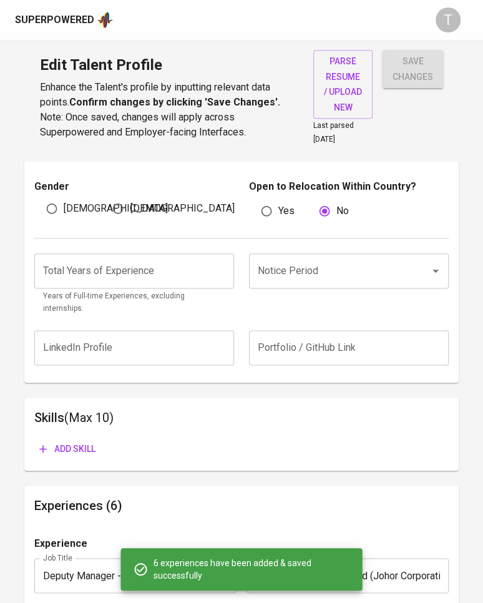
scroll to position [444, 0]
